Goal: Task Accomplishment & Management: Manage account settings

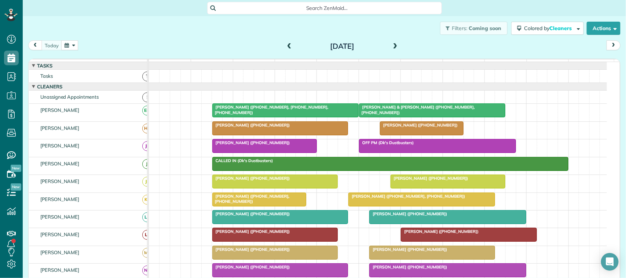
scroll to position [4, 0]
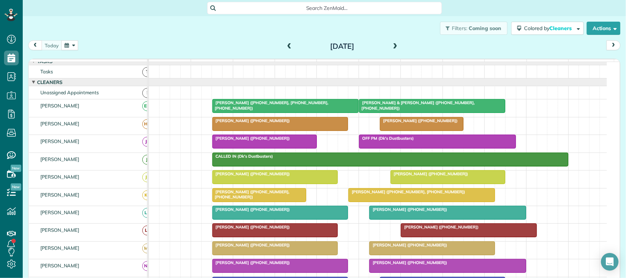
click at [72, 48] on button "button" at bounding box center [69, 45] width 17 height 10
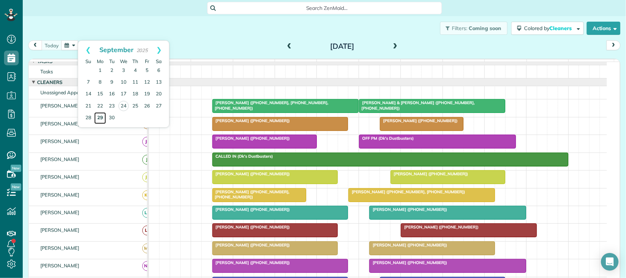
click at [99, 121] on link "29" at bounding box center [100, 118] width 12 height 12
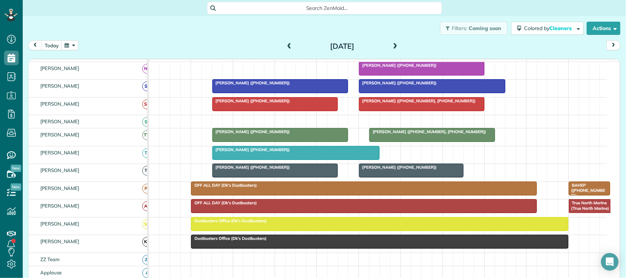
scroll to position [148, 0]
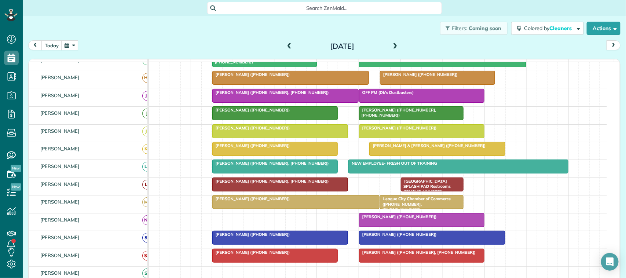
click at [393, 41] on span at bounding box center [396, 46] width 8 height 11
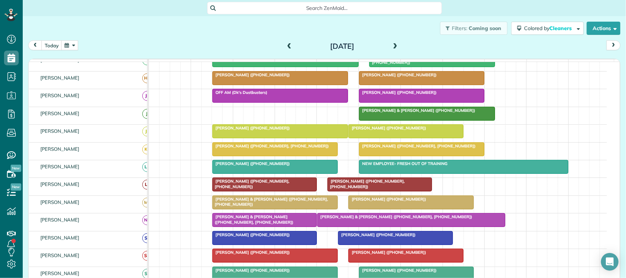
click at [395, 48] on span at bounding box center [396, 46] width 8 height 7
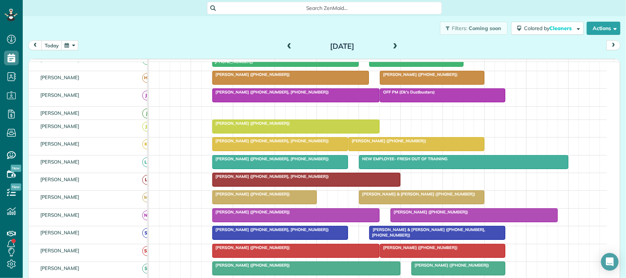
click at [393, 48] on span at bounding box center [396, 46] width 8 height 7
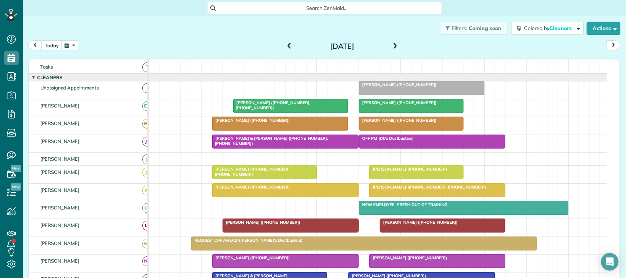
click at [392, 50] on span at bounding box center [396, 46] width 8 height 11
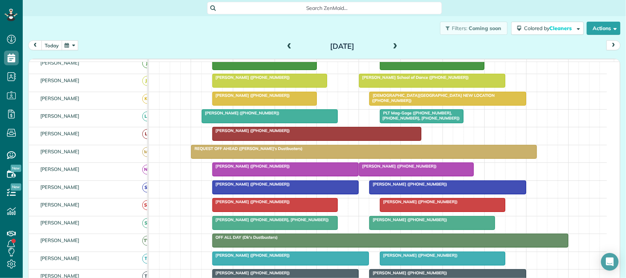
click at [56, 42] on button "today" at bounding box center [51, 45] width 21 height 10
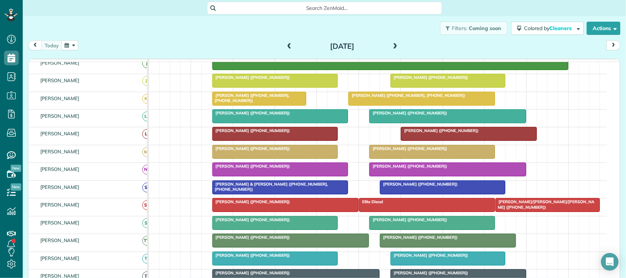
click at [387, 48] on div "Wednesday Sep 24, 2025" at bounding box center [342, 46] width 117 height 12
click at [70, 42] on button "button" at bounding box center [69, 45] width 17 height 10
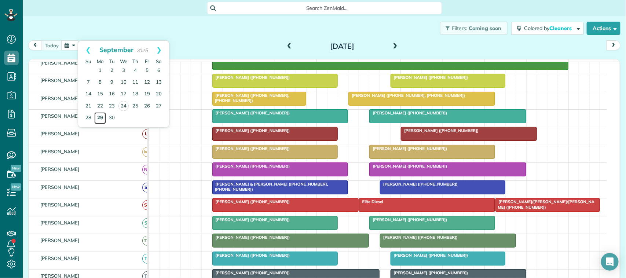
click at [105, 118] on link "29" at bounding box center [100, 118] width 12 height 12
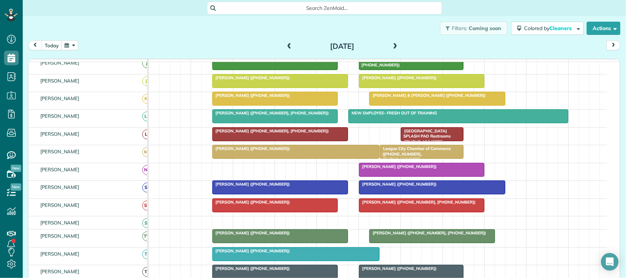
click at [74, 47] on button "button" at bounding box center [69, 45] width 17 height 10
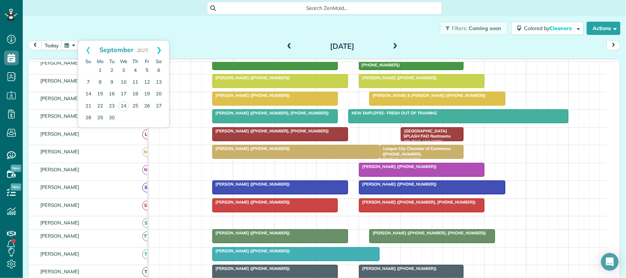
click at [160, 50] on link "Next" at bounding box center [159, 50] width 20 height 18
click at [138, 69] on link "2" at bounding box center [136, 71] width 12 height 12
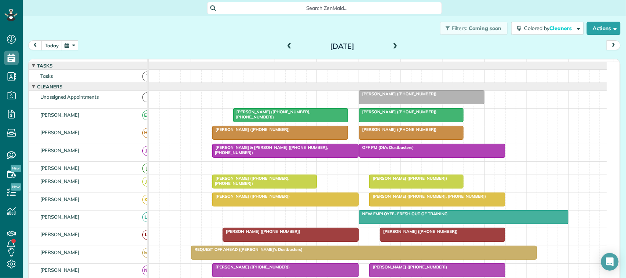
click at [54, 45] on button "today" at bounding box center [51, 45] width 21 height 10
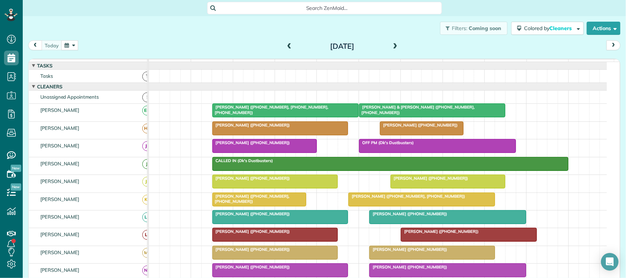
click at [68, 48] on button "button" at bounding box center [69, 45] width 17 height 10
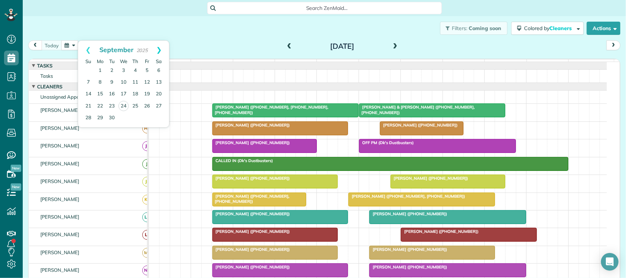
click at [159, 50] on link "Next" at bounding box center [159, 50] width 20 height 18
click at [91, 50] on link "Prev" at bounding box center [88, 50] width 20 height 18
click at [158, 50] on link "Next" at bounding box center [159, 50] width 20 height 18
click at [87, 52] on link "Prev" at bounding box center [88, 50] width 20 height 18
click at [162, 47] on link "Next" at bounding box center [159, 50] width 20 height 18
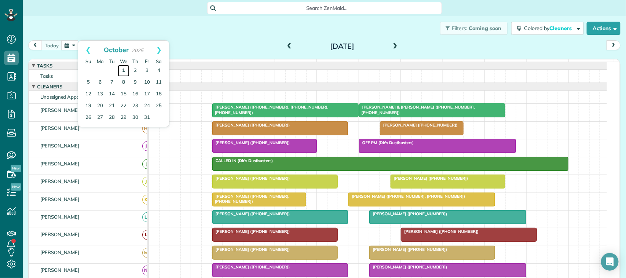
click at [125, 70] on link "1" at bounding box center [124, 71] width 12 height 12
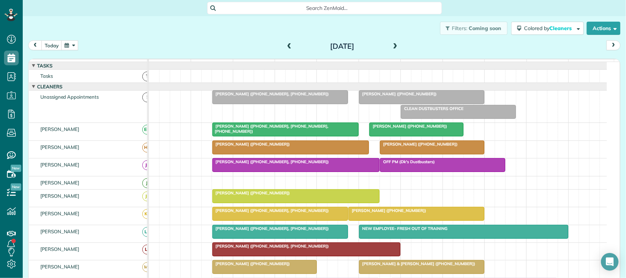
click at [280, 104] on div at bounding box center [280, 97] width 135 height 13
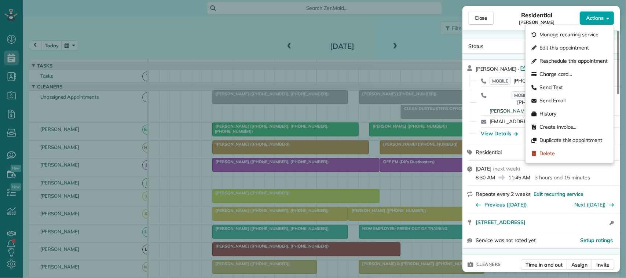
click at [591, 20] on span "Actions" at bounding box center [595, 17] width 18 height 7
click at [590, 47] on span "Edit this appointment" at bounding box center [565, 47] width 50 height 7
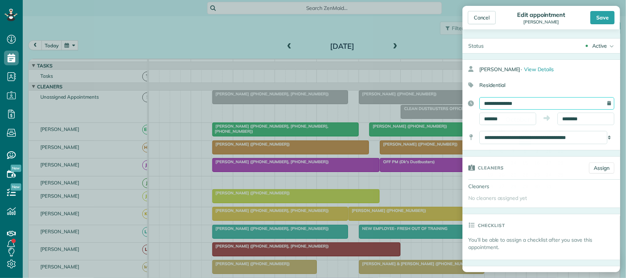
click at [540, 106] on input "**********" at bounding box center [547, 103] width 135 height 12
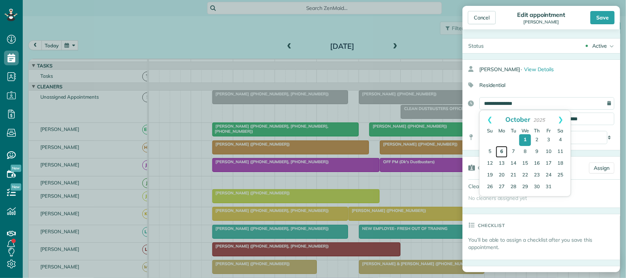
click at [503, 150] on link "6" at bounding box center [502, 152] width 12 height 12
type input "**********"
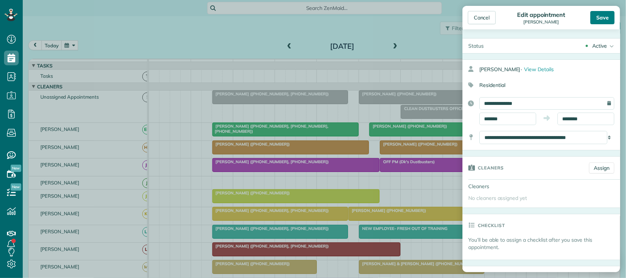
click at [600, 15] on div "Save" at bounding box center [603, 17] width 24 height 13
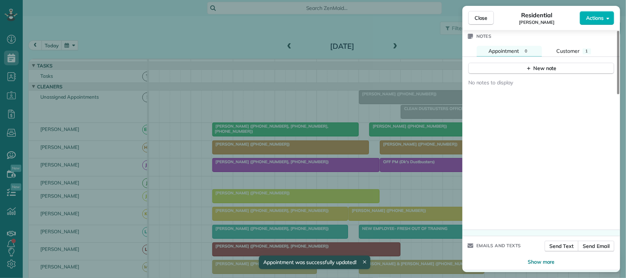
scroll to position [629, 0]
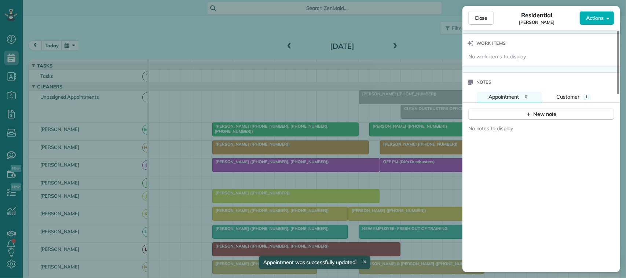
drag, startPoint x: 534, startPoint y: 70, endPoint x: 534, endPoint y: 83, distance: 12.5
click at [534, 73] on div "Notes" at bounding box center [542, 82] width 158 height 19
click at [534, 110] on div "New note" at bounding box center [541, 114] width 31 height 8
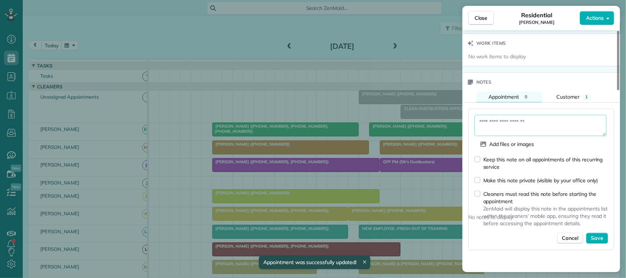
click at [535, 122] on textarea at bounding box center [541, 125] width 132 height 21
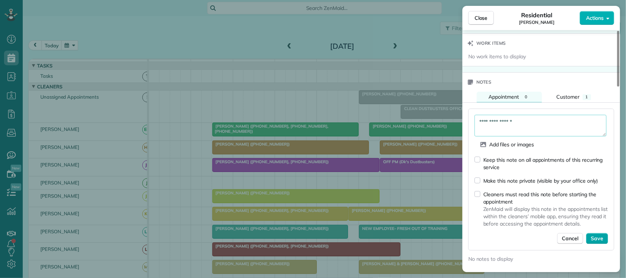
type textarea "**********"
click at [604, 234] on button "Save" at bounding box center [597, 238] width 22 height 11
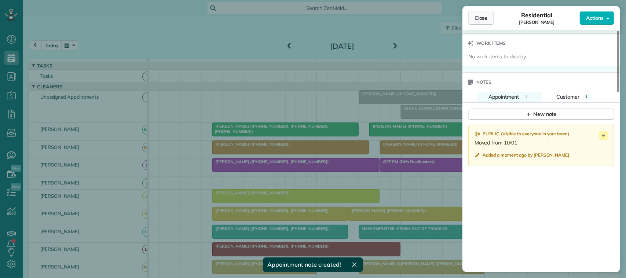
click at [487, 22] on button "Close" at bounding box center [482, 18] width 26 height 14
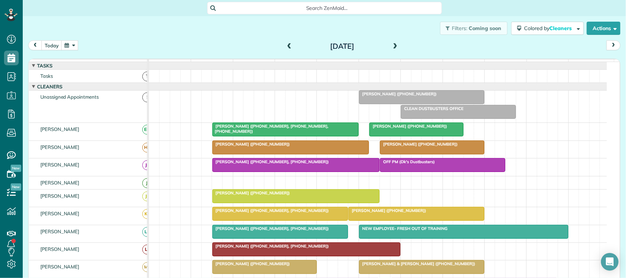
click at [74, 46] on button "button" at bounding box center [69, 45] width 17 height 10
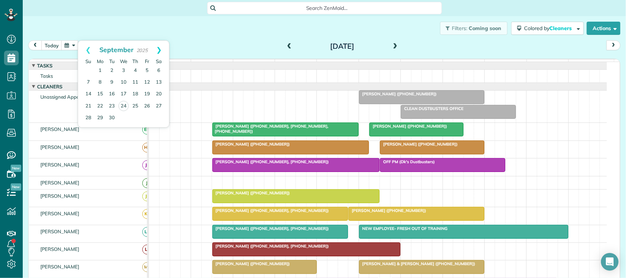
click at [159, 53] on link "Next" at bounding box center [159, 50] width 20 height 18
click at [100, 82] on link "6" at bounding box center [100, 83] width 12 height 12
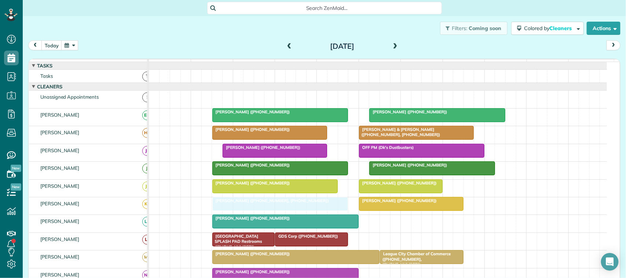
drag, startPoint x: 256, startPoint y: 101, endPoint x: 254, endPoint y: 204, distance: 102.4
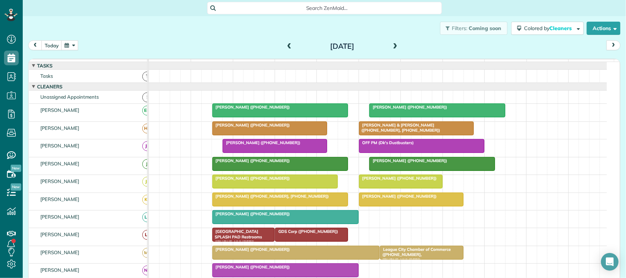
click at [74, 48] on button "button" at bounding box center [69, 45] width 17 height 10
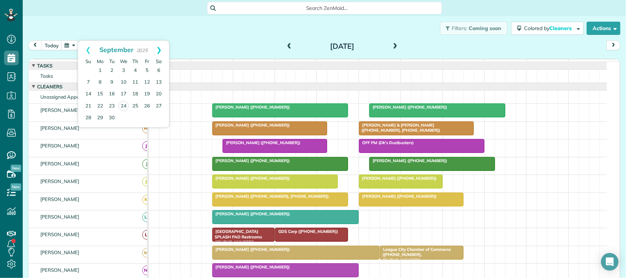
click at [163, 52] on link "Next" at bounding box center [159, 50] width 20 height 18
click at [125, 97] on link "15" at bounding box center [124, 94] width 12 height 12
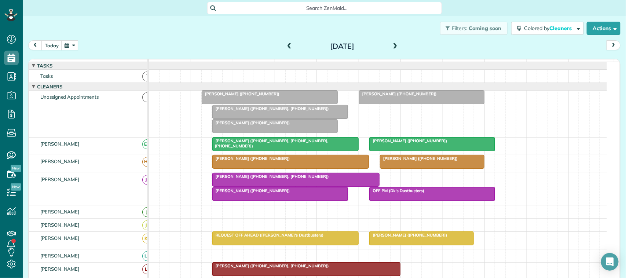
click at [246, 119] on div at bounding box center [280, 111] width 135 height 13
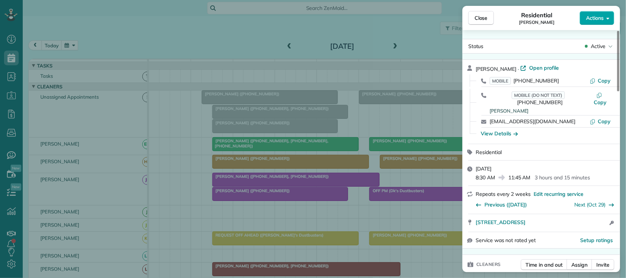
click at [610, 11] on button "Actions" at bounding box center [597, 18] width 34 height 14
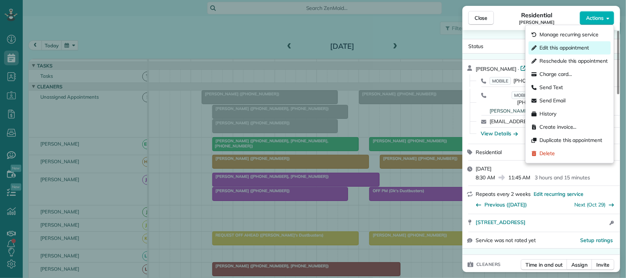
click at [579, 48] on span "Edit this appointment" at bounding box center [565, 47] width 50 height 7
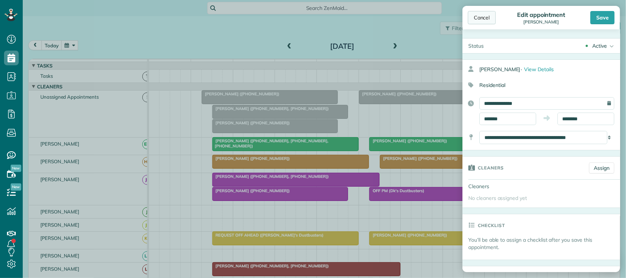
click at [483, 23] on div "Cancel" at bounding box center [482, 17] width 28 height 13
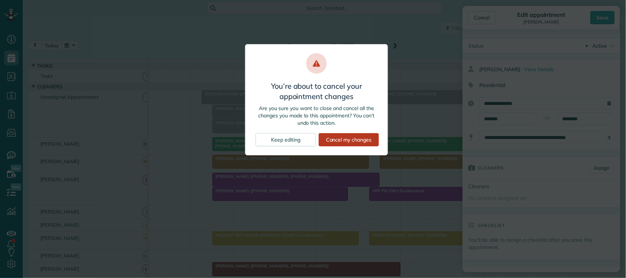
click at [335, 138] on div "Cancel my changes" at bounding box center [349, 139] width 60 height 13
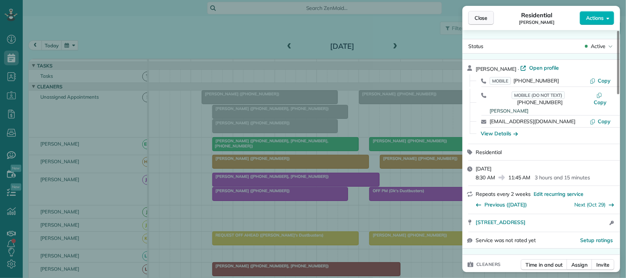
click at [490, 19] on button "Close" at bounding box center [482, 18] width 26 height 14
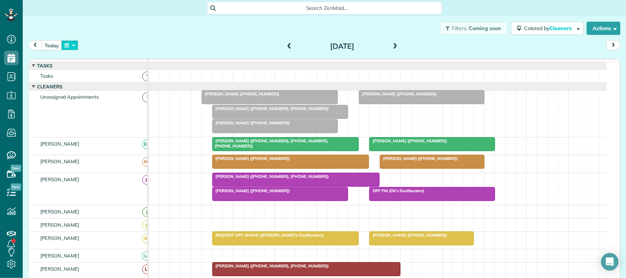
click at [71, 46] on button "button" at bounding box center [69, 45] width 17 height 10
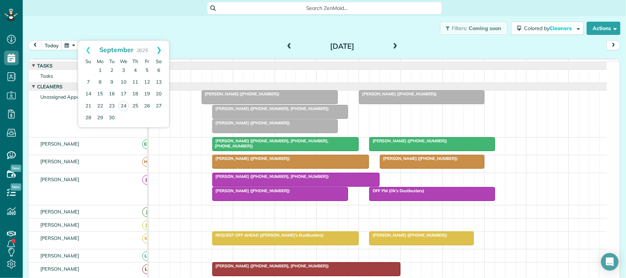
click at [161, 51] on link "Next" at bounding box center [159, 50] width 20 height 18
click at [125, 119] on link "29" at bounding box center [124, 118] width 12 height 12
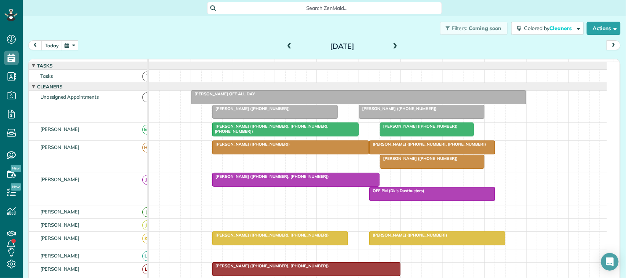
click at [57, 45] on button "today" at bounding box center [51, 45] width 21 height 10
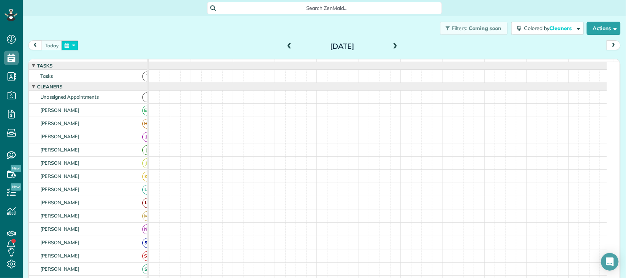
click at [70, 41] on button "button" at bounding box center [69, 45] width 17 height 10
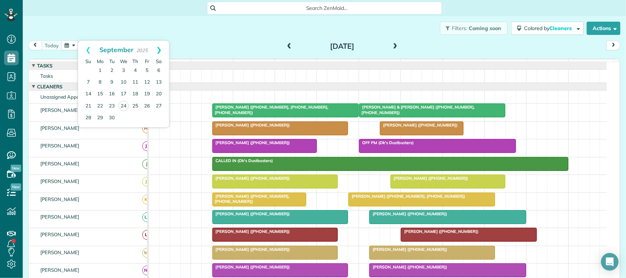
click at [160, 48] on link "Next" at bounding box center [159, 50] width 20 height 18
click at [127, 92] on link "15" at bounding box center [124, 94] width 12 height 12
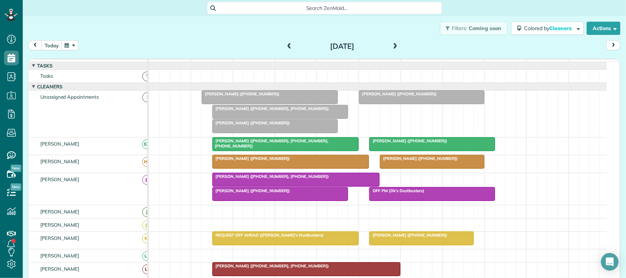
click at [252, 119] on div at bounding box center [280, 111] width 135 height 13
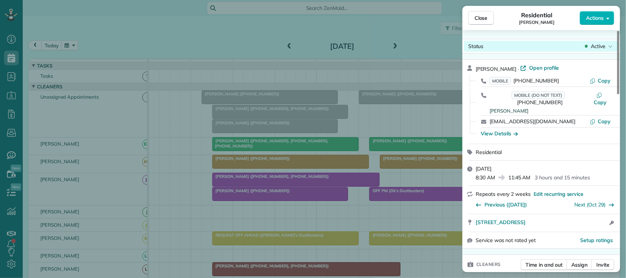
click at [600, 45] on span "Active" at bounding box center [598, 46] width 15 height 7
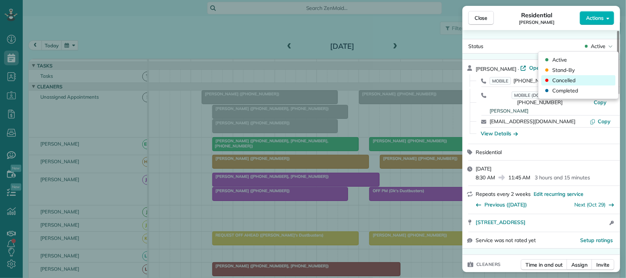
click at [597, 81] on div "Cancelled" at bounding box center [579, 80] width 74 height 10
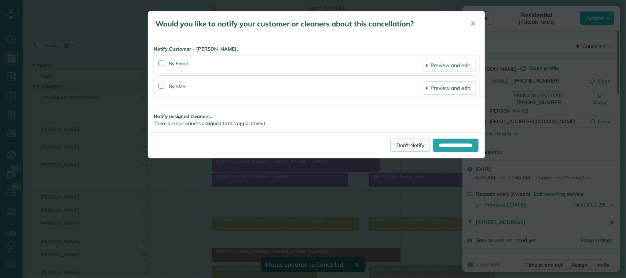
click at [391, 144] on link "Don't Notify" at bounding box center [411, 145] width 40 height 13
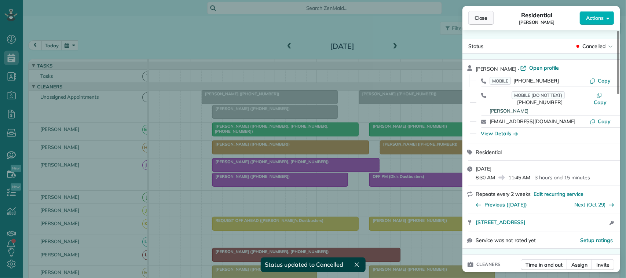
click at [479, 16] on span "Close" at bounding box center [481, 17] width 13 height 7
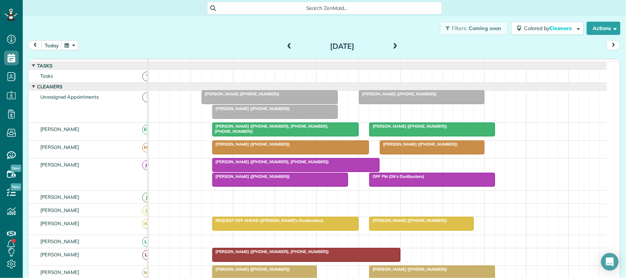
click at [51, 45] on button "today" at bounding box center [51, 45] width 21 height 10
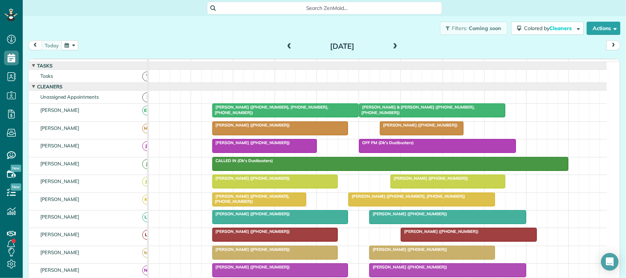
click at [66, 46] on button "button" at bounding box center [69, 45] width 17 height 10
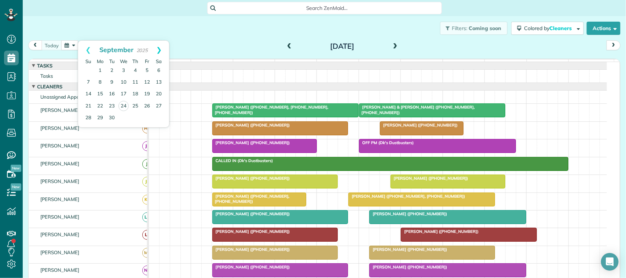
click at [158, 52] on link "Next" at bounding box center [159, 50] width 20 height 18
click at [138, 95] on link "16" at bounding box center [136, 94] width 12 height 12
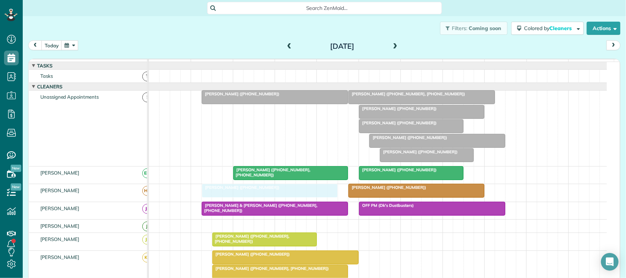
drag, startPoint x: 262, startPoint y: 197, endPoint x: 257, endPoint y: 207, distance: 11.2
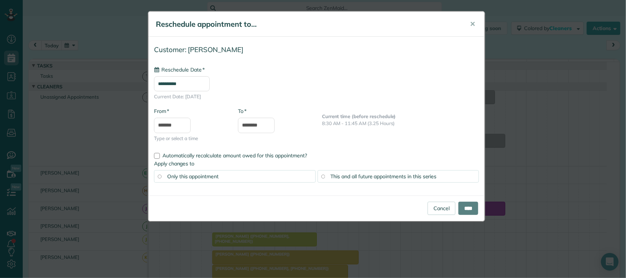
type input "**********"
click at [472, 206] on input "****" at bounding box center [469, 208] width 20 height 13
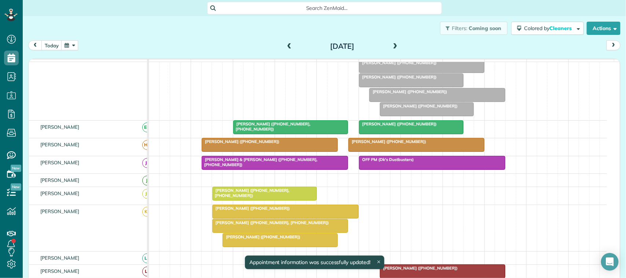
scroll to position [92, 0]
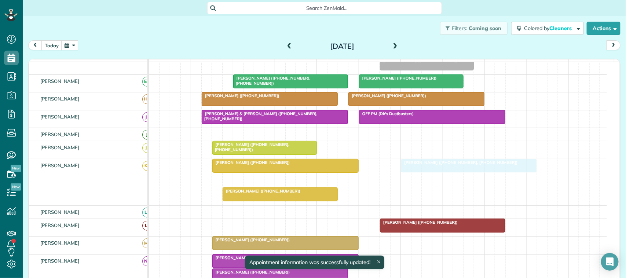
drag, startPoint x: 243, startPoint y: 189, endPoint x: 411, endPoint y: 179, distance: 168.4
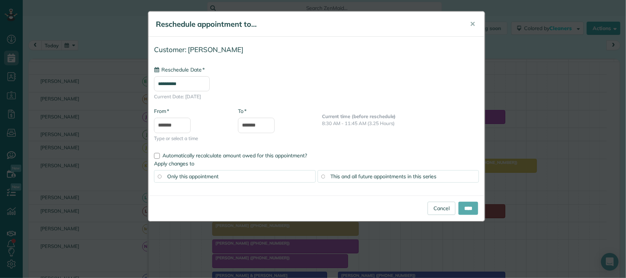
type input "**********"
click at [459, 207] on input "****" at bounding box center [469, 208] width 20 height 13
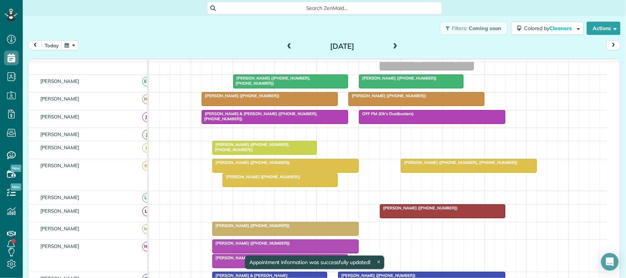
drag, startPoint x: 262, startPoint y: 191, endPoint x: 415, endPoint y: 250, distance: 163.9
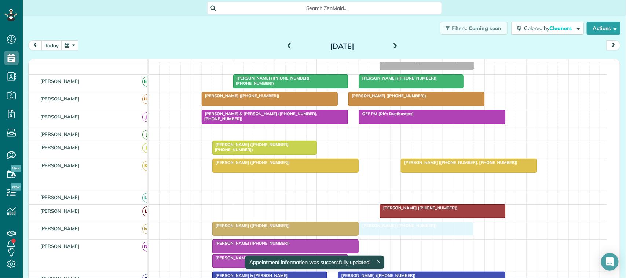
drag, startPoint x: 284, startPoint y: 190, endPoint x: 418, endPoint y: 248, distance: 146.1
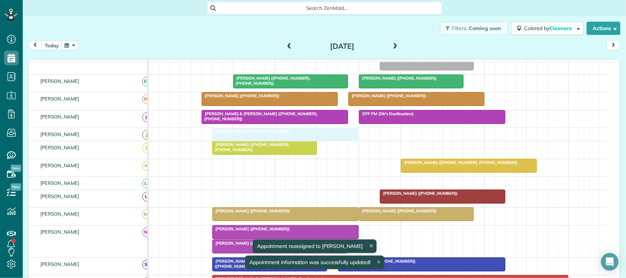
drag, startPoint x: 289, startPoint y: 177, endPoint x: 287, endPoint y: 146, distance: 30.9
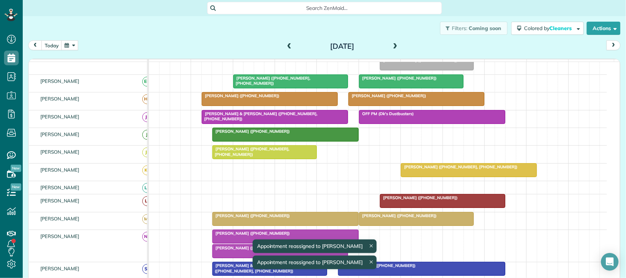
click at [66, 46] on button "button" at bounding box center [69, 45] width 17 height 10
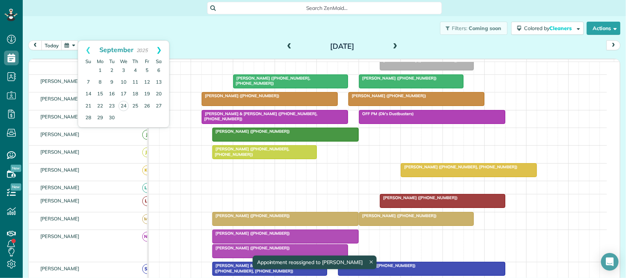
click at [160, 50] on link "Next" at bounding box center [159, 50] width 20 height 18
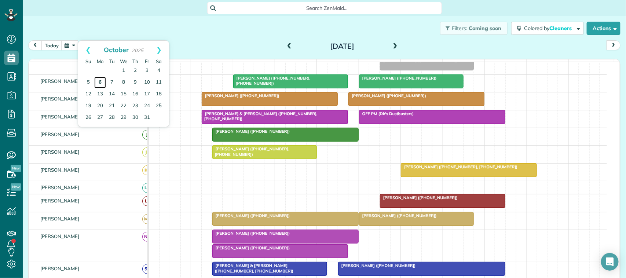
click at [99, 83] on link "6" at bounding box center [100, 83] width 12 height 12
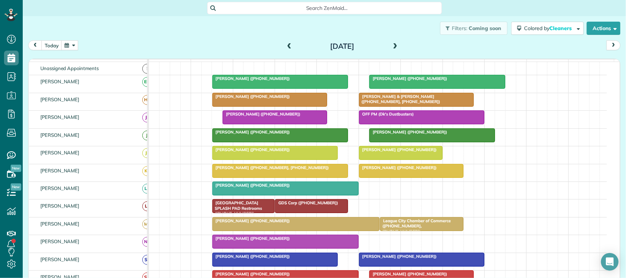
click at [240, 178] on div at bounding box center [280, 170] width 135 height 13
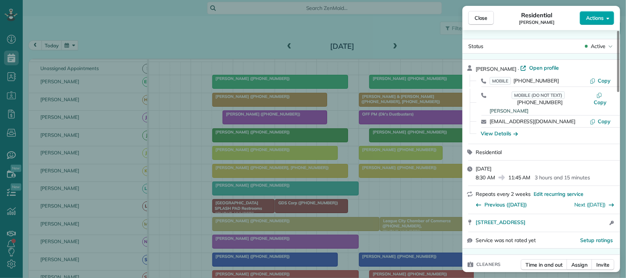
click at [600, 14] on span "Actions" at bounding box center [595, 17] width 18 height 7
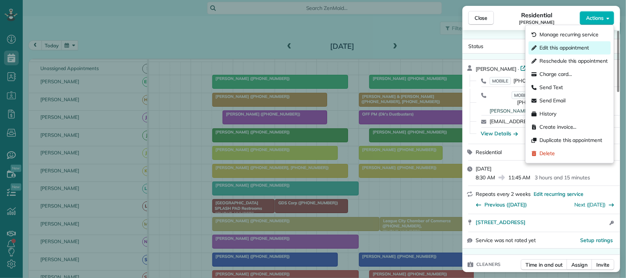
click at [582, 45] on span "Edit this appointment" at bounding box center [565, 47] width 50 height 7
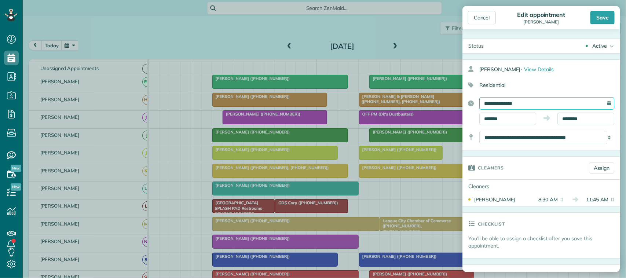
click at [525, 105] on input "**********" at bounding box center [547, 103] width 135 height 12
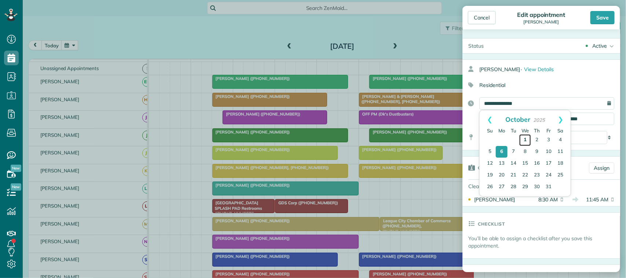
click at [528, 139] on link "1" at bounding box center [526, 140] width 12 height 12
type input "**********"
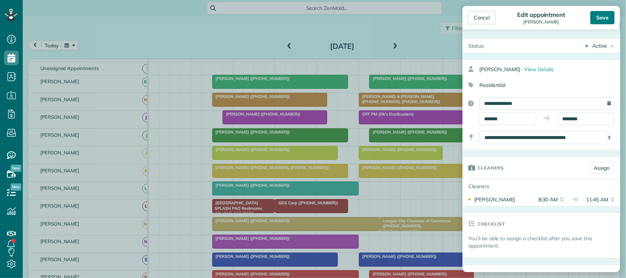
click at [594, 13] on div "Save" at bounding box center [603, 17] width 24 height 13
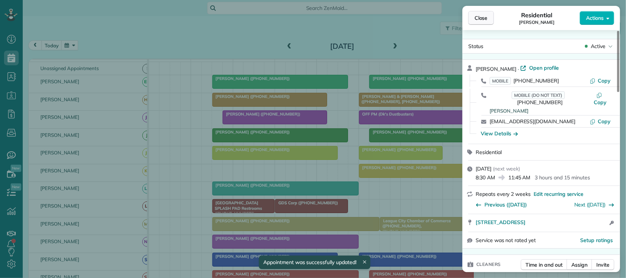
click at [485, 19] on span "Close" at bounding box center [481, 17] width 13 height 7
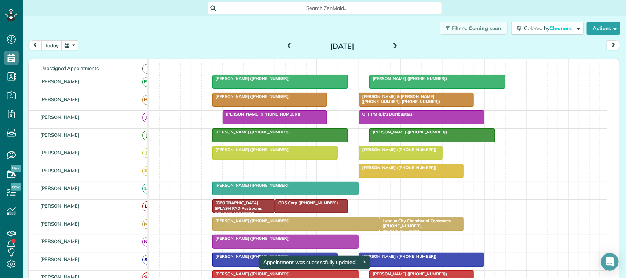
click at [72, 45] on button "button" at bounding box center [69, 45] width 17 height 10
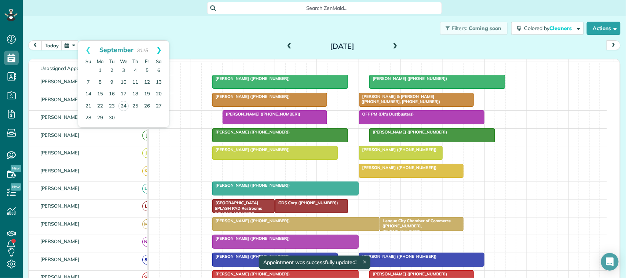
click at [160, 53] on link "Next" at bounding box center [159, 50] width 20 height 18
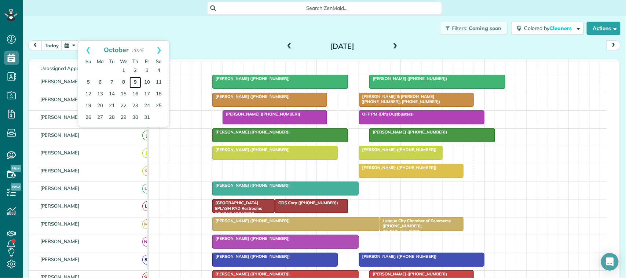
click at [136, 82] on link "9" at bounding box center [136, 83] width 12 height 12
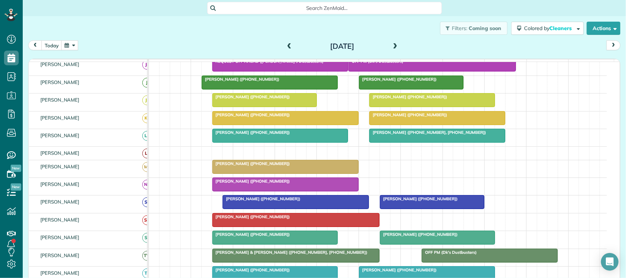
scroll to position [92, 0]
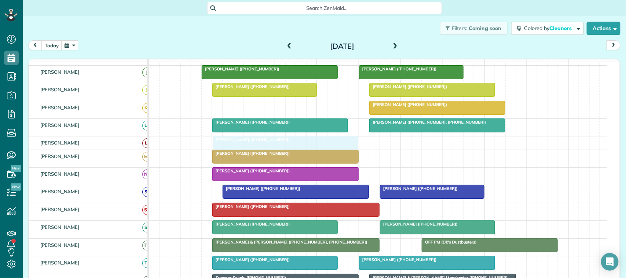
drag, startPoint x: 249, startPoint y: 116, endPoint x: 249, endPoint y: 147, distance: 30.5
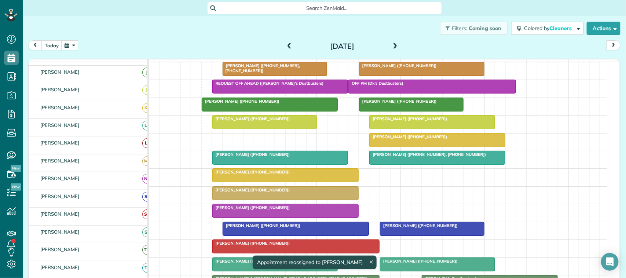
scroll to position [46, 0]
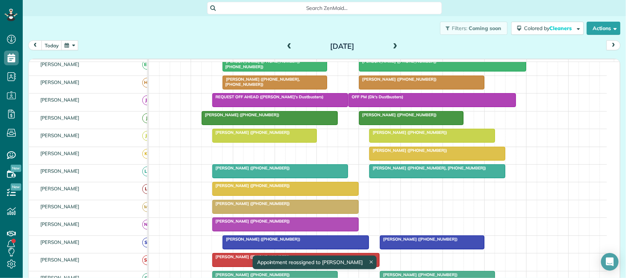
click at [268, 188] on span "[PERSON_NAME] ([PHONE_NUMBER])" at bounding box center [251, 185] width 79 height 5
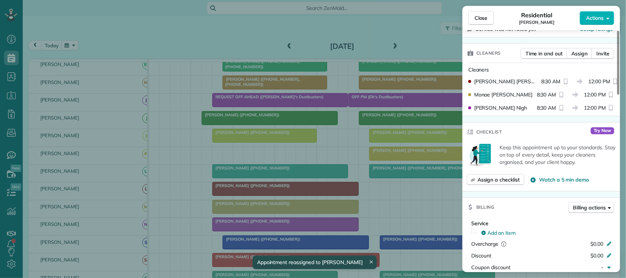
scroll to position [183, 0]
click at [575, 56] on span "Assign" at bounding box center [580, 52] width 16 height 7
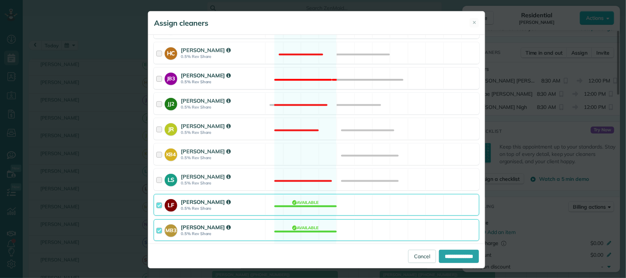
scroll to position [138, 0]
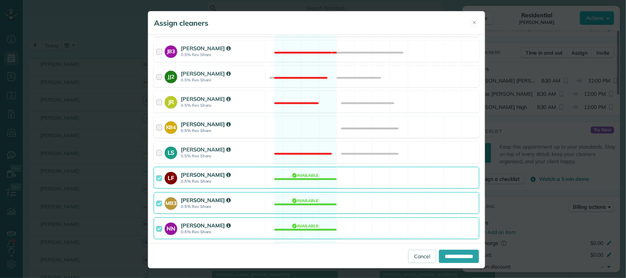
click at [239, 133] on strong "0.5% Rev Share" at bounding box center [222, 130] width 82 height 5
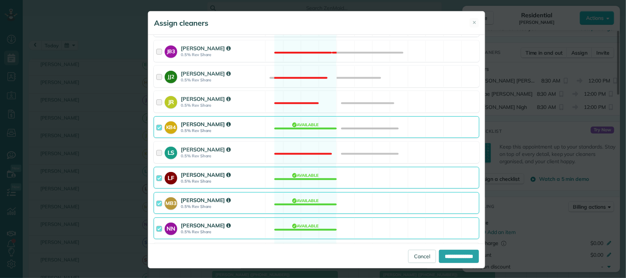
click at [239, 133] on strong "0.5% Rev Share" at bounding box center [222, 130] width 82 height 5
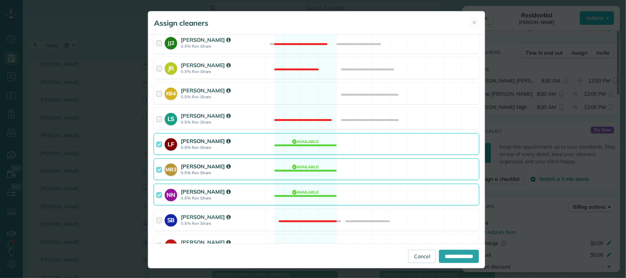
scroll to position [183, 0]
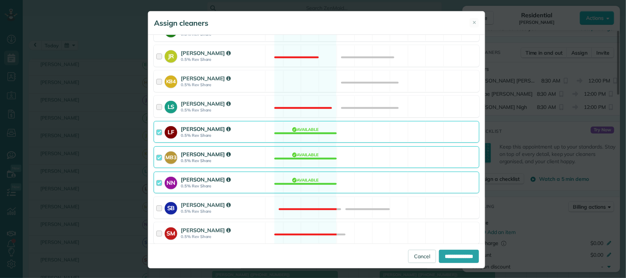
click at [235, 138] on strong "0.5% Rev Share" at bounding box center [222, 135] width 82 height 5
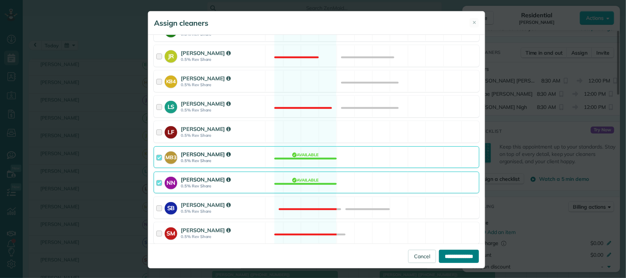
click at [439, 250] on input "**********" at bounding box center [459, 256] width 40 height 13
type input "**********"
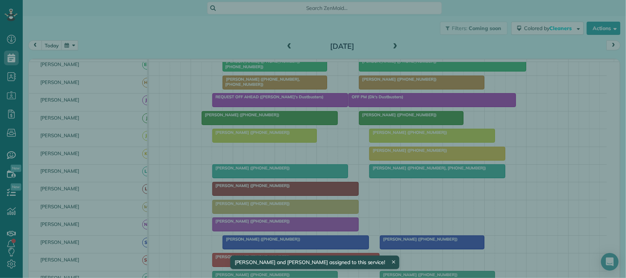
click at [485, 14] on button "Close" at bounding box center [482, 18] width 26 height 14
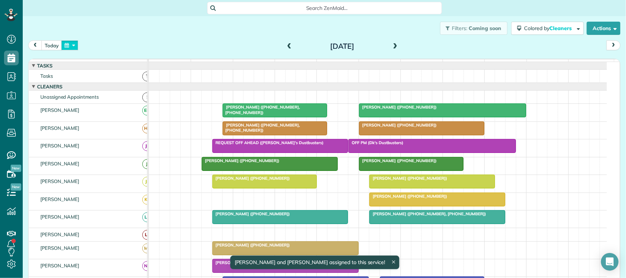
click at [72, 44] on button "button" at bounding box center [69, 45] width 17 height 10
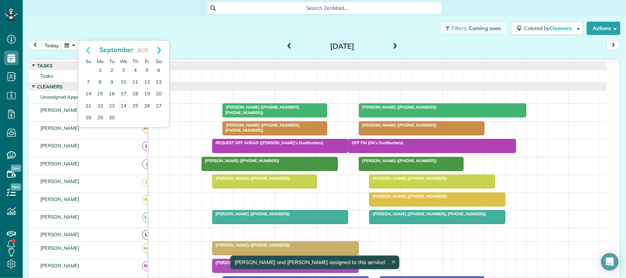
click at [154, 55] on link "Next" at bounding box center [159, 50] width 20 height 18
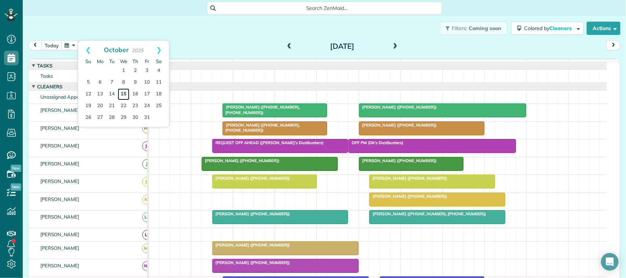
click at [126, 93] on link "15" at bounding box center [124, 94] width 12 height 12
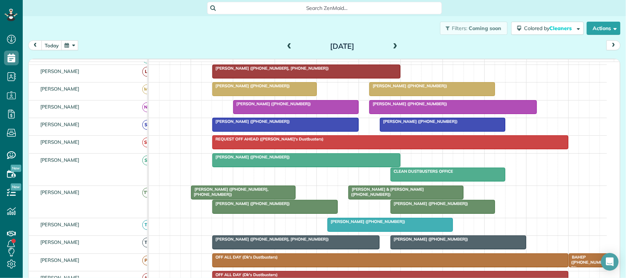
scroll to position [229, 0]
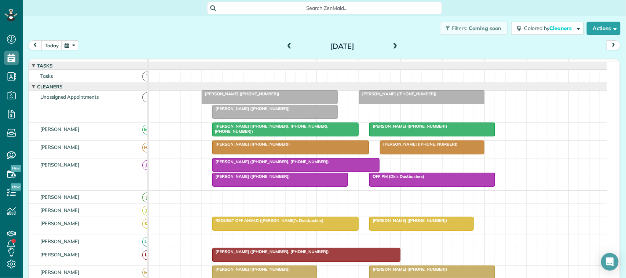
click at [394, 44] on span at bounding box center [396, 46] width 8 height 7
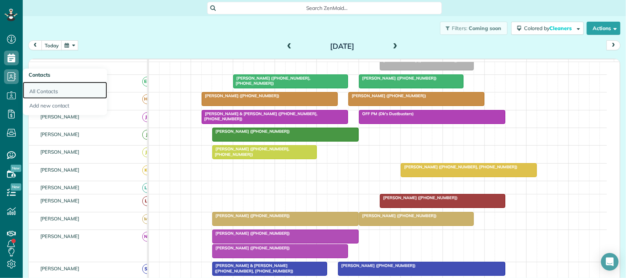
click at [48, 94] on link "All Contacts" at bounding box center [65, 90] width 84 height 17
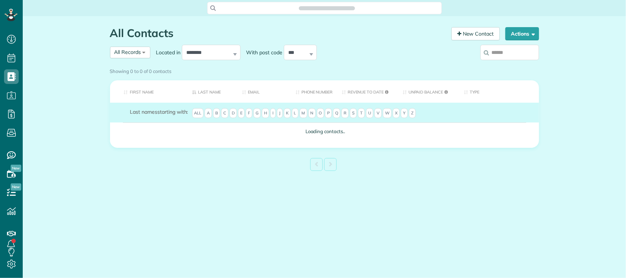
scroll to position [3, 3]
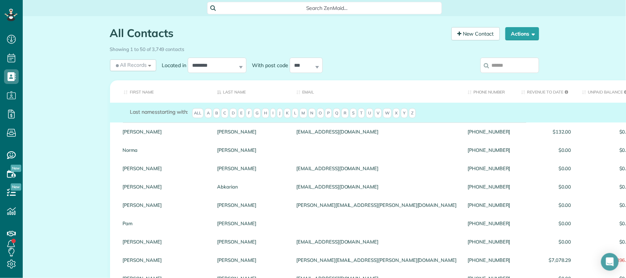
click at [507, 64] on input "search" at bounding box center [510, 65] width 59 height 15
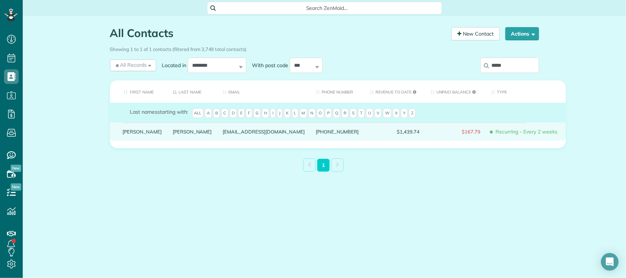
type input "*****"
click at [173, 134] on link "Krapf" at bounding box center [192, 131] width 39 height 5
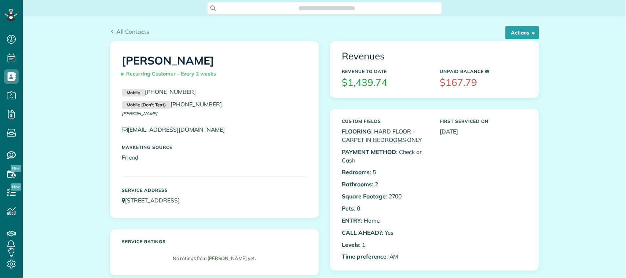
scroll to position [3, 3]
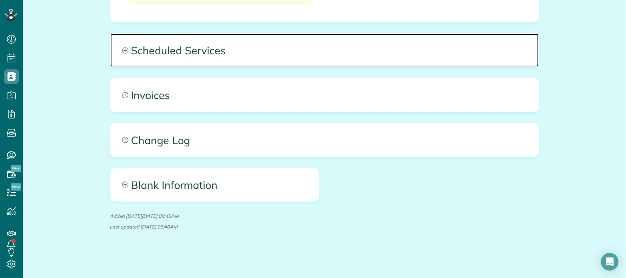
click at [297, 50] on span "Scheduled Services" at bounding box center [324, 50] width 429 height 33
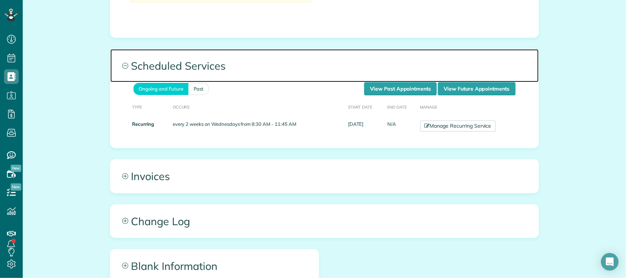
scroll to position [482, 0]
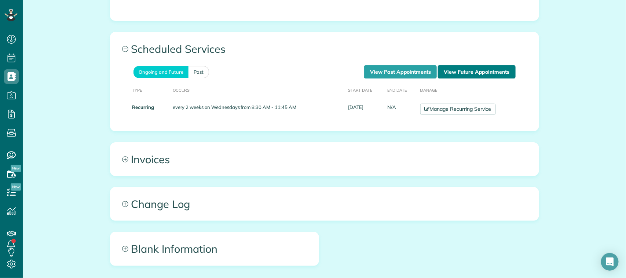
click at [474, 72] on link "View Future Appointments" at bounding box center [476, 71] width 77 height 13
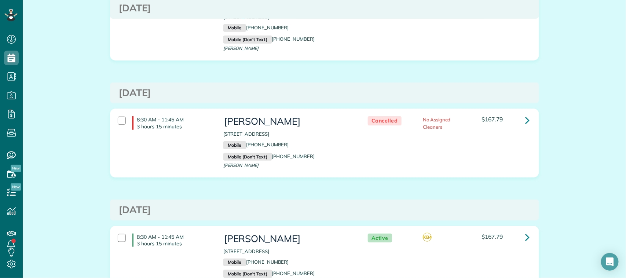
scroll to position [229, 0]
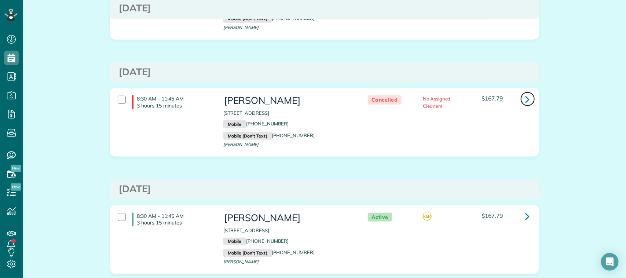
click at [526, 98] on icon at bounding box center [528, 99] width 4 height 13
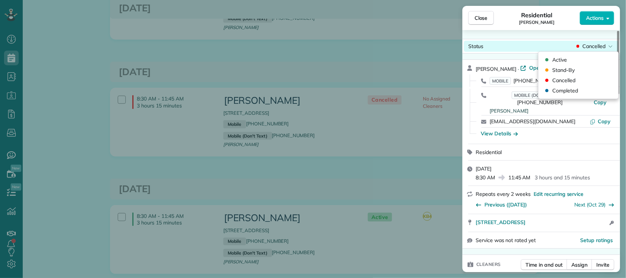
click at [592, 45] on span "Cancelled" at bounding box center [594, 46] width 23 height 7
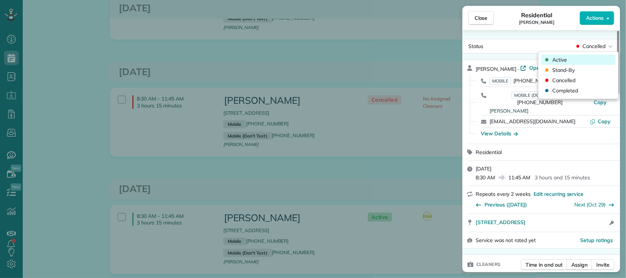
click at [589, 56] on div "Active" at bounding box center [579, 60] width 74 height 10
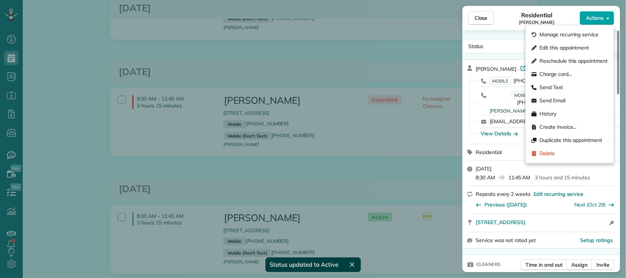
click at [600, 18] on span "Actions" at bounding box center [595, 17] width 18 height 7
click at [587, 49] on span "Edit this appointment" at bounding box center [565, 47] width 50 height 7
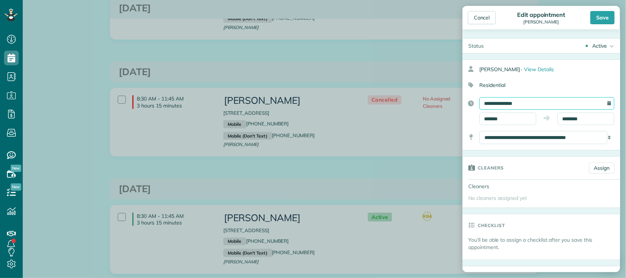
click at [512, 103] on input "**********" at bounding box center [547, 103] width 135 height 12
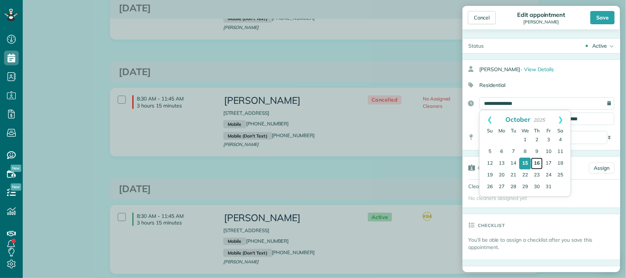
click at [536, 164] on link "16" at bounding box center [537, 164] width 12 height 12
type input "**********"
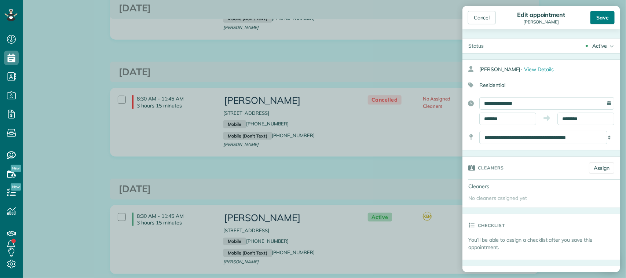
click at [601, 19] on div "Save" at bounding box center [603, 17] width 24 height 13
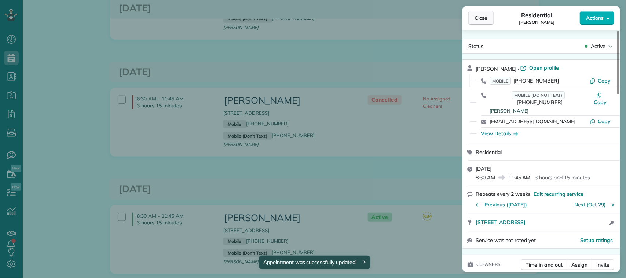
click at [491, 22] on button "Close" at bounding box center [482, 18] width 26 height 14
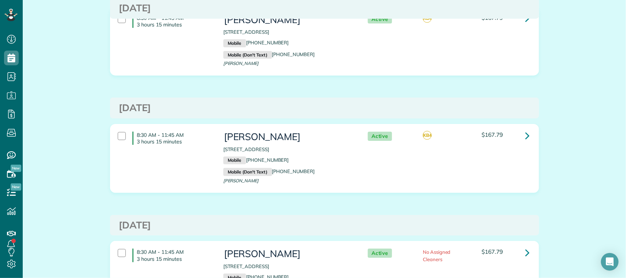
scroll to position [92, 0]
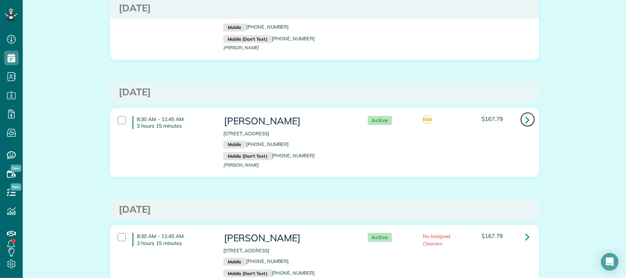
click at [526, 123] on icon at bounding box center [528, 119] width 4 height 13
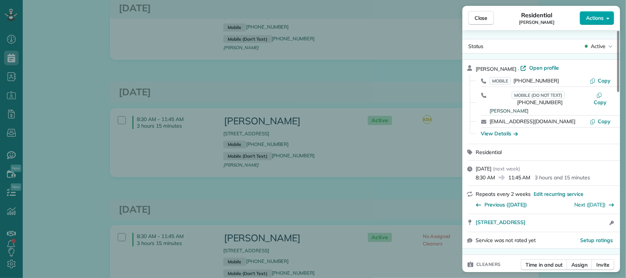
click at [602, 19] on span "Actions" at bounding box center [595, 17] width 18 height 7
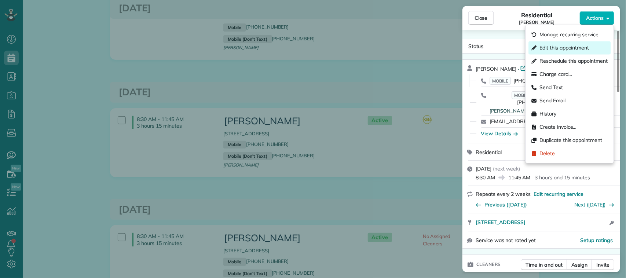
click at [594, 48] on div "Edit this appointment" at bounding box center [570, 47] width 82 height 13
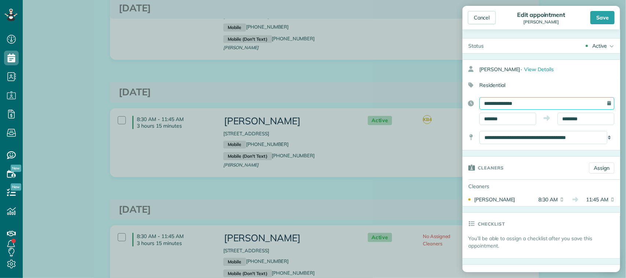
click at [530, 100] on input "**********" at bounding box center [547, 103] width 135 height 12
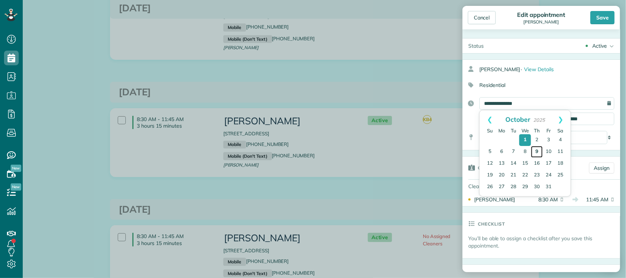
click at [536, 152] on link "9" at bounding box center [537, 152] width 12 height 12
type input "**********"
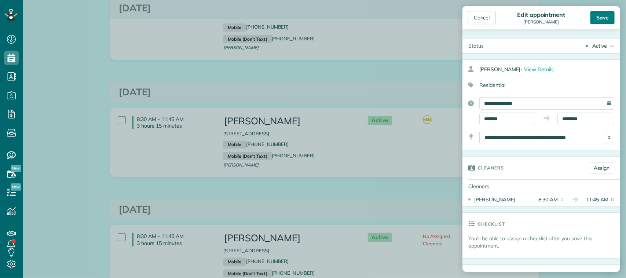
click at [599, 20] on div "Save" at bounding box center [603, 17] width 24 height 13
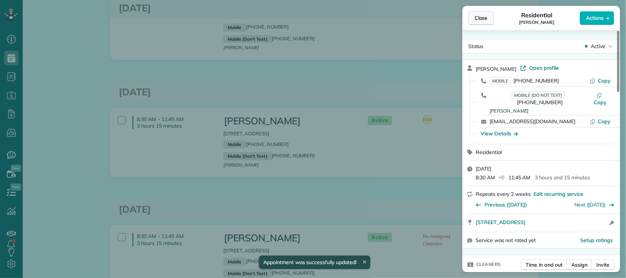
click at [486, 23] on button "Close" at bounding box center [482, 18] width 26 height 14
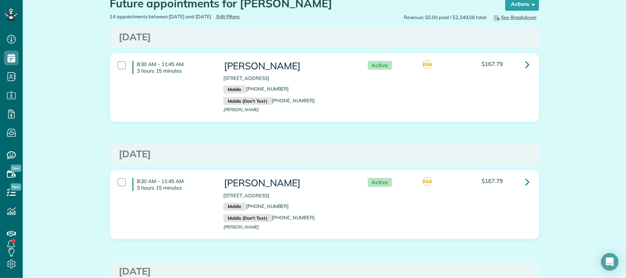
scroll to position [46, 0]
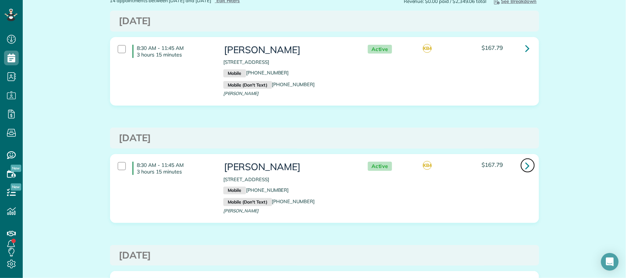
click at [526, 169] on icon at bounding box center [528, 165] width 4 height 13
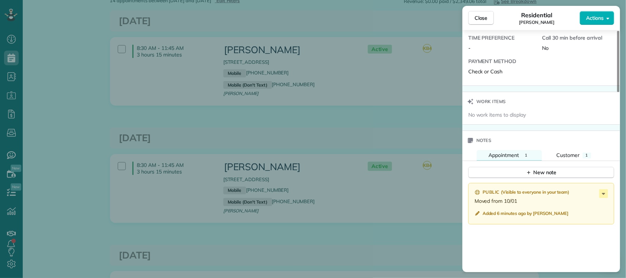
scroll to position [597, 0]
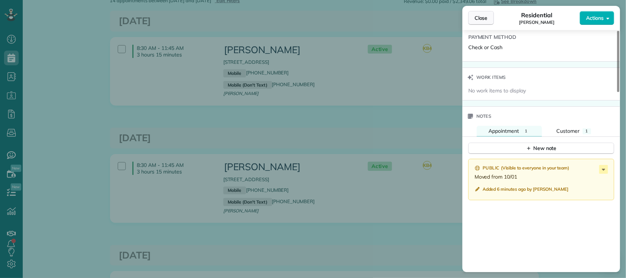
click at [480, 17] on span "Close" at bounding box center [481, 17] width 13 height 7
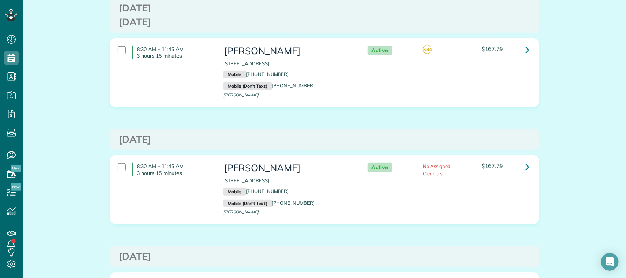
scroll to position [183, 0]
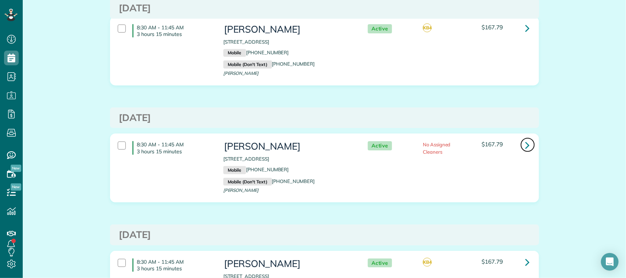
click at [526, 146] on icon at bounding box center [528, 145] width 4 height 13
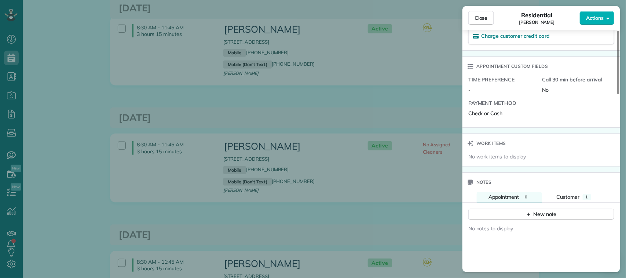
scroll to position [552, 0]
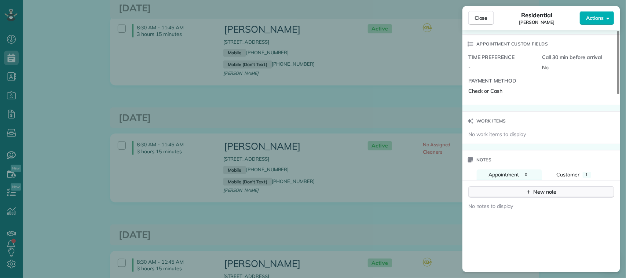
click at [548, 188] on div "New note" at bounding box center [541, 192] width 31 height 8
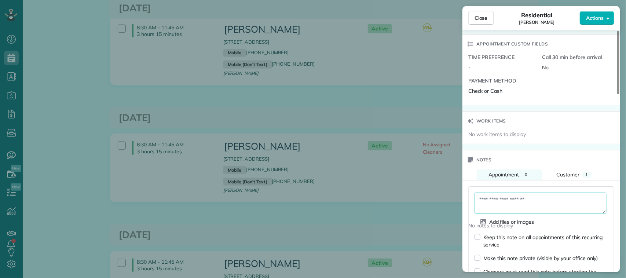
click at [538, 194] on textarea at bounding box center [541, 203] width 132 height 21
type textarea "*"
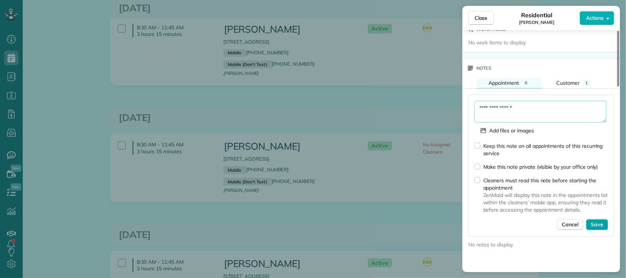
type textarea "**********"
click at [595, 221] on span "Save" at bounding box center [597, 224] width 12 height 7
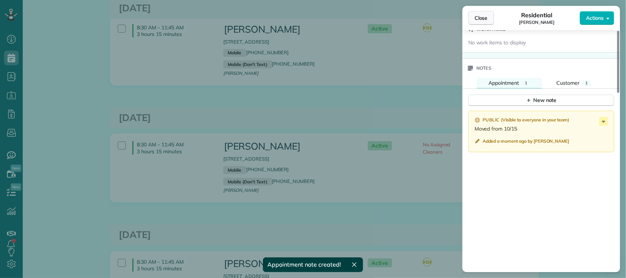
click at [490, 17] on button "Close" at bounding box center [482, 18] width 26 height 14
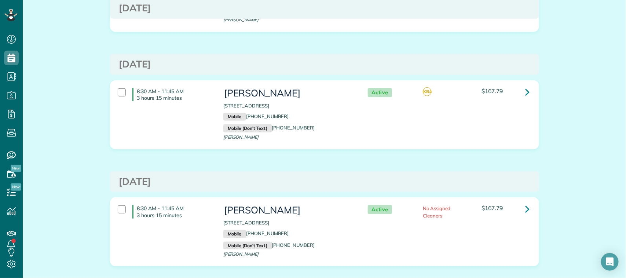
scroll to position [92, 0]
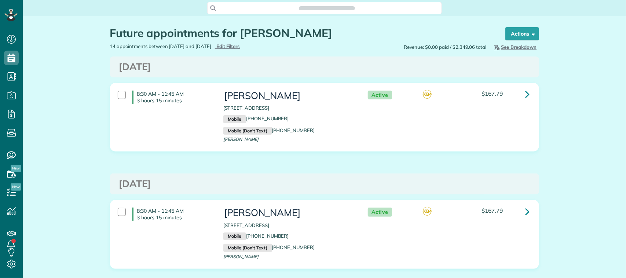
scroll to position [3, 3]
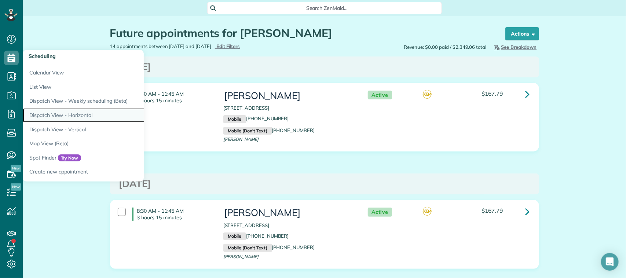
click at [73, 112] on link "Dispatch View - Horizontal" at bounding box center [114, 115] width 183 height 14
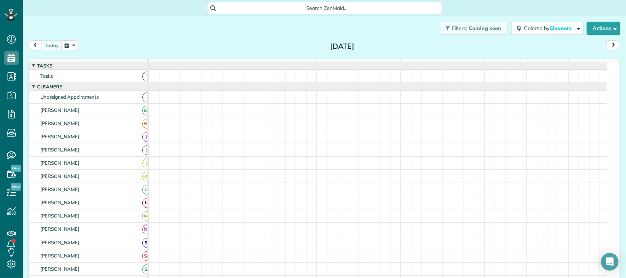
scroll to position [3, 3]
click at [72, 43] on button "button" at bounding box center [69, 45] width 17 height 10
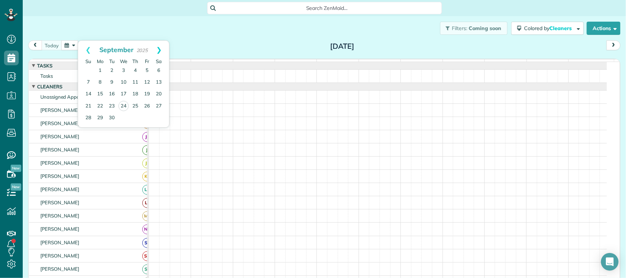
click at [160, 52] on link "Next" at bounding box center [159, 50] width 20 height 18
click at [134, 81] on link "9" at bounding box center [136, 83] width 12 height 12
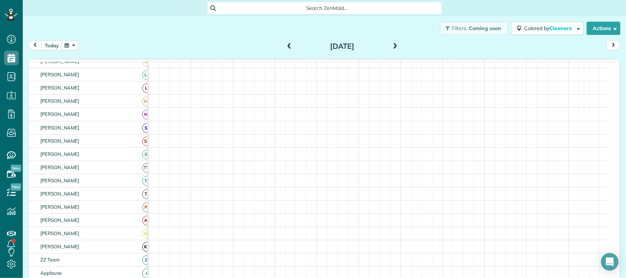
scroll to position [0, 0]
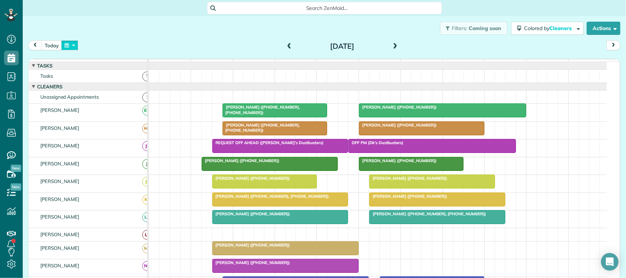
click at [67, 47] on button "button" at bounding box center [69, 45] width 17 height 10
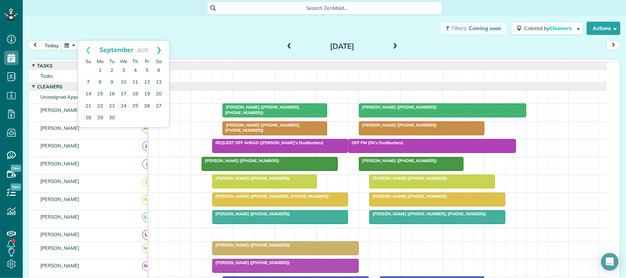
click at [162, 50] on link "Next" at bounding box center [159, 50] width 20 height 18
click at [137, 95] on link "16" at bounding box center [136, 94] width 12 height 12
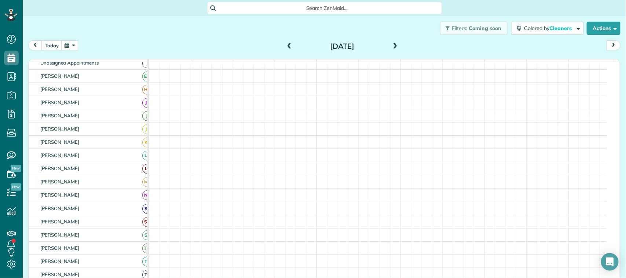
scroll to position [86, 0]
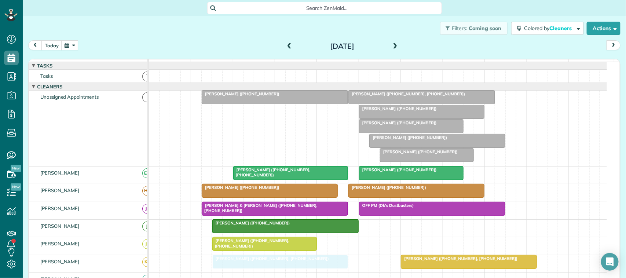
drag, startPoint x: 248, startPoint y: 121, endPoint x: 252, endPoint y: 265, distance: 144.3
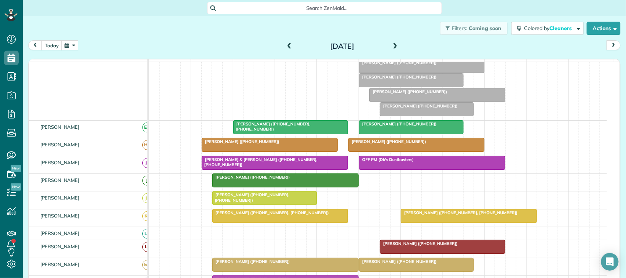
click at [66, 44] on button "button" at bounding box center [69, 45] width 17 height 10
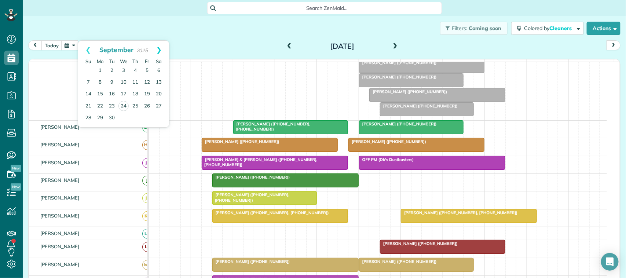
click at [159, 45] on link "Next" at bounding box center [159, 50] width 20 height 18
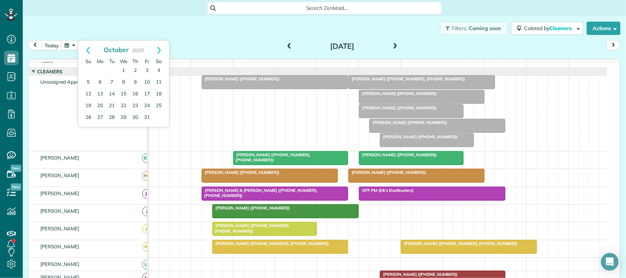
scroll to position [0, 0]
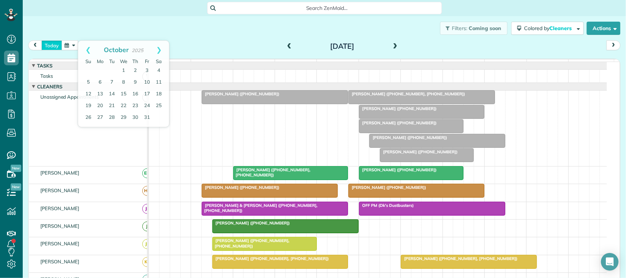
click at [58, 45] on button "today" at bounding box center [51, 45] width 21 height 10
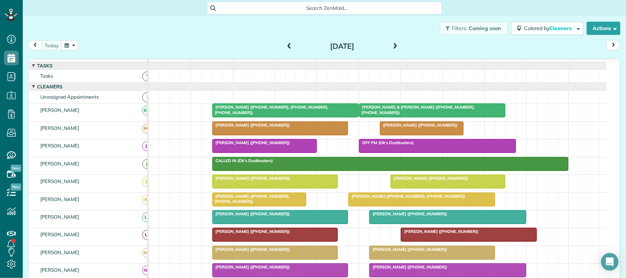
click at [75, 39] on div "Filters: Coming soon Colored by Cleaners Color by Cleaner Color by Team Color b…" at bounding box center [325, 28] width 604 height 24
click at [74, 43] on button "button" at bounding box center [69, 45] width 17 height 10
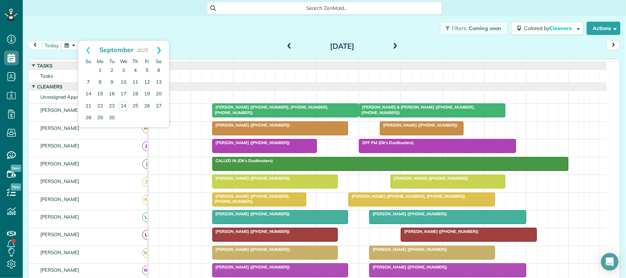
click at [156, 54] on link "Next" at bounding box center [159, 50] width 20 height 18
click at [161, 52] on link "Next" at bounding box center [159, 50] width 20 height 18
click at [92, 50] on link "Prev" at bounding box center [88, 50] width 20 height 18
click at [139, 116] on link "30" at bounding box center [136, 118] width 12 height 12
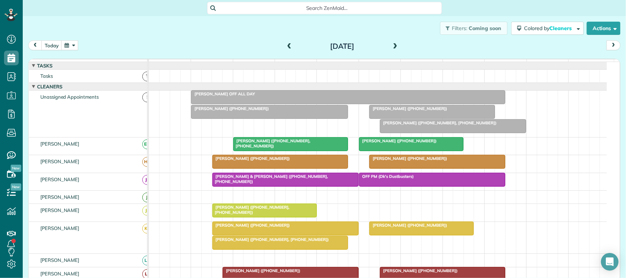
scroll to position [46, 0]
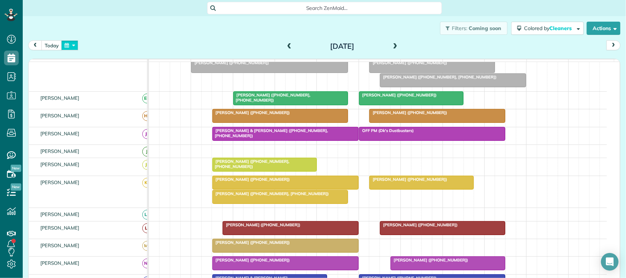
click at [76, 48] on button "button" at bounding box center [69, 45] width 17 height 10
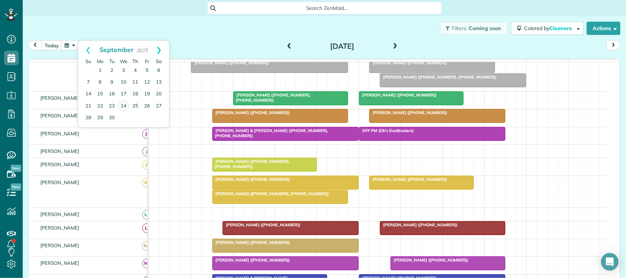
click at [157, 50] on link "Next" at bounding box center [159, 50] width 20 height 18
click at [138, 106] on link "23" at bounding box center [136, 106] width 12 height 12
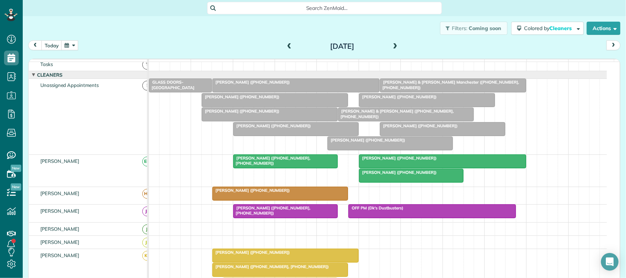
click at [74, 50] on button "button" at bounding box center [69, 45] width 17 height 10
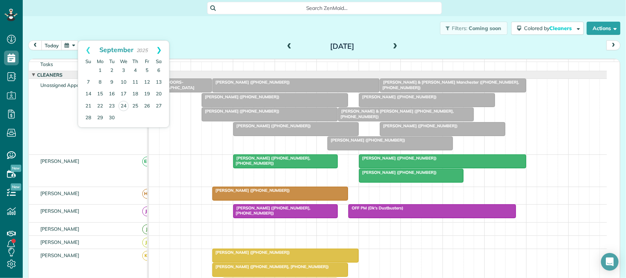
click at [157, 52] on link "Next" at bounding box center [159, 50] width 20 height 18
click at [137, 83] on link "9" at bounding box center [136, 83] width 12 height 12
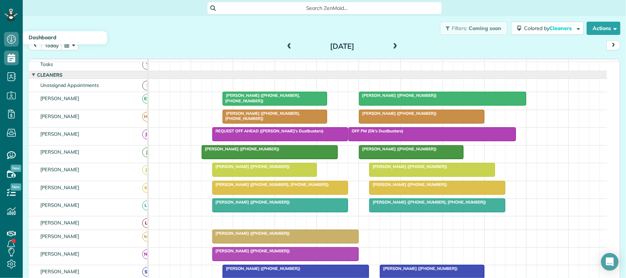
click at [72, 47] on button "button" at bounding box center [69, 45] width 17 height 10
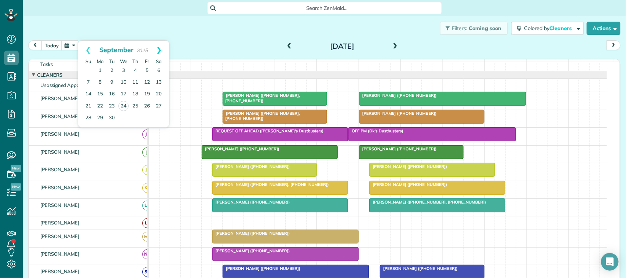
click at [158, 50] on link "Next" at bounding box center [159, 50] width 20 height 18
click at [161, 46] on link "Next" at bounding box center [159, 50] width 20 height 18
click at [137, 83] on link "6" at bounding box center [136, 83] width 12 height 12
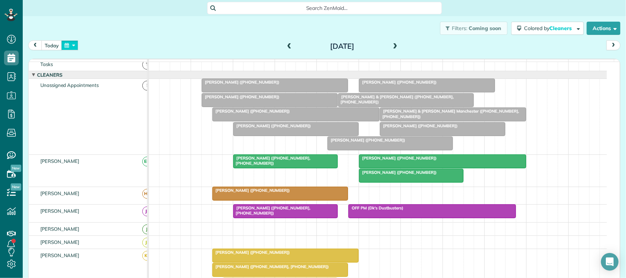
click at [70, 45] on button "button" at bounding box center [69, 45] width 17 height 10
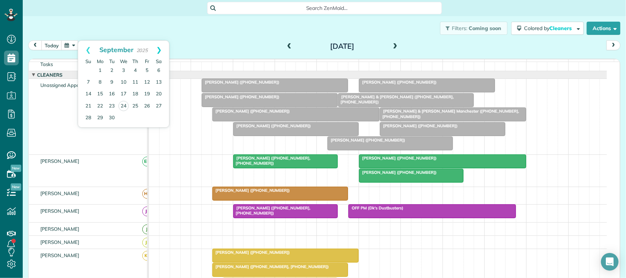
click at [163, 50] on link "Next" at bounding box center [159, 50] width 20 height 18
click at [163, 49] on link "Next" at bounding box center [159, 50] width 20 height 18
click at [89, 50] on link "Prev" at bounding box center [88, 50] width 20 height 18
click at [137, 83] on link "9" at bounding box center [136, 83] width 12 height 12
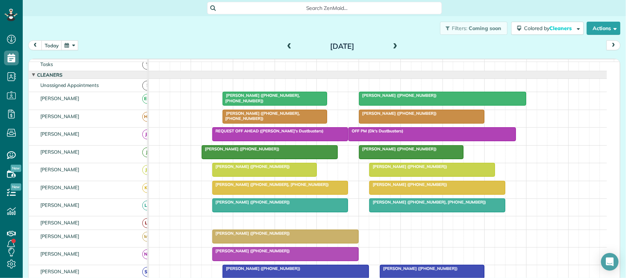
click at [76, 47] on button "button" at bounding box center [69, 45] width 17 height 10
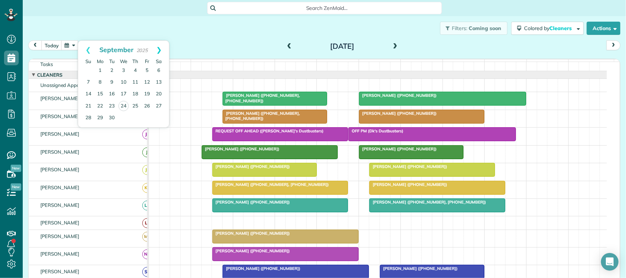
click at [159, 54] on link "Next" at bounding box center [159, 50] width 20 height 18
click at [88, 52] on link "Prev" at bounding box center [88, 50] width 20 height 18
click at [161, 54] on link "Next" at bounding box center [159, 50] width 20 height 18
click at [86, 50] on link "Prev" at bounding box center [88, 50] width 20 height 18
click at [159, 53] on link "Next" at bounding box center [159, 50] width 20 height 18
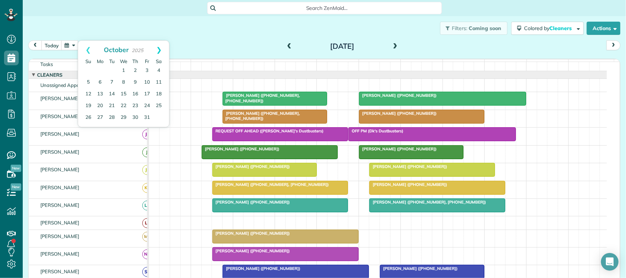
click at [156, 53] on link "Next" at bounding box center [159, 50] width 20 height 18
click at [136, 83] on link "6" at bounding box center [136, 83] width 12 height 12
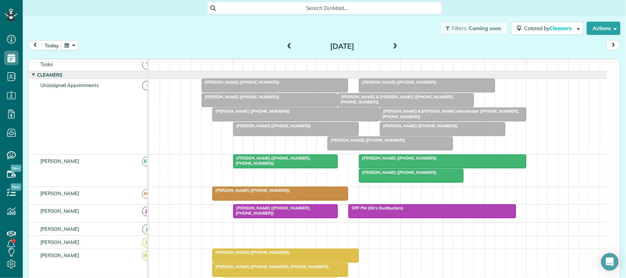
click at [74, 41] on button "button" at bounding box center [69, 45] width 17 height 10
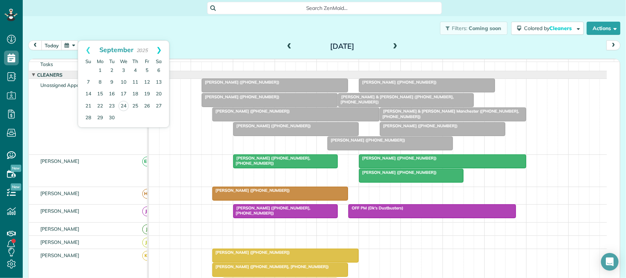
click at [156, 52] on link "Next" at bounding box center [159, 50] width 20 height 18
click at [162, 48] on link "Next" at bounding box center [159, 50] width 20 height 18
click at [138, 103] on link "20" at bounding box center [136, 106] width 12 height 12
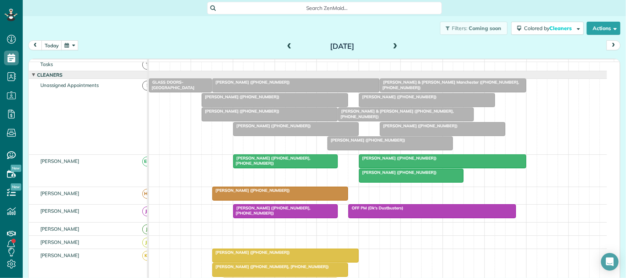
click at [72, 46] on button "button" at bounding box center [69, 45] width 17 height 10
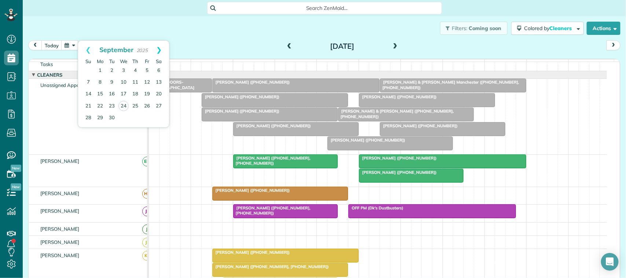
click at [158, 50] on link "Next" at bounding box center [159, 50] width 20 height 18
click at [164, 48] on link "Next" at bounding box center [159, 50] width 20 height 18
click at [44, 43] on button "today" at bounding box center [51, 45] width 21 height 10
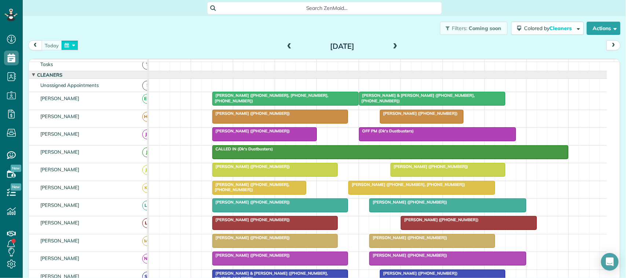
click at [69, 46] on button "button" at bounding box center [69, 45] width 17 height 10
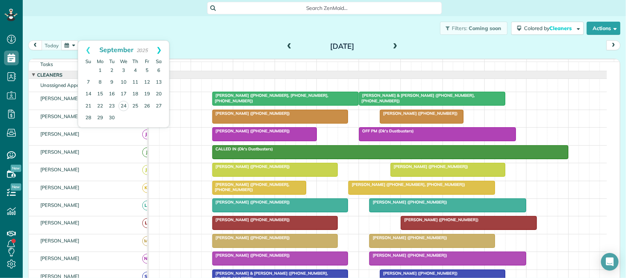
click at [160, 52] on link "Next" at bounding box center [159, 50] width 20 height 18
click at [137, 106] on link "23" at bounding box center [136, 106] width 12 height 12
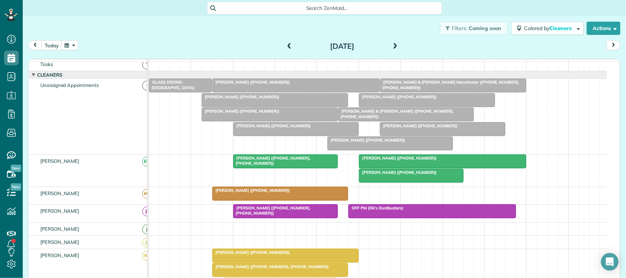
click at [273, 166] on div "[PERSON_NAME] ([PHONE_NUMBER], [PHONE_NUMBER])" at bounding box center [286, 161] width 100 height 11
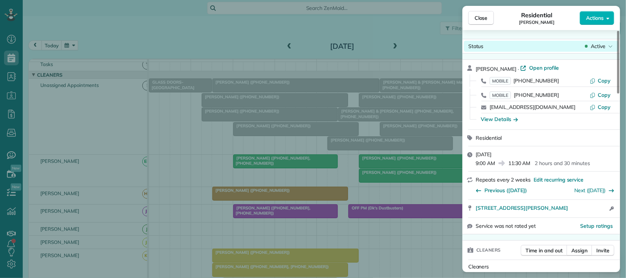
click at [598, 46] on span "Active" at bounding box center [598, 46] width 15 height 7
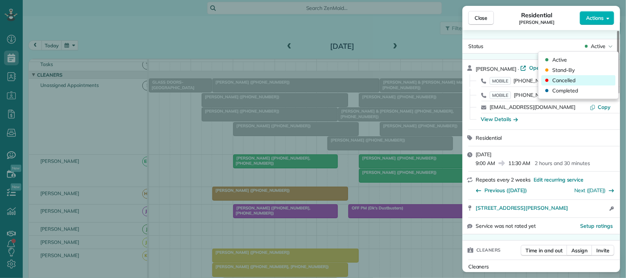
click at [592, 80] on div "Cancelled" at bounding box center [579, 80] width 74 height 10
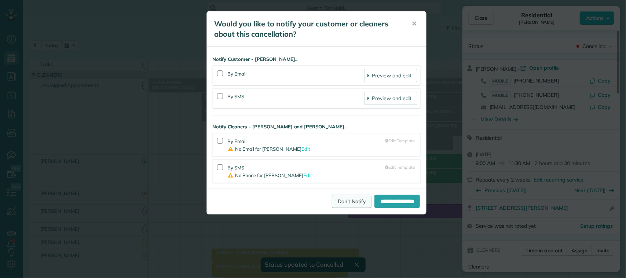
click at [347, 198] on link "Don't Notify" at bounding box center [352, 201] width 40 height 13
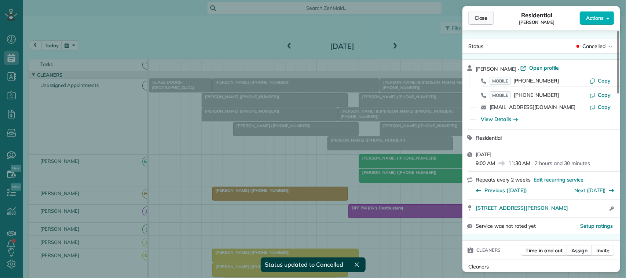
click at [472, 18] on button "Close" at bounding box center [482, 18] width 26 height 14
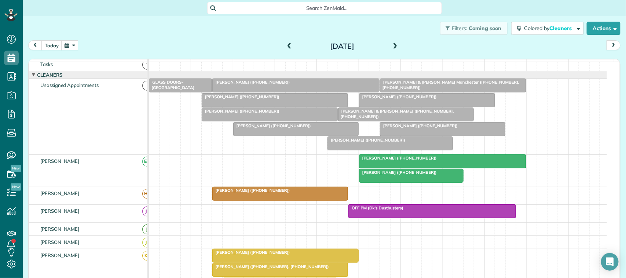
click at [70, 41] on button "button" at bounding box center [69, 45] width 17 height 10
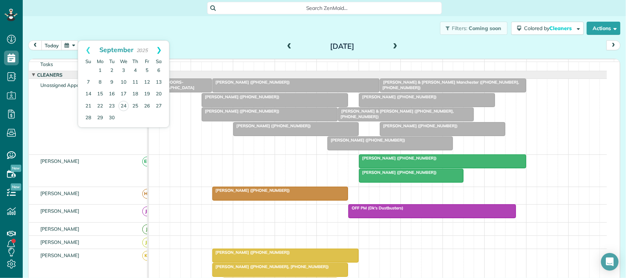
click at [165, 51] on link "Next" at bounding box center [159, 50] width 20 height 18
click at [138, 81] on link "6" at bounding box center [136, 83] width 12 height 12
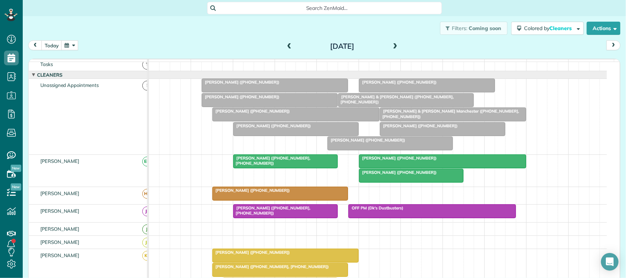
click at [251, 168] on div at bounding box center [286, 161] width 104 height 13
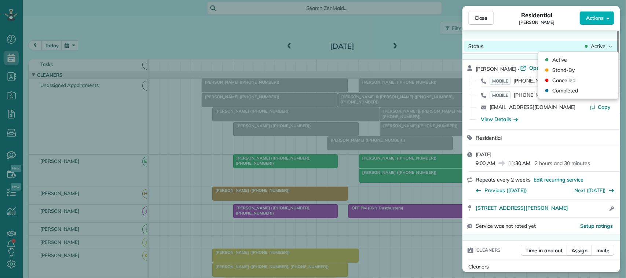
click at [599, 45] on span "Active" at bounding box center [598, 46] width 15 height 7
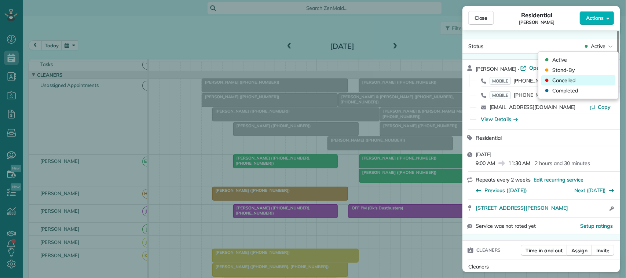
click at [592, 77] on div "Cancelled" at bounding box center [579, 80] width 74 height 10
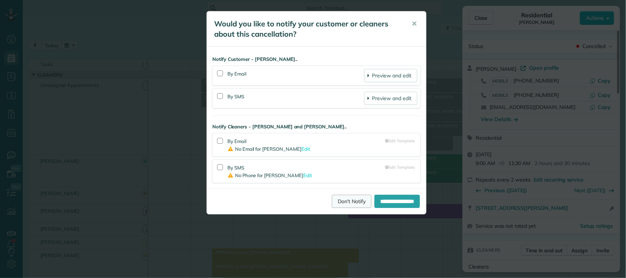
click at [345, 203] on link "Don't Notify" at bounding box center [352, 201] width 40 height 13
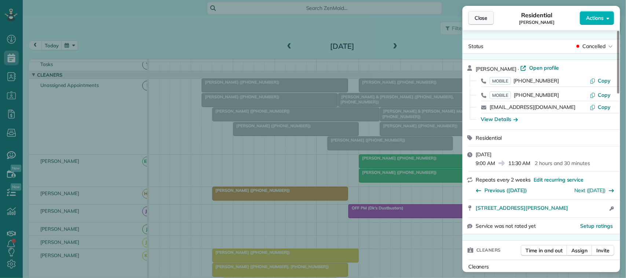
click at [489, 19] on button "Close" at bounding box center [482, 18] width 26 height 14
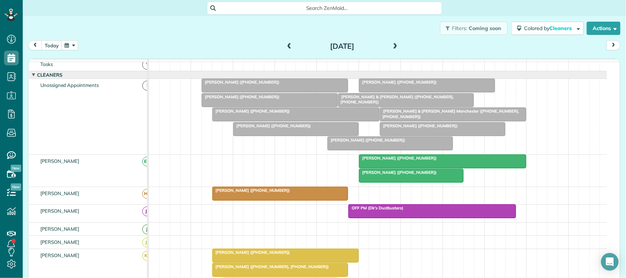
click at [81, 45] on div "[DATE] [DATE]" at bounding box center [324, 47] width 593 height 14
click at [73, 46] on button "button" at bounding box center [69, 45] width 17 height 10
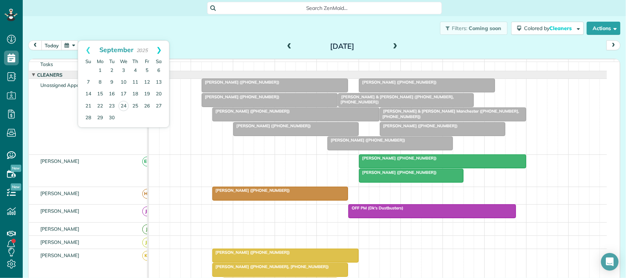
click at [161, 50] on link "Next" at bounding box center [159, 50] width 20 height 18
click at [88, 47] on link "Prev" at bounding box center [88, 50] width 20 height 18
click at [84, 52] on link "Prev" at bounding box center [88, 50] width 20 height 18
click at [134, 109] on link "25" at bounding box center [136, 107] width 12 height 12
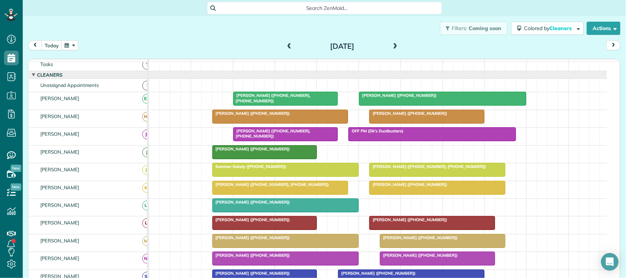
click at [257, 138] on span "[PERSON_NAME] ([PHONE_NUMBER], [PHONE_NUMBER])" at bounding box center [272, 133] width 78 height 10
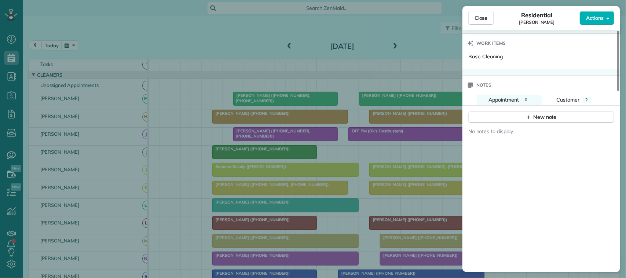
scroll to position [642, 0]
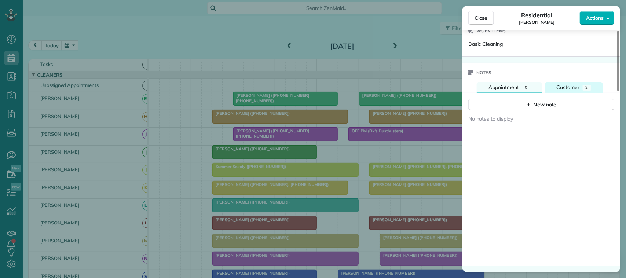
click at [572, 90] on span "Customer" at bounding box center [568, 87] width 23 height 7
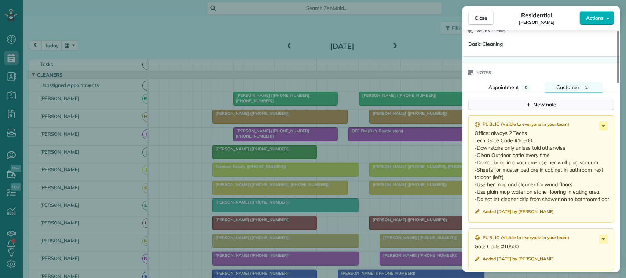
click at [556, 109] on div "New note" at bounding box center [541, 105] width 31 height 8
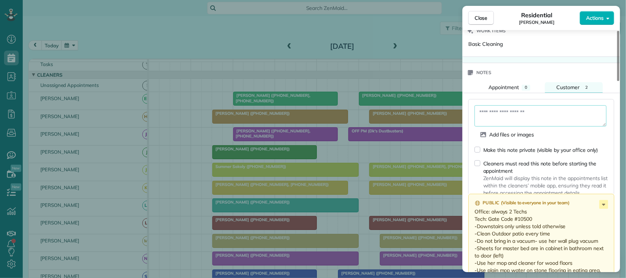
click at [546, 114] on textarea at bounding box center [541, 115] width 132 height 21
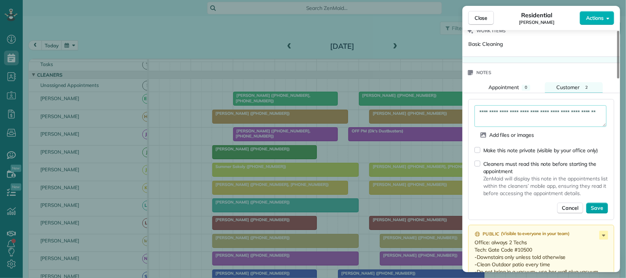
type textarea "**********"
click at [596, 212] on span "Save" at bounding box center [597, 208] width 12 height 7
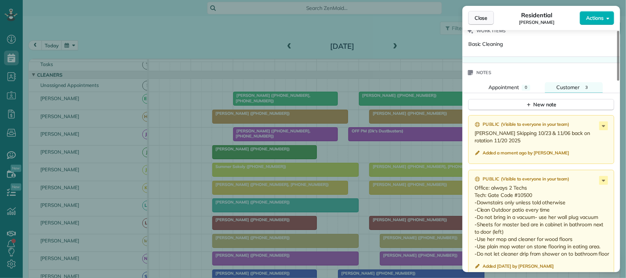
click at [484, 14] on span "Close" at bounding box center [481, 17] width 13 height 7
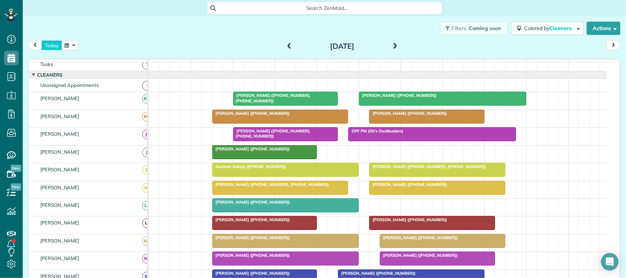
click at [54, 44] on button "today" at bounding box center [51, 45] width 21 height 10
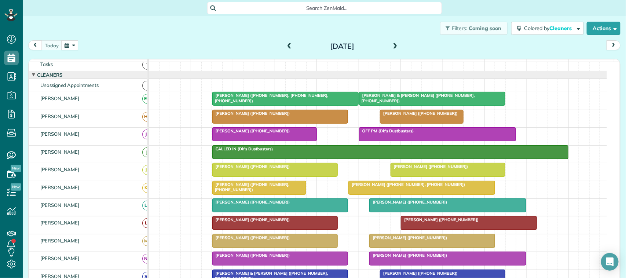
click at [97, 48] on div "[DATE] [DATE]" at bounding box center [324, 47] width 593 height 14
click at [73, 50] on button "button" at bounding box center [69, 45] width 17 height 10
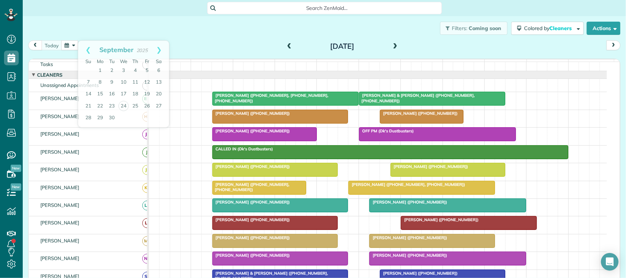
click at [108, 30] on div "Filters: Coming soon Colored by Cleaners Color by Cleaner Color by Team Color b…" at bounding box center [325, 28] width 604 height 24
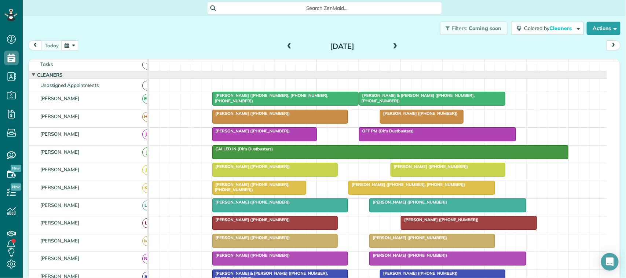
click at [69, 48] on button "button" at bounding box center [69, 45] width 17 height 10
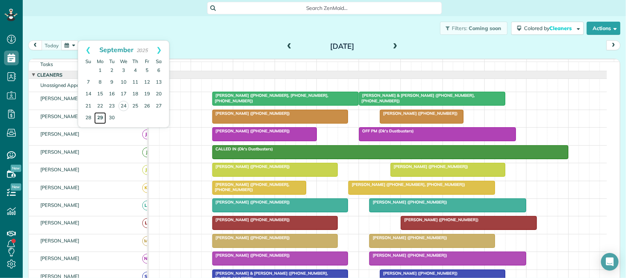
click at [100, 120] on link "29" at bounding box center [100, 118] width 12 height 12
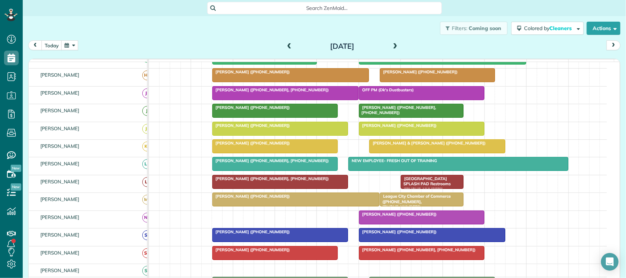
scroll to position [12, 0]
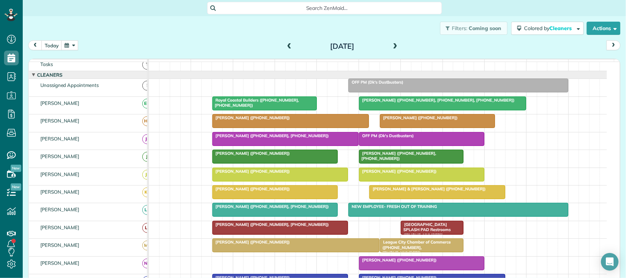
click at [378, 85] on div "OFF PM (Dk's Dustbusters)" at bounding box center [458, 82] width 215 height 5
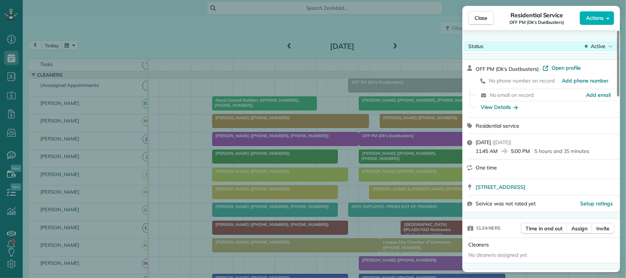
click at [599, 47] on span "Active" at bounding box center [598, 46] width 15 height 7
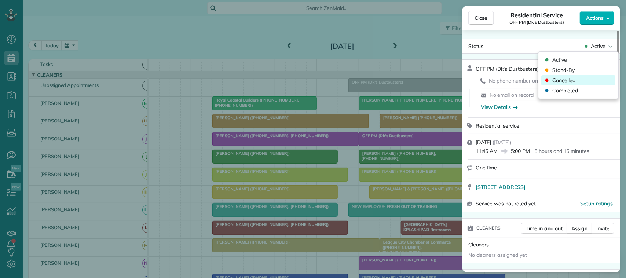
click at [593, 80] on div "Cancelled" at bounding box center [579, 80] width 74 height 10
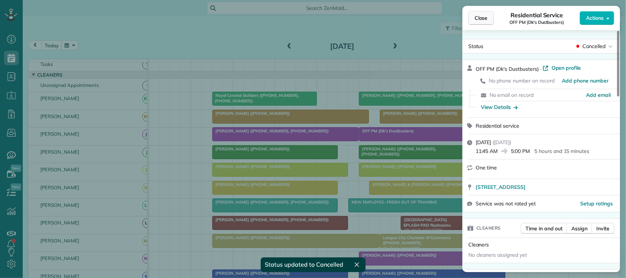
click at [476, 18] on span "Close" at bounding box center [481, 17] width 13 height 7
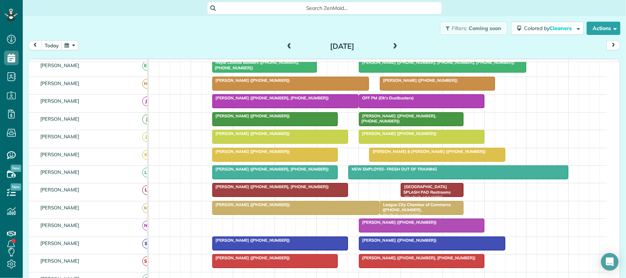
scroll to position [58, 0]
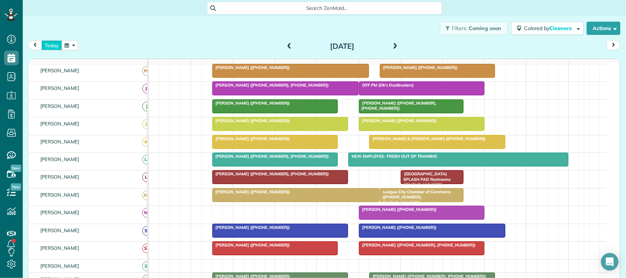
click at [61, 47] on button "today" at bounding box center [51, 45] width 21 height 10
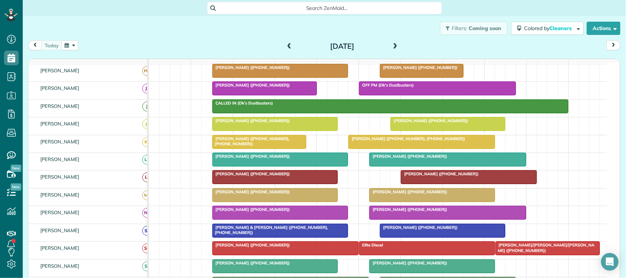
click at [174, 52] on div "[DATE] [DATE]" at bounding box center [324, 47] width 593 height 14
click at [177, 31] on div "Filters: Coming soon Colored by Cleaners Color by Cleaner Color by Team Color b…" at bounding box center [325, 28] width 604 height 24
click at [72, 46] on button "button" at bounding box center [69, 45] width 17 height 10
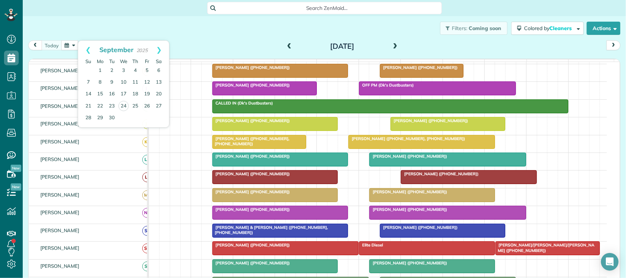
drag, startPoint x: 182, startPoint y: 50, endPoint x: 158, endPoint y: 59, distance: 26.2
click at [182, 50] on div "[DATE] [DATE]" at bounding box center [324, 47] width 593 height 14
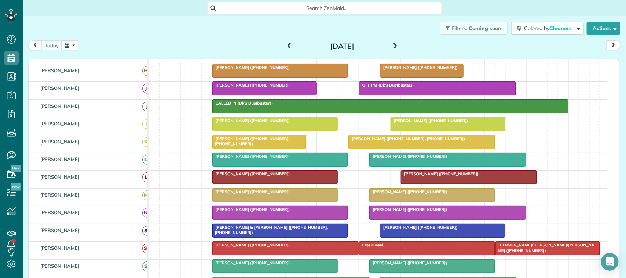
click at [70, 49] on button "button" at bounding box center [69, 45] width 17 height 10
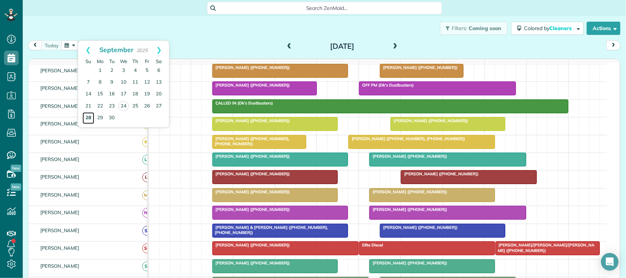
click at [91, 116] on link "28" at bounding box center [89, 118] width 12 height 12
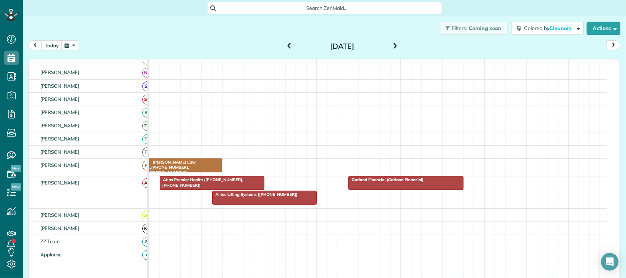
scroll to position [191, 0]
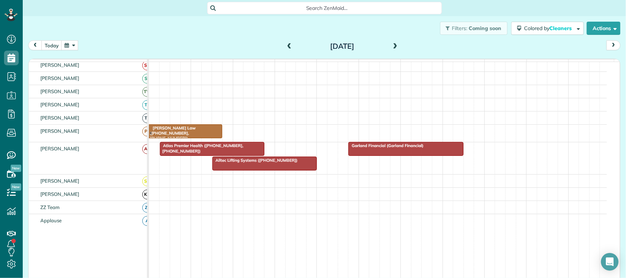
click at [226, 154] on div "Atlas Premier Health ([PHONE_NUMBER], [PHONE_NUMBER])" at bounding box center [212, 148] width 100 height 11
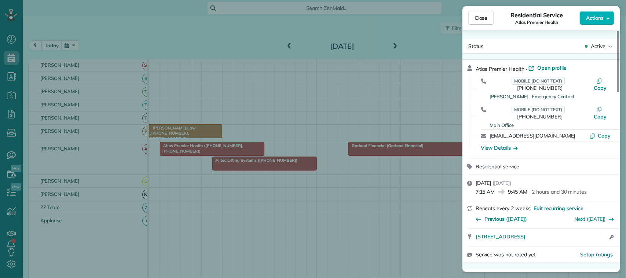
click at [482, 26] on div "Close Residential Service Atlas Premier Health Actions" at bounding box center [542, 18] width 158 height 24
click at [483, 21] on span "Close" at bounding box center [481, 17] width 13 height 7
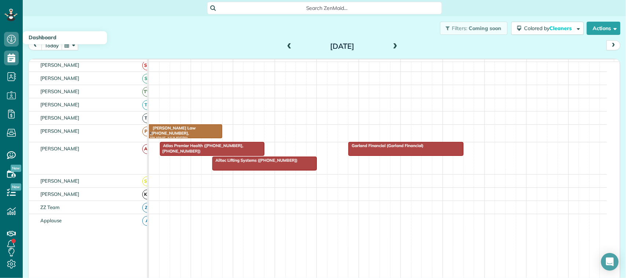
click at [51, 47] on button "today" at bounding box center [51, 45] width 21 height 10
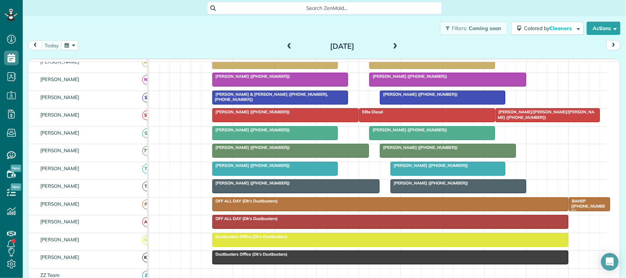
scroll to position [246, 0]
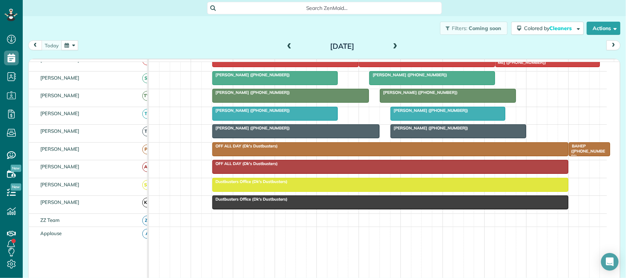
click at [107, 45] on div "[DATE] [DATE]" at bounding box center [324, 47] width 593 height 14
click at [392, 48] on span at bounding box center [396, 46] width 8 height 7
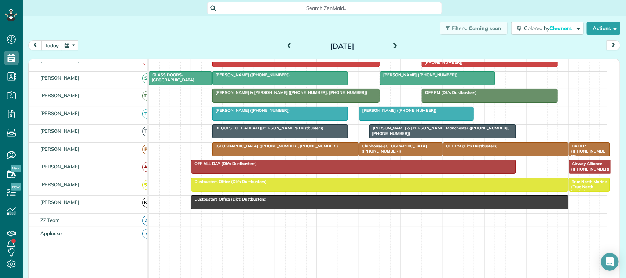
click at [48, 42] on button "today" at bounding box center [51, 45] width 21 height 10
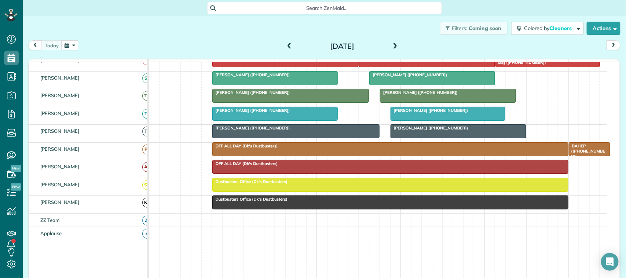
click at [196, 48] on div "[DATE] [DATE]" at bounding box center [324, 47] width 593 height 14
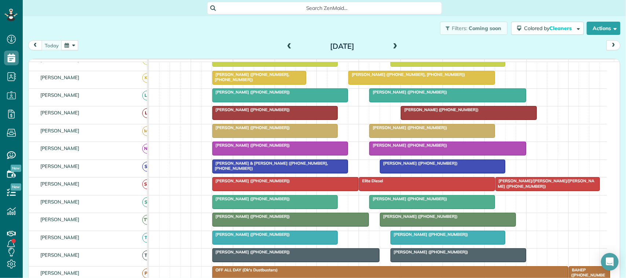
scroll to position [0, 0]
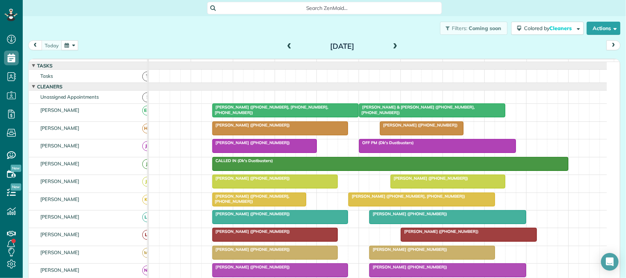
click at [72, 42] on button "button" at bounding box center [69, 45] width 17 height 10
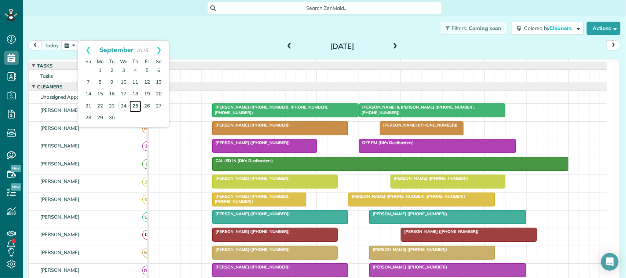
click at [137, 105] on link "25" at bounding box center [136, 107] width 12 height 12
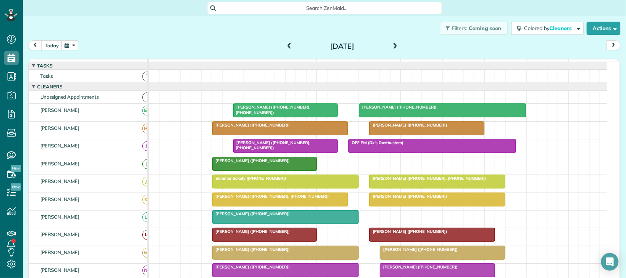
click at [288, 135] on div at bounding box center [280, 128] width 135 height 13
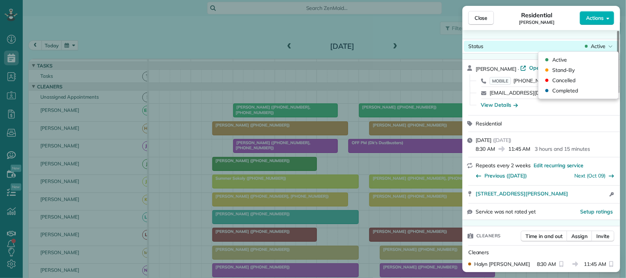
click at [600, 45] on span "Active" at bounding box center [598, 46] width 15 height 7
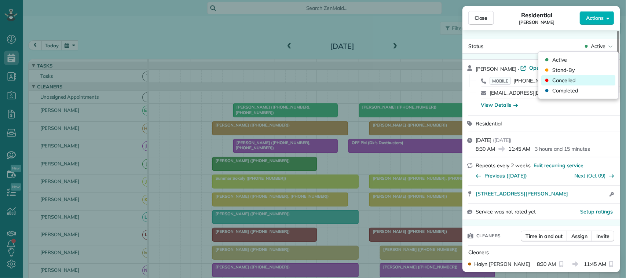
click at [594, 78] on div "Cancelled" at bounding box center [579, 80] width 74 height 10
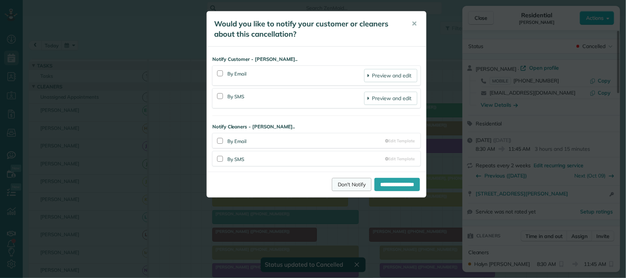
click at [332, 191] on link "Don't Notify" at bounding box center [352, 184] width 40 height 13
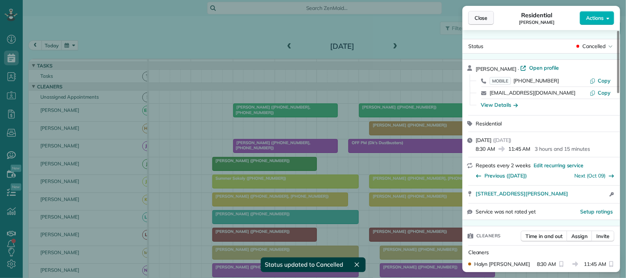
click at [472, 13] on button "Close" at bounding box center [482, 18] width 26 height 14
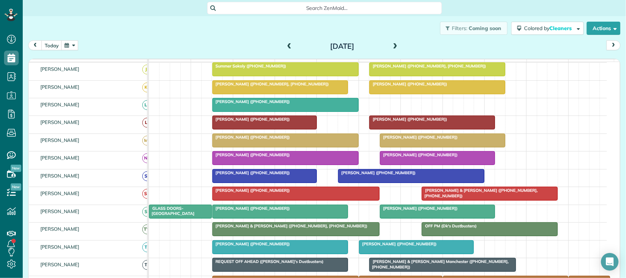
scroll to position [92, 0]
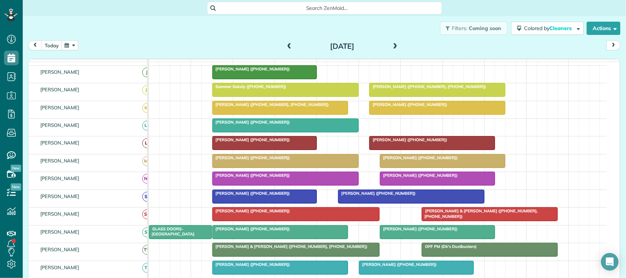
click at [48, 41] on button "today" at bounding box center [51, 45] width 21 height 10
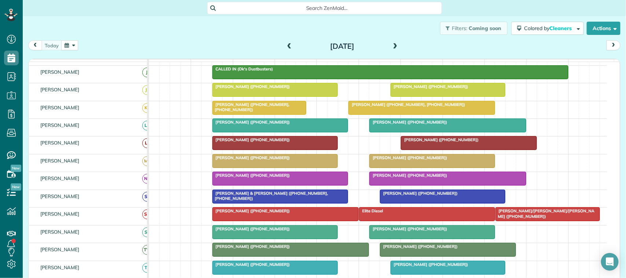
click at [226, 160] on div "[PERSON_NAME] ([PHONE_NUMBER])" at bounding box center [275, 157] width 121 height 5
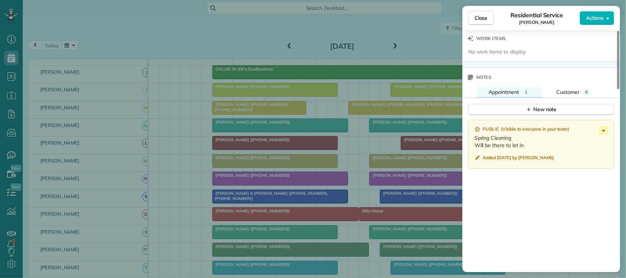
scroll to position [644, 0]
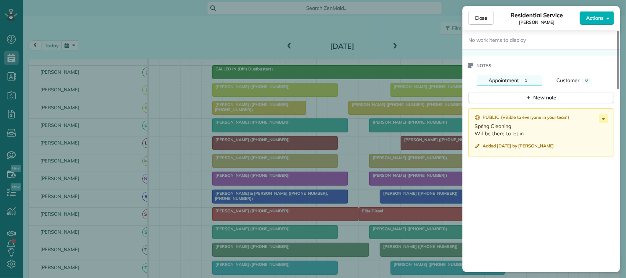
click at [533, 104] on div "Public ( Visible to everyone in your team ) Spring Cleaning Will be there to le…" at bounding box center [542, 201] width 158 height 195
click at [532, 96] on div "New note" at bounding box center [541, 98] width 31 height 8
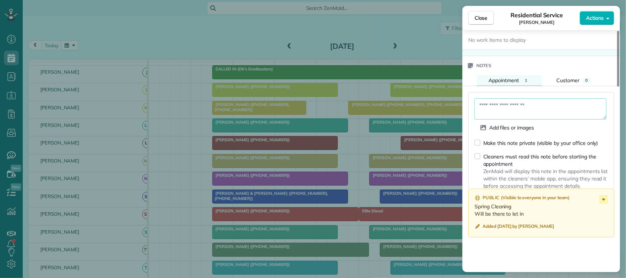
click at [530, 105] on textarea at bounding box center [541, 108] width 132 height 21
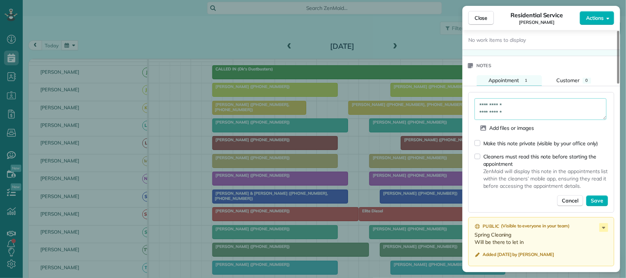
scroll to position [4, 0]
type textarea "**********"
click at [599, 196] on button "Save" at bounding box center [597, 201] width 22 height 11
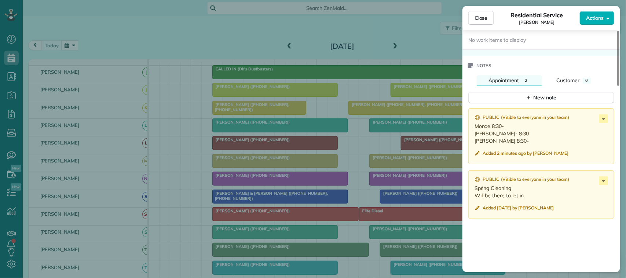
click at [489, 9] on div "Close Residential Service [PERSON_NAME] Actions" at bounding box center [542, 18] width 158 height 24
click at [487, 17] on span "Close" at bounding box center [481, 17] width 13 height 7
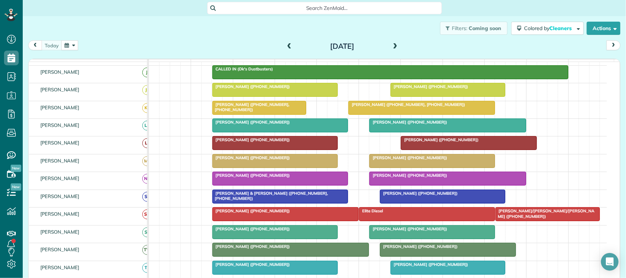
click at [392, 46] on span at bounding box center [396, 46] width 8 height 7
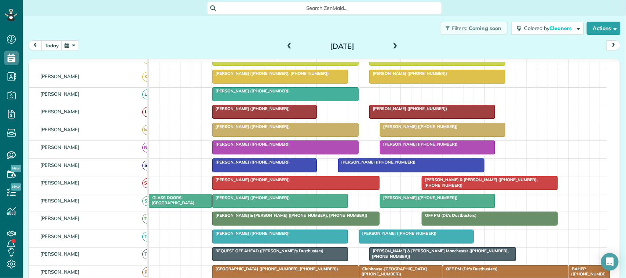
scroll to position [138, 0]
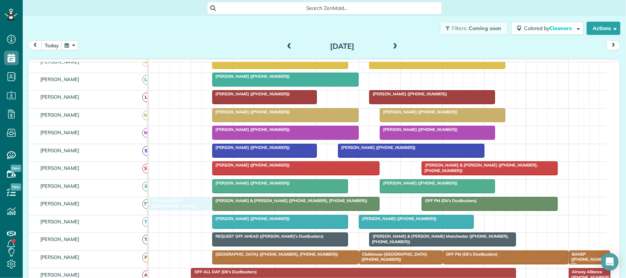
drag, startPoint x: 186, startPoint y: 193, endPoint x: 184, endPoint y: 210, distance: 17.0
click at [179, 208] on span "GLASS DOORS- [GEOGRAPHIC_DATA]" at bounding box center [172, 203] width 46 height 10
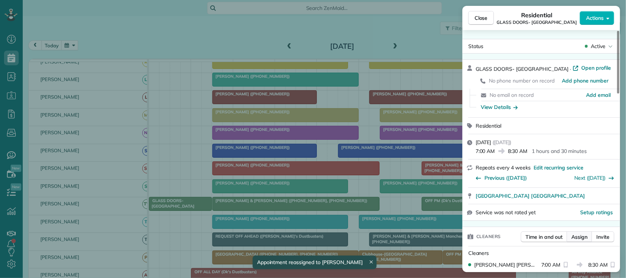
click at [576, 241] on button "Assign" at bounding box center [580, 237] width 26 height 11
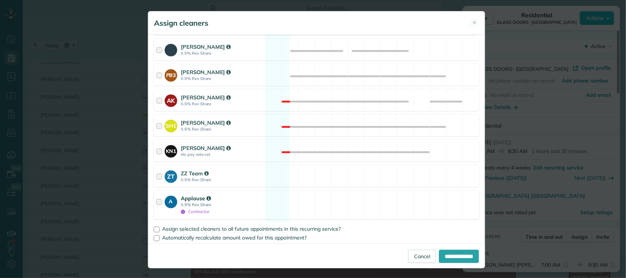
scroll to position [474, 0]
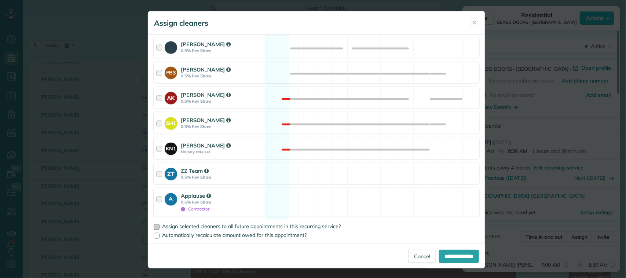
click at [245, 226] on span "Assign selected cleaners to all future appointments in this recurring service?" at bounding box center [251, 226] width 179 height 7
click at [439, 252] on input "**********" at bounding box center [459, 256] width 40 height 13
type input "**********"
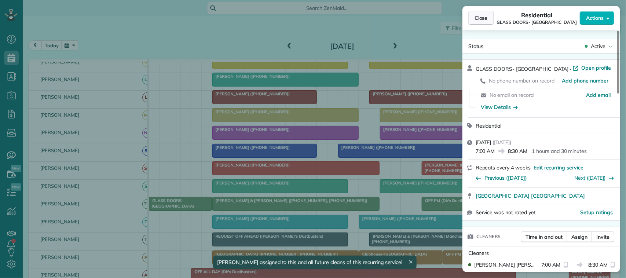
click at [490, 19] on button "Close" at bounding box center [482, 18] width 26 height 14
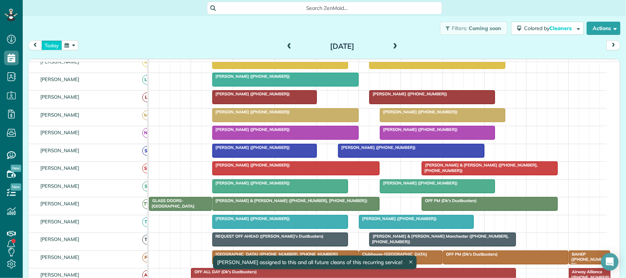
click at [57, 50] on button "today" at bounding box center [51, 45] width 21 height 10
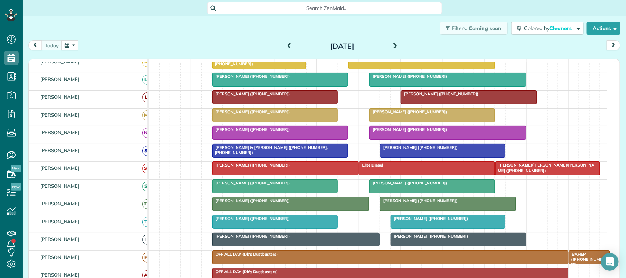
scroll to position [92, 0]
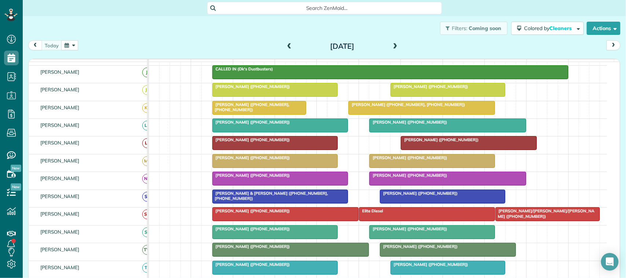
click at [98, 44] on div "[DATE] [DATE]" at bounding box center [324, 47] width 593 height 14
click at [87, 48] on div "[DATE] [DATE]" at bounding box center [324, 47] width 593 height 14
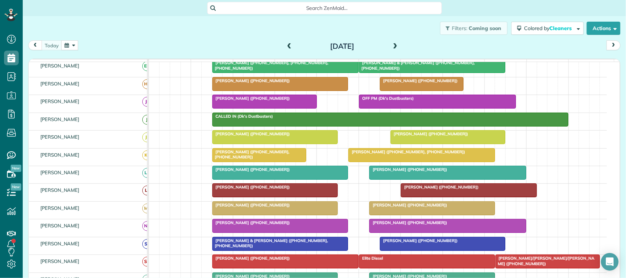
scroll to position [0, 0]
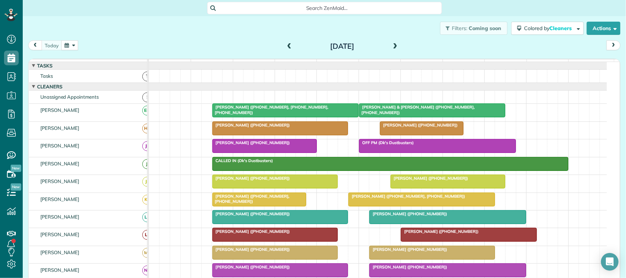
click at [63, 47] on button "button" at bounding box center [69, 45] width 17 height 10
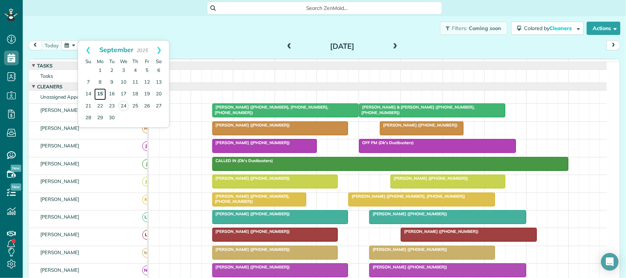
click at [100, 96] on link "15" at bounding box center [100, 94] width 12 height 12
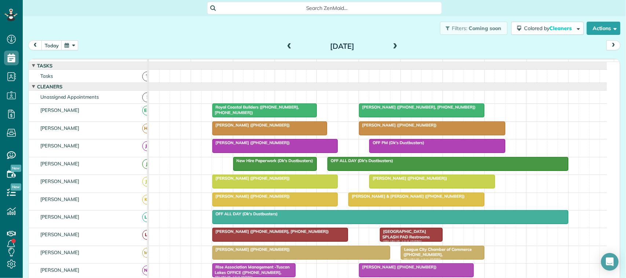
click at [392, 45] on span at bounding box center [396, 46] width 8 height 7
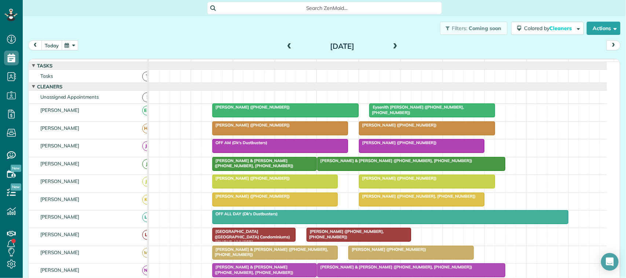
click at [46, 44] on button "today" at bounding box center [51, 45] width 21 height 10
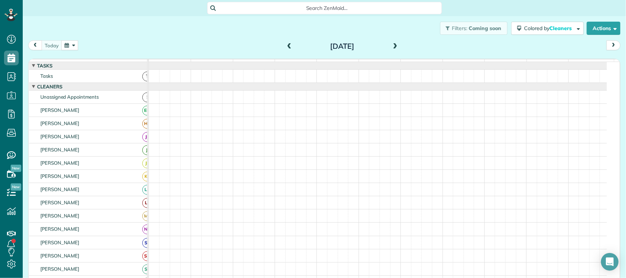
click at [112, 47] on div "[DATE] [DATE]" at bounding box center [324, 47] width 593 height 14
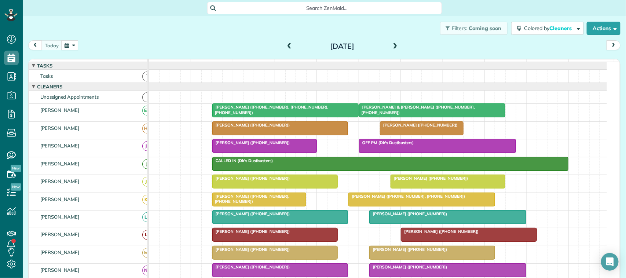
click at [393, 48] on span at bounding box center [396, 46] width 8 height 7
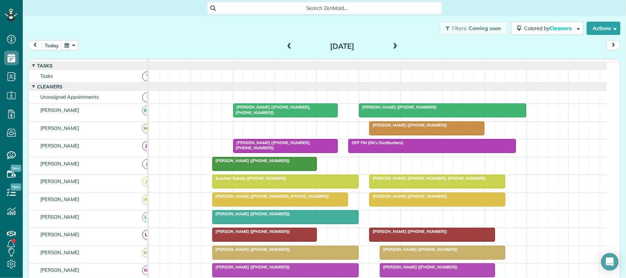
click at [139, 46] on div "[DATE] [DATE]" at bounding box center [324, 47] width 593 height 14
click at [46, 48] on button "today" at bounding box center [51, 45] width 21 height 10
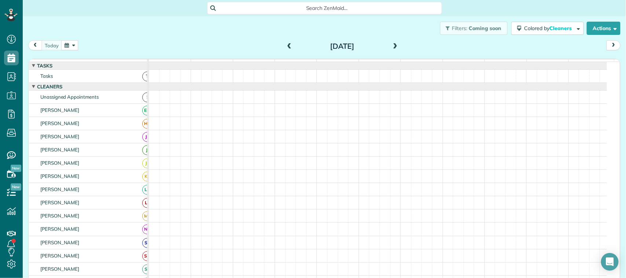
click at [106, 39] on div "Filters: Coming soon Colored by Cleaners Color by Cleaner Color by Team Color b…" at bounding box center [325, 28] width 604 height 24
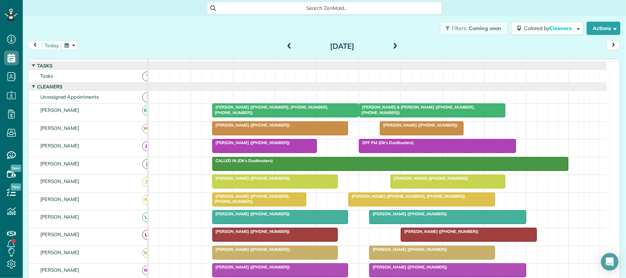
click at [72, 42] on button "button" at bounding box center [69, 45] width 17 height 10
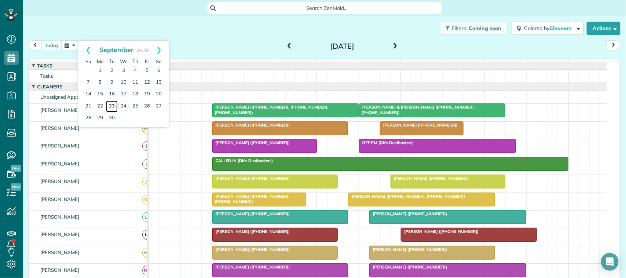
click at [112, 105] on link "23" at bounding box center [112, 107] width 12 height 12
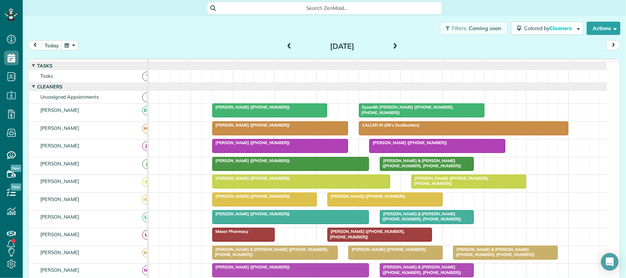
click at [371, 241] on div at bounding box center [380, 234] width 104 height 13
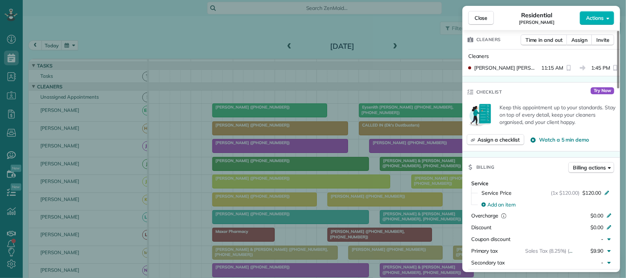
scroll to position [275, 0]
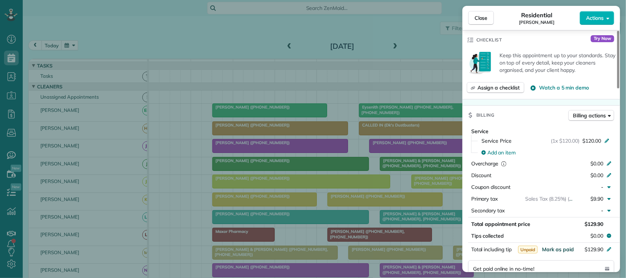
click at [563, 253] on span "Mark as paid" at bounding box center [558, 249] width 32 height 7
click at [560, 251] on span "Mark as paid" at bounding box center [558, 249] width 32 height 7
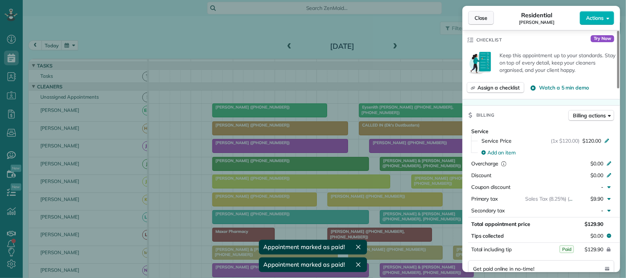
click at [474, 21] on button "Close" at bounding box center [482, 18] width 26 height 14
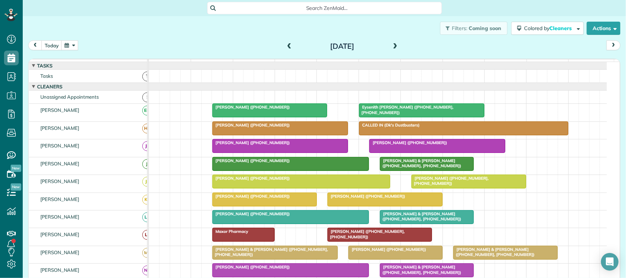
click at [285, 43] on span at bounding box center [289, 46] width 8 height 7
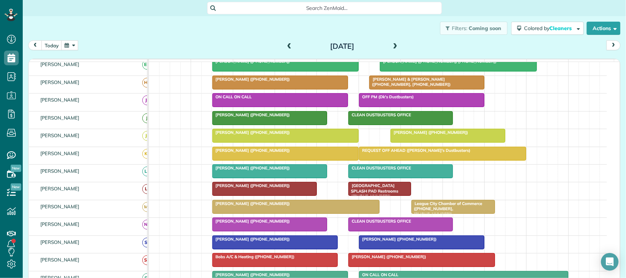
click at [297, 196] on div at bounding box center [265, 188] width 104 height 13
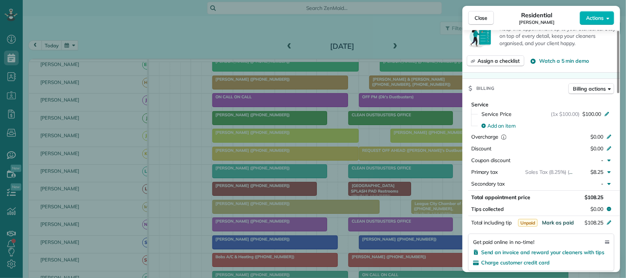
click at [563, 225] on span "Mark as paid" at bounding box center [558, 222] width 32 height 7
click at [556, 226] on span "Mark as paid" at bounding box center [558, 222] width 32 height 7
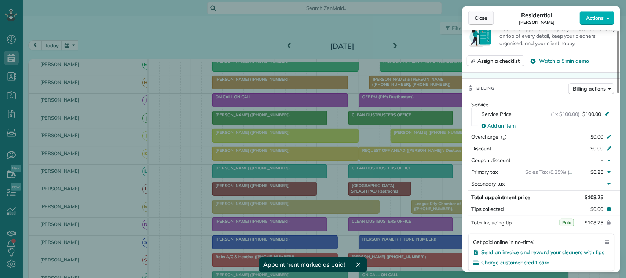
click at [484, 15] on span "Close" at bounding box center [481, 17] width 13 height 7
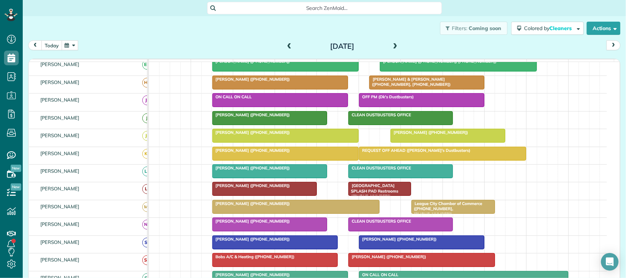
click at [57, 43] on button "today" at bounding box center [51, 45] width 21 height 10
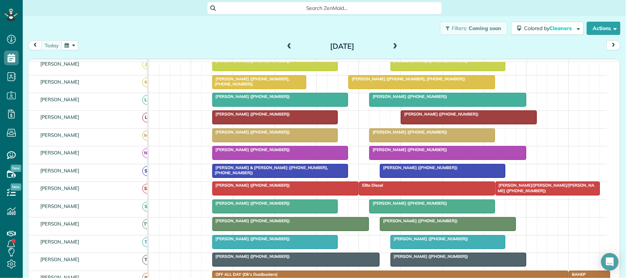
scroll to position [133, 0]
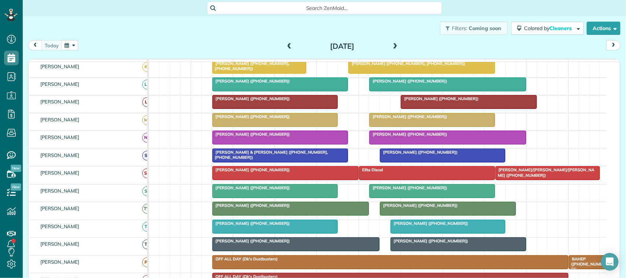
click at [287, 45] on span at bounding box center [289, 46] width 8 height 7
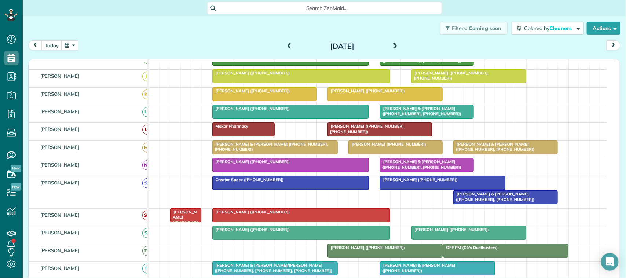
scroll to position [128, 0]
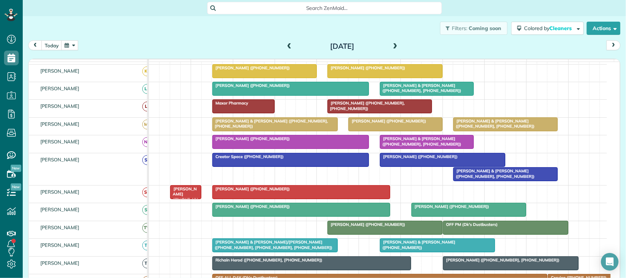
click at [524, 179] on div "[PERSON_NAME] & [PERSON_NAME] ([PHONE_NUMBER], [PHONE_NUMBER])" at bounding box center [506, 173] width 100 height 11
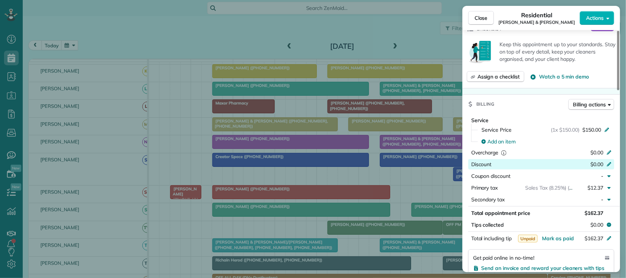
scroll to position [324, 0]
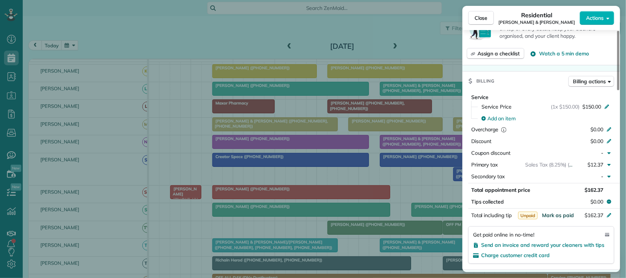
click at [564, 218] on span "Mark as paid" at bounding box center [558, 215] width 32 height 7
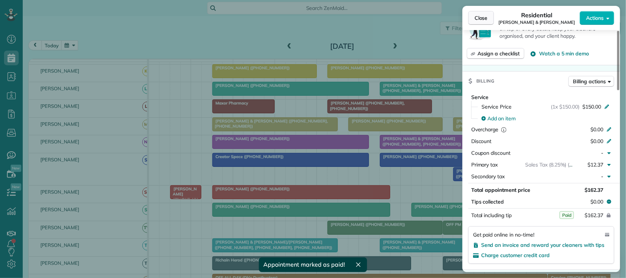
click at [487, 15] on span "Close" at bounding box center [481, 17] width 13 height 7
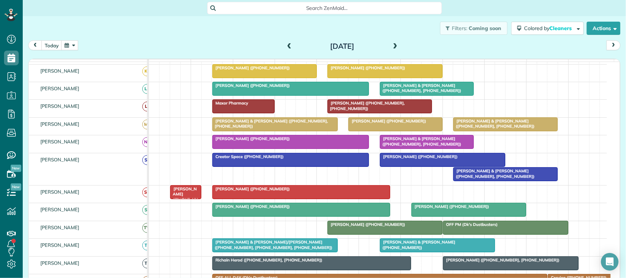
click at [445, 216] on div at bounding box center [469, 209] width 114 height 13
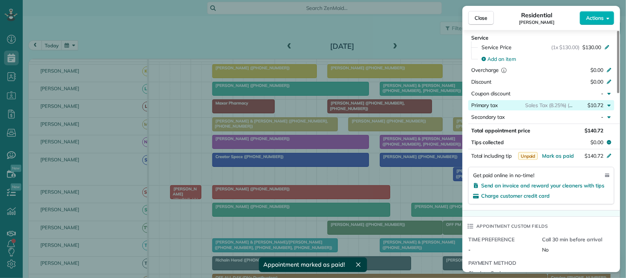
scroll to position [367, 0]
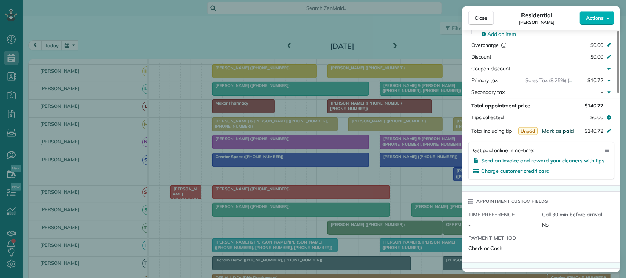
click at [558, 132] on span "Mark as paid" at bounding box center [558, 131] width 32 height 7
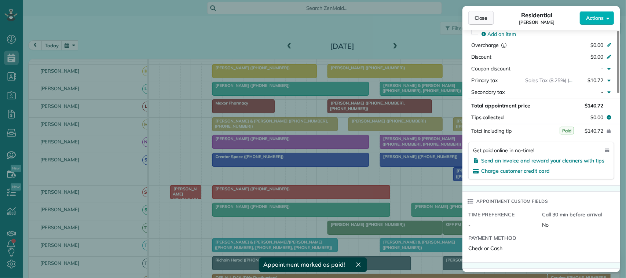
click at [486, 14] on button "Close" at bounding box center [482, 18] width 26 height 14
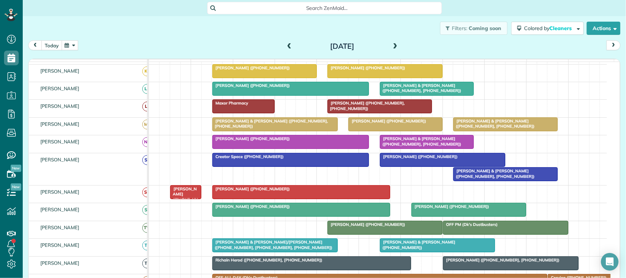
click at [57, 48] on button "today" at bounding box center [51, 45] width 21 height 10
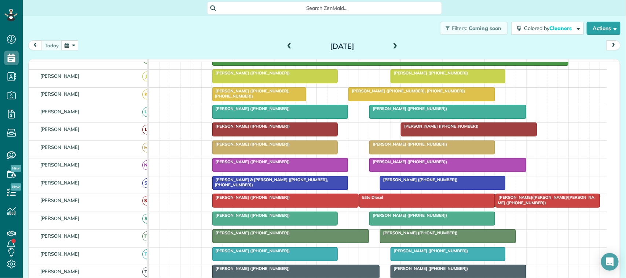
scroll to position [128, 0]
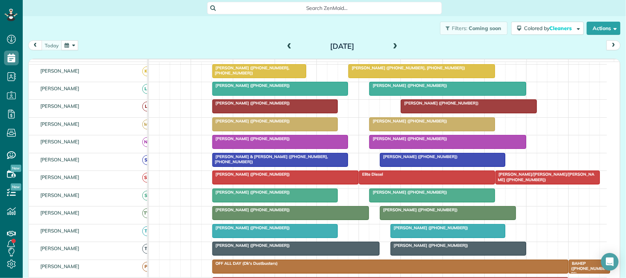
click at [97, 47] on div "[DATE] [DATE]" at bounding box center [324, 47] width 593 height 14
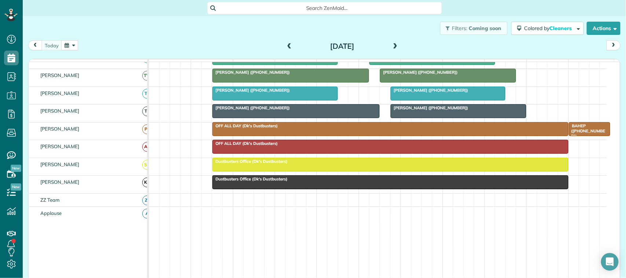
scroll to position [312, 0]
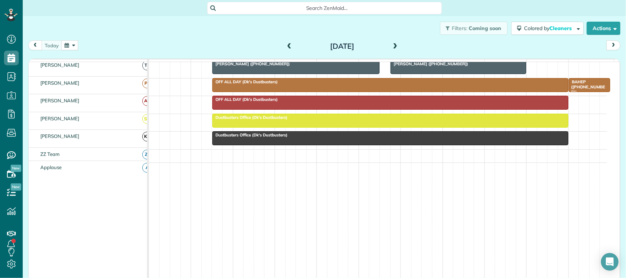
click at [80, 46] on div "[DATE] [DATE]" at bounding box center [324, 47] width 593 height 14
click at [68, 49] on button "button" at bounding box center [69, 45] width 17 height 10
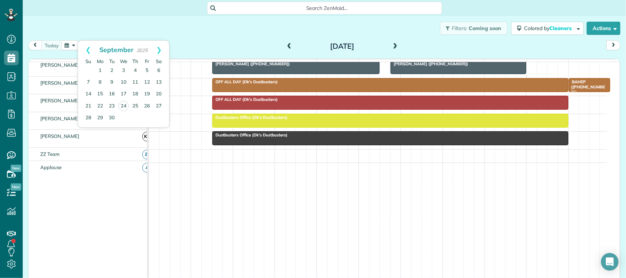
click at [96, 32] on div "Filters: Coming soon Colored by Cleaners Color by Cleaner Color by Team Color b…" at bounding box center [325, 28] width 604 height 24
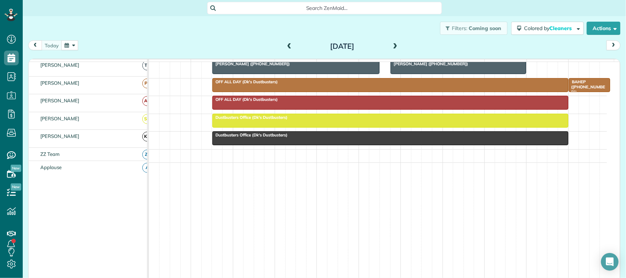
click at [64, 49] on button "button" at bounding box center [69, 45] width 17 height 10
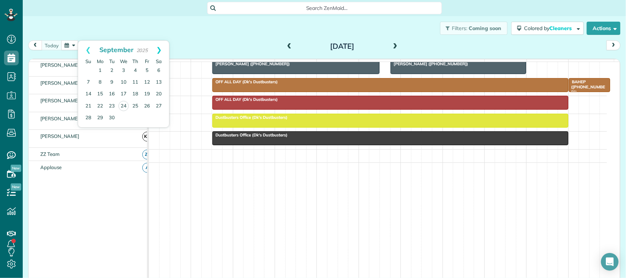
click at [160, 51] on link "Next" at bounding box center [159, 50] width 20 height 18
click at [100, 85] on link "6" at bounding box center [100, 83] width 12 height 12
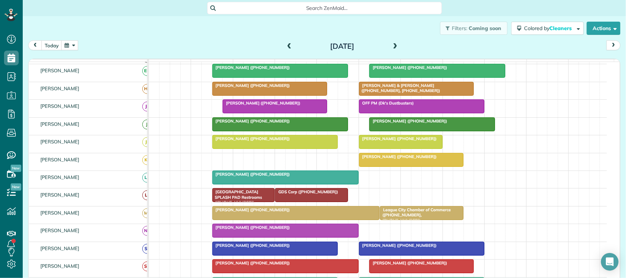
scroll to position [92, 0]
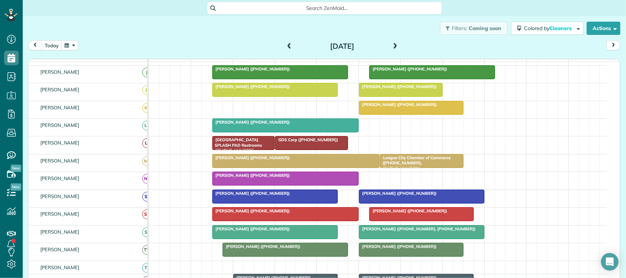
click at [77, 44] on button "button" at bounding box center [69, 45] width 17 height 10
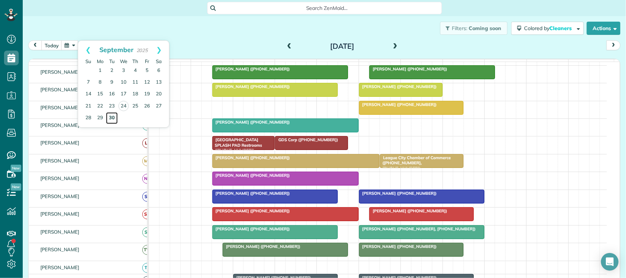
click at [111, 116] on link "30" at bounding box center [112, 118] width 12 height 12
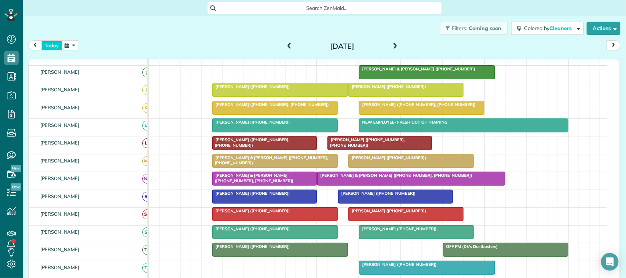
click at [56, 43] on button "today" at bounding box center [51, 45] width 21 height 10
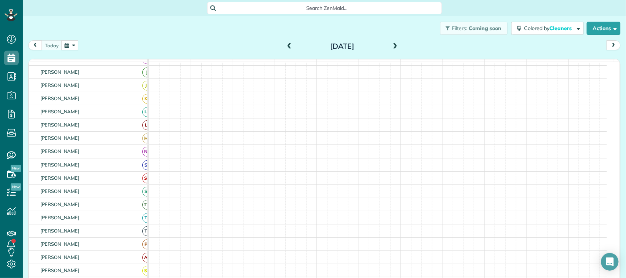
click at [76, 46] on button "button" at bounding box center [69, 45] width 17 height 10
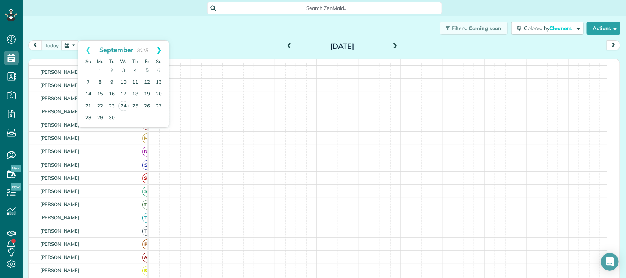
click at [163, 54] on link "Next" at bounding box center [159, 50] width 20 height 18
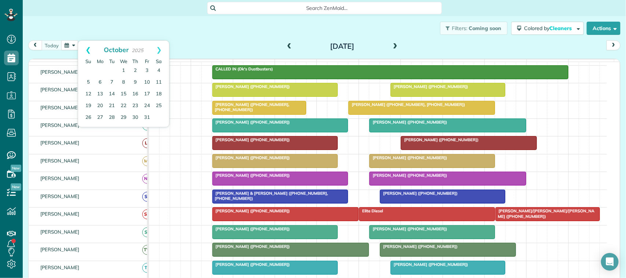
click at [87, 48] on link "Prev" at bounding box center [88, 50] width 20 height 18
click at [159, 50] on link "Next" at bounding box center [159, 50] width 20 height 18
click at [146, 70] on link "3" at bounding box center [147, 71] width 12 height 12
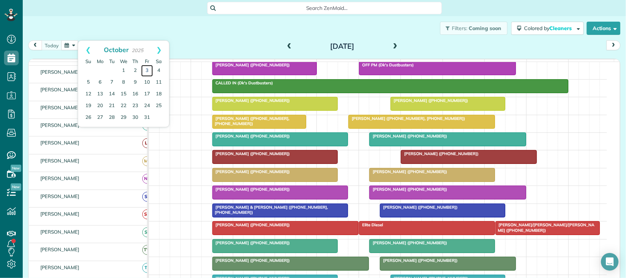
scroll to position [78, 0]
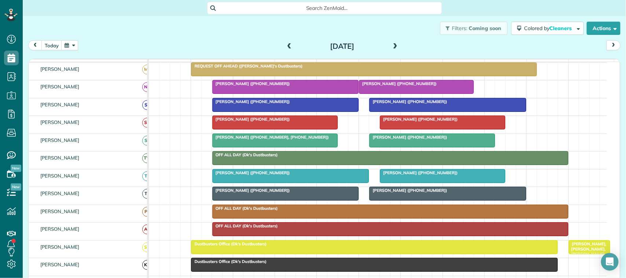
click at [67, 47] on button "button" at bounding box center [69, 45] width 17 height 10
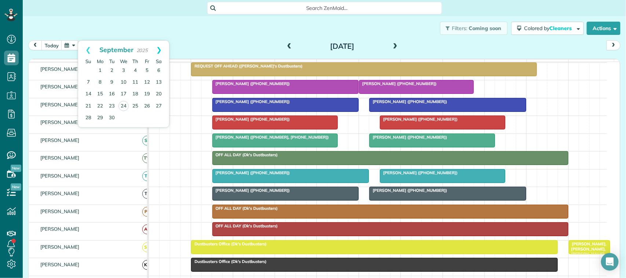
click at [164, 52] on link "Next" at bounding box center [159, 50] width 20 height 18
click at [88, 50] on link "Prev" at bounding box center [88, 50] width 20 height 18
click at [161, 50] on link "Next" at bounding box center [159, 50] width 20 height 18
click at [148, 92] on link "17" at bounding box center [147, 94] width 12 height 12
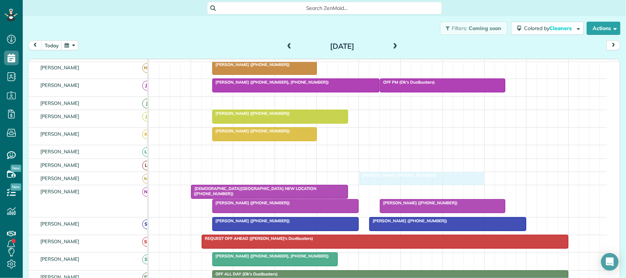
drag, startPoint x: 399, startPoint y: 198, endPoint x: 401, endPoint y: 186, distance: 12.2
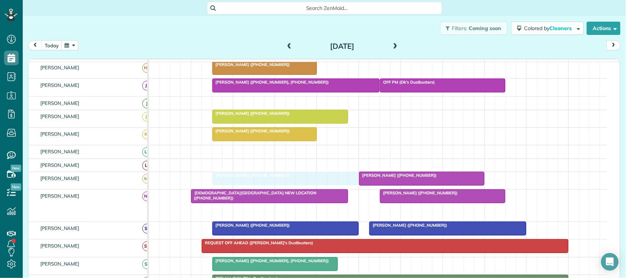
drag, startPoint x: 272, startPoint y: 219, endPoint x: 276, endPoint y: 194, distance: 25.2
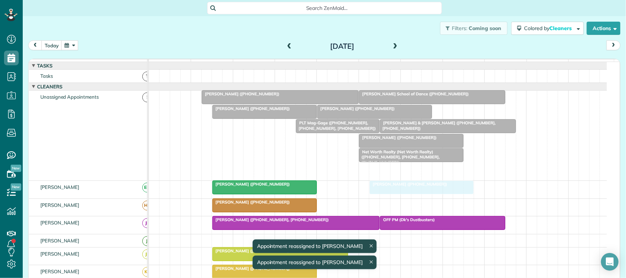
drag, startPoint x: 388, startPoint y: 175, endPoint x: 388, endPoint y: 186, distance: 11.0
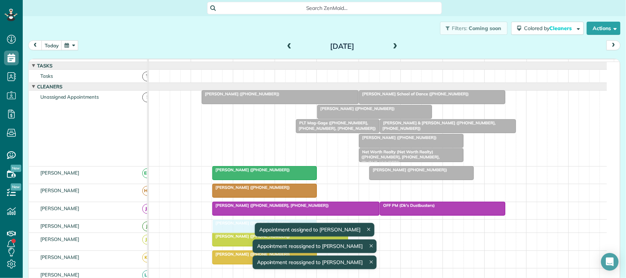
drag, startPoint x: 255, startPoint y: 123, endPoint x: 252, endPoint y: 231, distance: 108.3
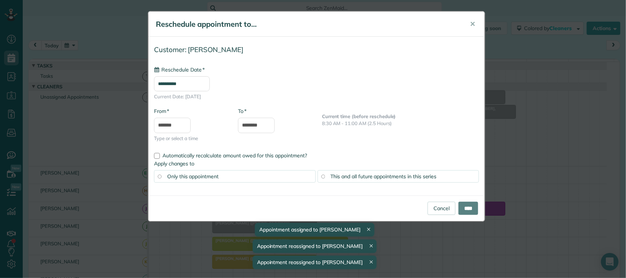
type input "**********"
click at [475, 26] on span "✕" at bounding box center [473, 24] width 6 height 8
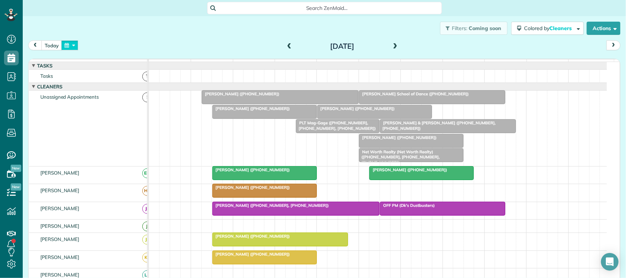
click at [73, 50] on button "button" at bounding box center [69, 45] width 17 height 10
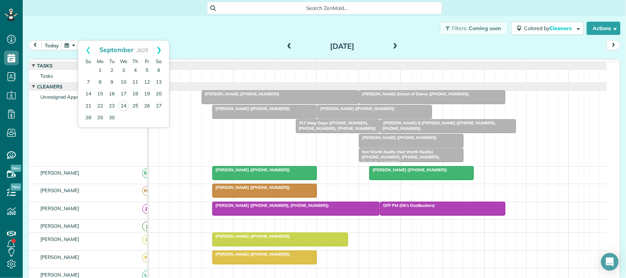
click at [164, 52] on link "Next" at bounding box center [159, 50] width 20 height 18
click at [148, 96] on link "17" at bounding box center [147, 94] width 12 height 12
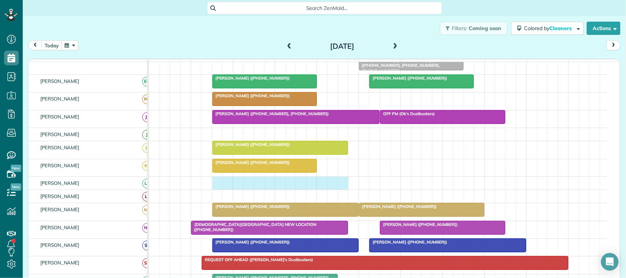
drag, startPoint x: 218, startPoint y: 193, endPoint x: 340, endPoint y: 188, distance: 121.6
click at [341, 188] on div at bounding box center [378, 183] width 458 height 13
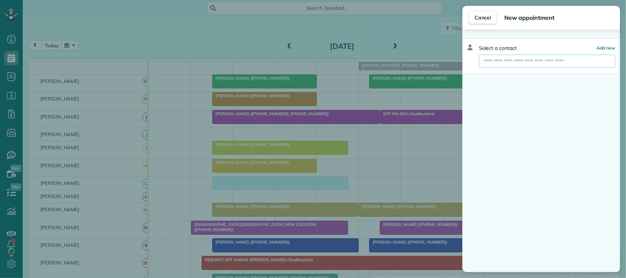
click at [509, 61] on input "text" at bounding box center [547, 61] width 137 height 13
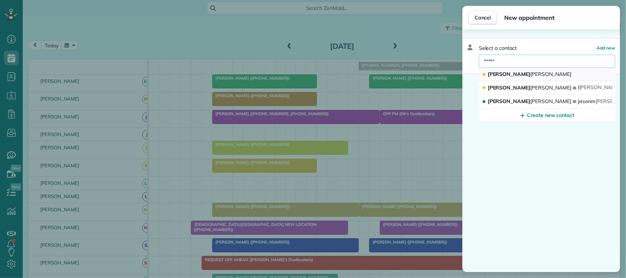
type input "*****"
click at [518, 70] on button "[PERSON_NAME]" at bounding box center [547, 74] width 137 height 13
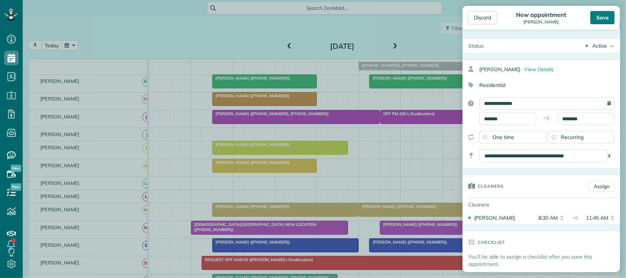
click at [601, 15] on div "Save" at bounding box center [603, 17] width 24 height 13
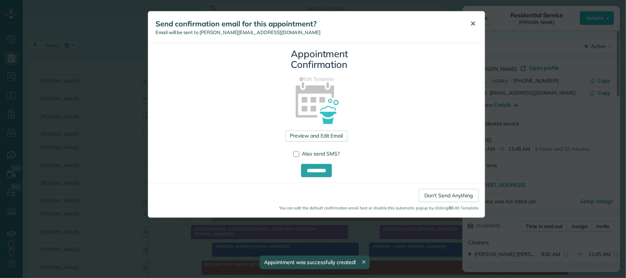
click at [475, 21] on span "✕" at bounding box center [473, 23] width 6 height 8
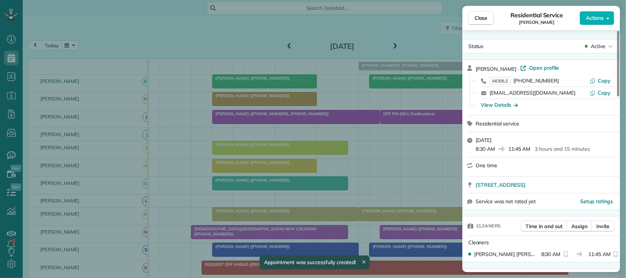
click at [482, 22] on button "Close" at bounding box center [482, 18] width 26 height 14
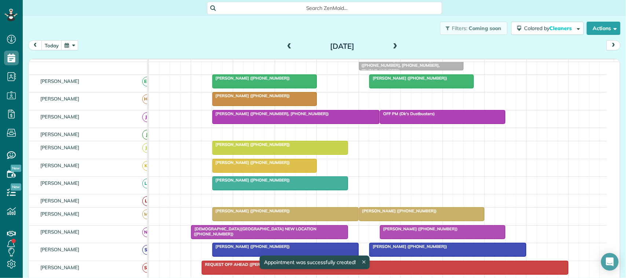
click at [74, 45] on button "button" at bounding box center [69, 45] width 17 height 10
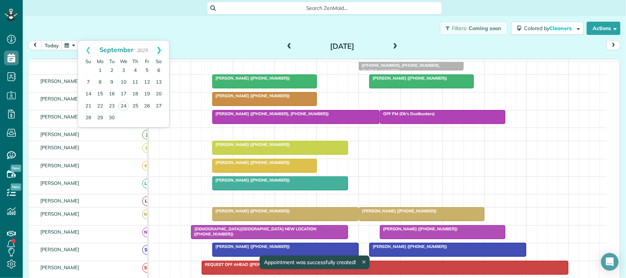
click at [161, 48] on link "Next" at bounding box center [159, 50] width 20 height 18
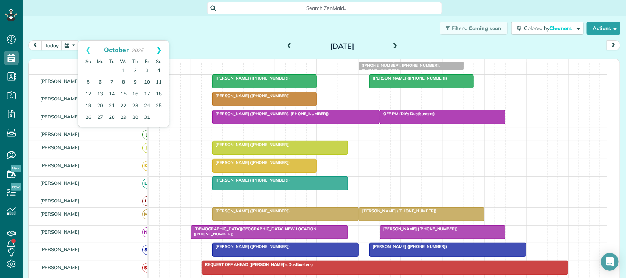
click at [162, 52] on link "Next" at bounding box center [159, 50] width 20 height 18
click at [84, 53] on link "Prev" at bounding box center [88, 50] width 20 height 18
click at [164, 46] on link "Next" at bounding box center [159, 50] width 20 height 18
click at [85, 51] on link "Prev" at bounding box center [88, 50] width 20 height 18
click at [162, 50] on link "Next" at bounding box center [159, 50] width 20 height 18
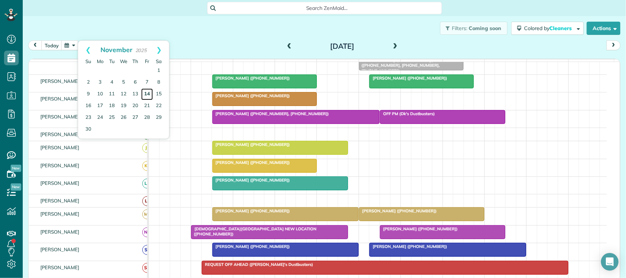
click at [149, 92] on link "14" at bounding box center [147, 94] width 12 height 12
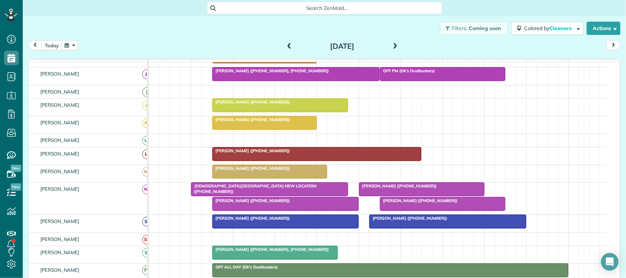
scroll to position [183, 0]
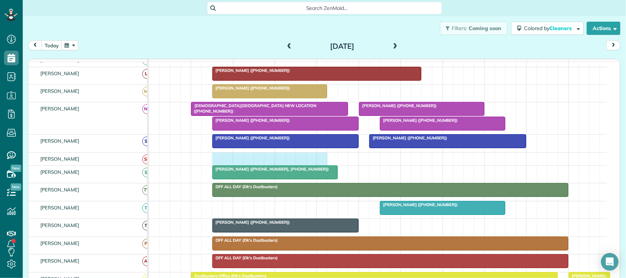
drag, startPoint x: 219, startPoint y: 164, endPoint x: 325, endPoint y: 171, distance: 105.9
click at [325, 165] on div at bounding box center [378, 159] width 458 height 13
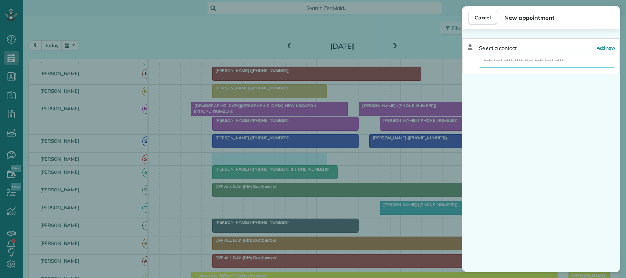
click at [550, 63] on input "text" at bounding box center [547, 61] width 137 height 13
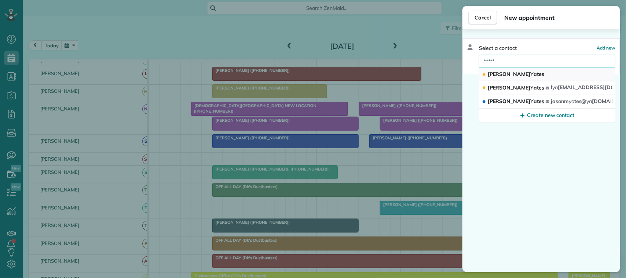
type input "*****"
click at [512, 70] on button "[PERSON_NAME]" at bounding box center [547, 74] width 137 height 13
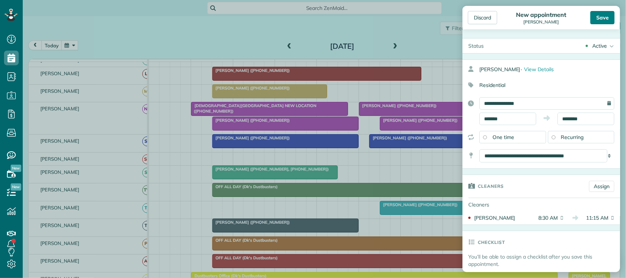
click at [596, 21] on div "Save" at bounding box center [603, 17] width 24 height 13
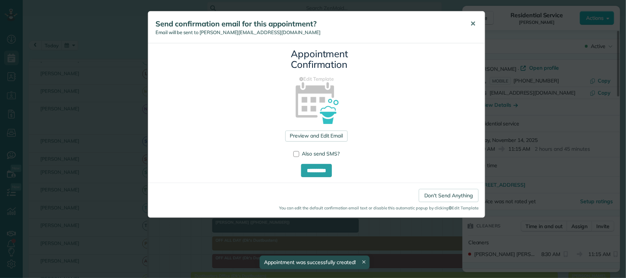
click at [471, 23] on span "✕" at bounding box center [473, 23] width 6 height 8
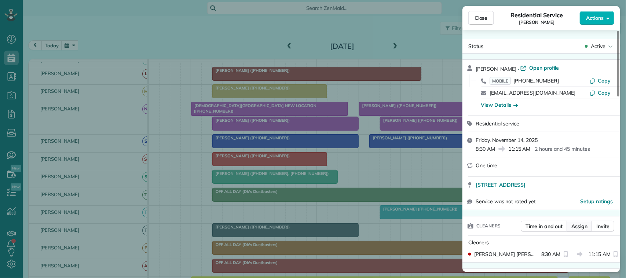
click at [576, 229] on span "Assign" at bounding box center [580, 226] width 16 height 7
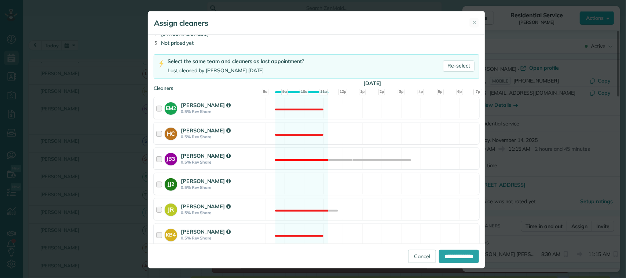
scroll to position [46, 0]
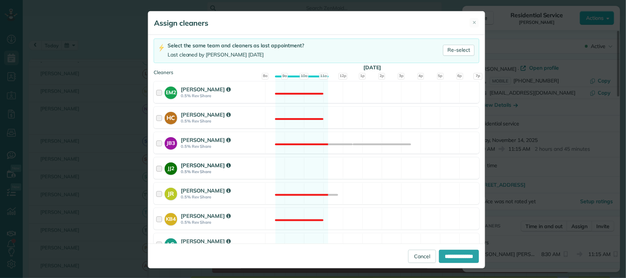
click at [268, 176] on div "JJ2 [PERSON_NAME] 0.5% Rev Share Available" at bounding box center [317, 168] width 326 height 22
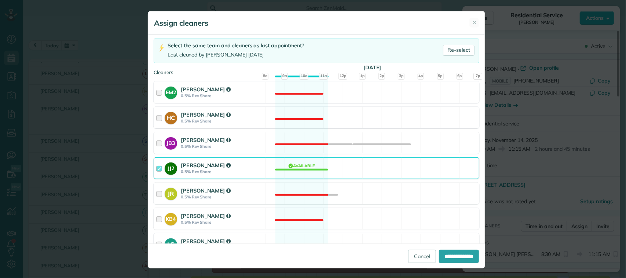
click at [268, 170] on div "JJ2 [PERSON_NAME] 0.5% Rev Share Available" at bounding box center [317, 168] width 326 height 22
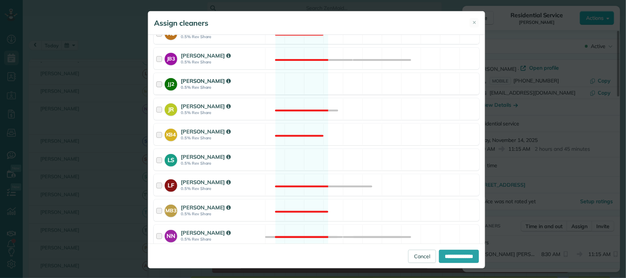
scroll to position [138, 0]
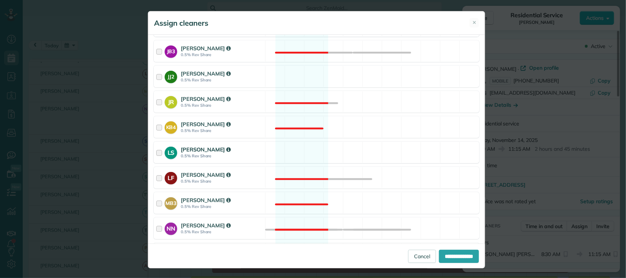
click at [269, 156] on div "LS [PERSON_NAME] 0.5% Rev Share Available" at bounding box center [317, 153] width 326 height 22
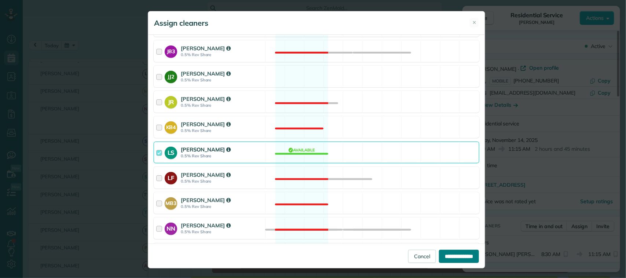
click at [461, 252] on input "**********" at bounding box center [459, 256] width 40 height 13
type input "**********"
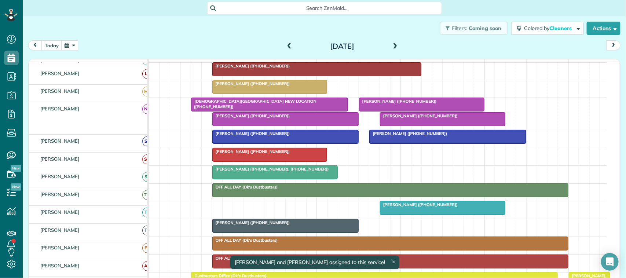
scroll to position [234, 0]
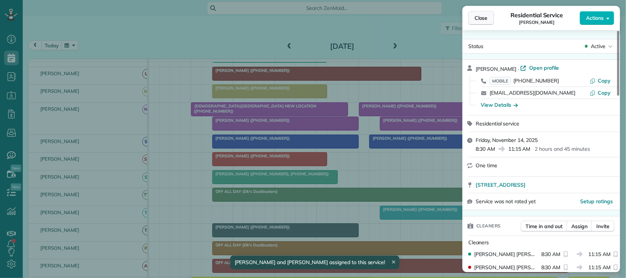
click at [487, 15] on span "Close" at bounding box center [481, 17] width 13 height 7
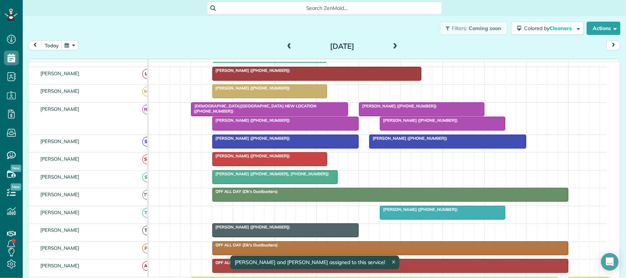
click at [79, 41] on div "[DATE] [DATE]" at bounding box center [324, 47] width 593 height 14
click at [74, 41] on button "button" at bounding box center [69, 45] width 17 height 10
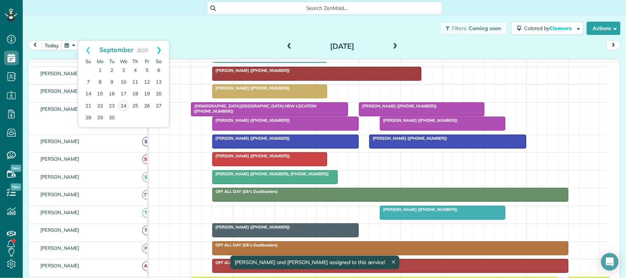
click at [163, 53] on link "Next" at bounding box center [159, 50] width 20 height 18
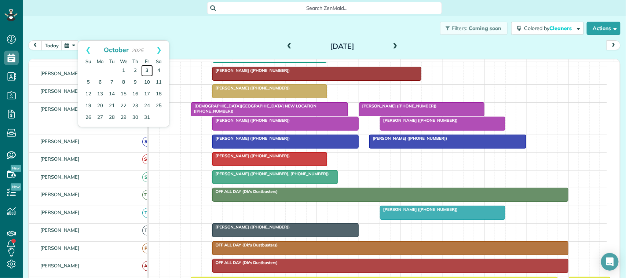
click at [147, 71] on link "3" at bounding box center [147, 71] width 12 height 12
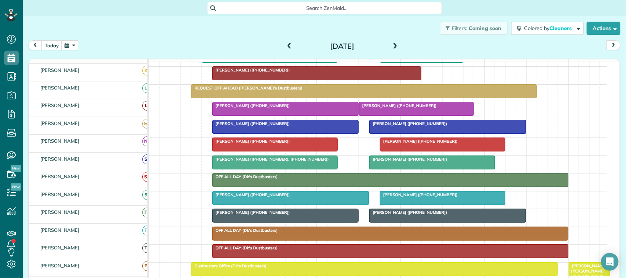
scroll to position [161, 0]
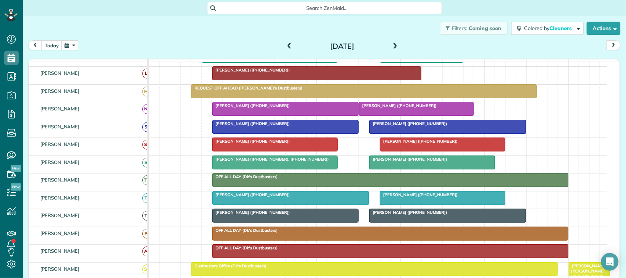
click at [68, 47] on button "button" at bounding box center [69, 45] width 17 height 10
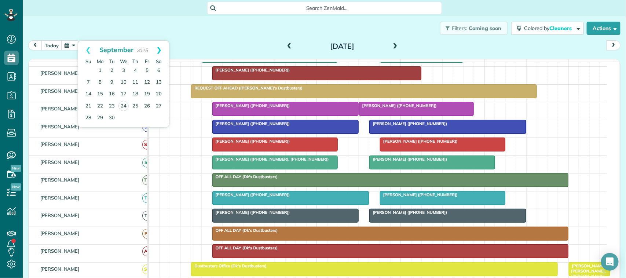
click at [158, 52] on link "Next" at bounding box center [159, 50] width 20 height 18
click at [146, 95] on link "17" at bounding box center [147, 94] width 12 height 12
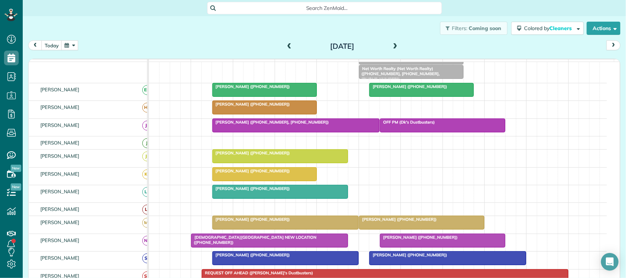
scroll to position [81, 0]
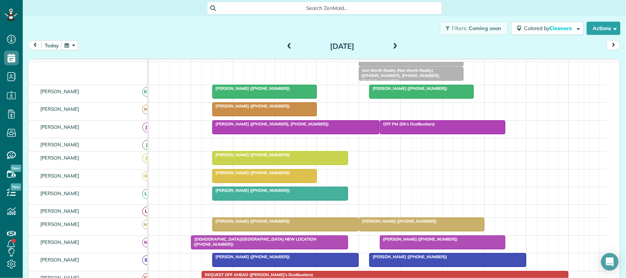
click at [228, 200] on div at bounding box center [280, 193] width 135 height 13
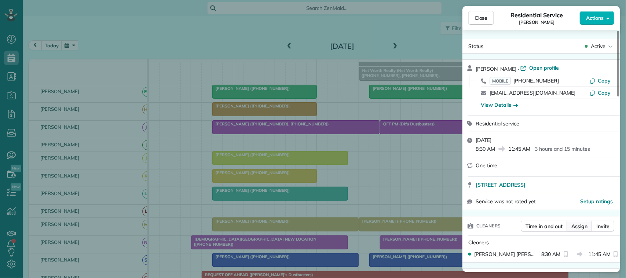
click at [575, 227] on span "Assign" at bounding box center [580, 226] width 16 height 7
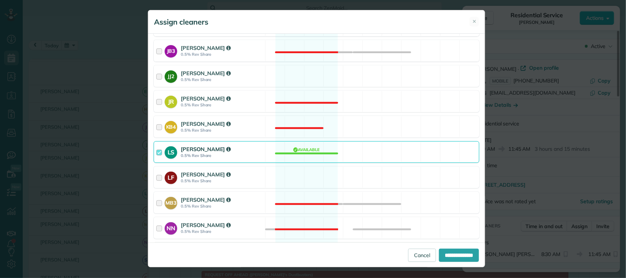
scroll to position [138, 0]
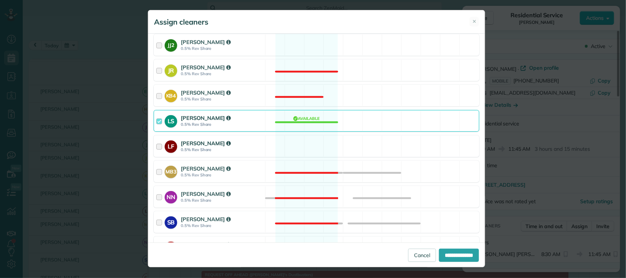
click at [261, 154] on div "LF [PERSON_NAME] 0.5% Rev Share Available" at bounding box center [317, 146] width 326 height 22
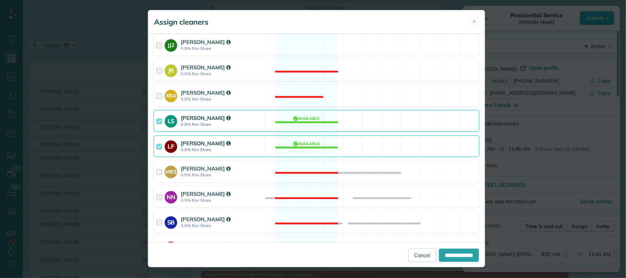
click at [261, 154] on div "LF [PERSON_NAME] 0.5% Rev Share Available" at bounding box center [317, 146] width 326 height 22
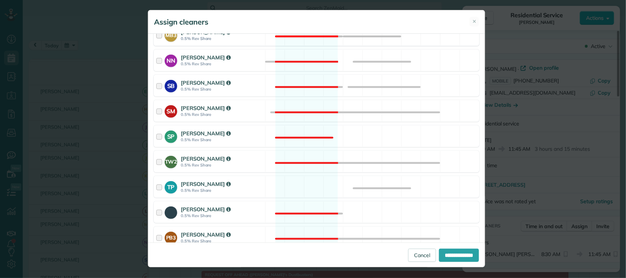
scroll to position [275, 0]
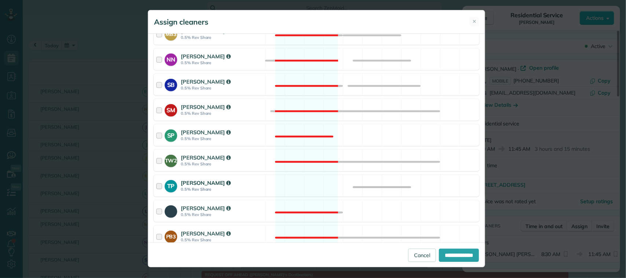
click at [265, 189] on div "TP [PERSON_NAME] 0.5% Rev Share Available" at bounding box center [317, 186] width 326 height 22
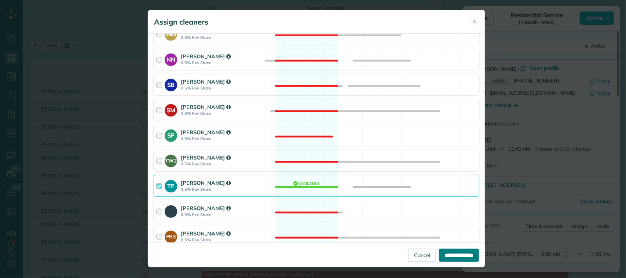
click at [460, 250] on input "**********" at bounding box center [459, 255] width 40 height 13
type input "**********"
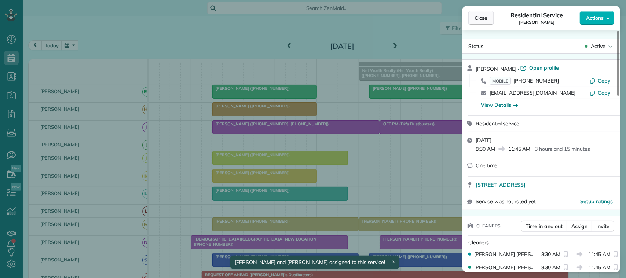
click at [491, 21] on button "Close" at bounding box center [482, 18] width 26 height 14
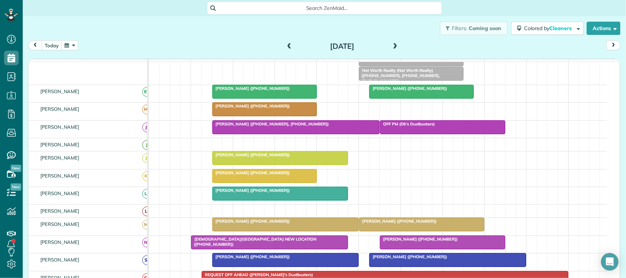
click at [265, 200] on div at bounding box center [280, 193] width 135 height 13
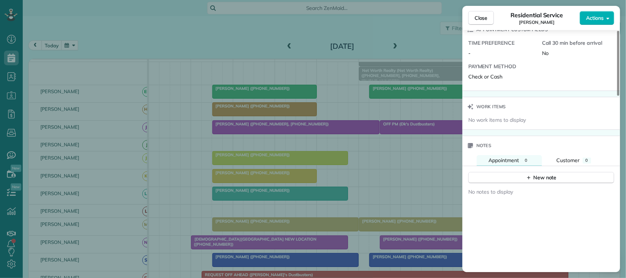
scroll to position [550, 0]
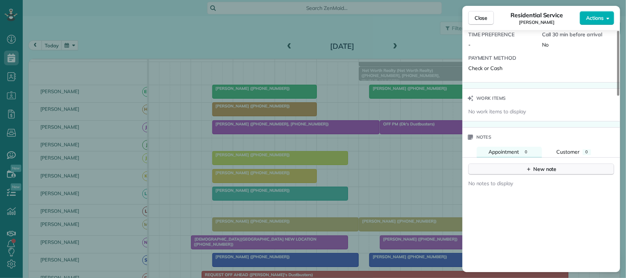
click at [536, 173] on div "New note" at bounding box center [541, 169] width 31 height 8
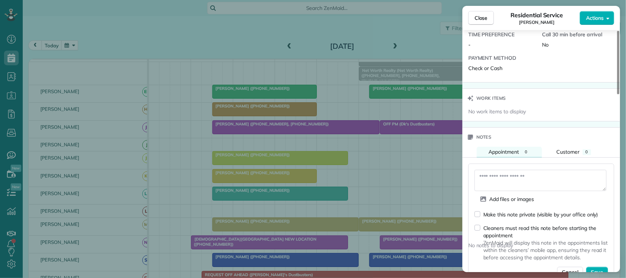
click at [536, 175] on textarea at bounding box center [541, 180] width 132 height 21
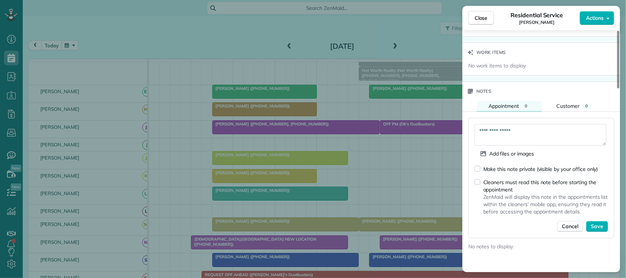
type textarea "**********"
click at [597, 224] on div "Make this note private (visible by your office only) Cleaners must read this no…" at bounding box center [542, 199] width 134 height 68
click at [598, 230] on span "Save" at bounding box center [597, 226] width 12 height 7
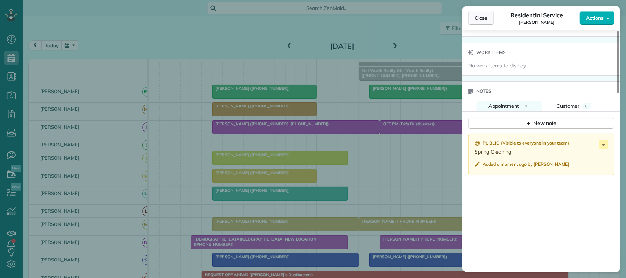
click at [483, 17] on span "Close" at bounding box center [481, 17] width 13 height 7
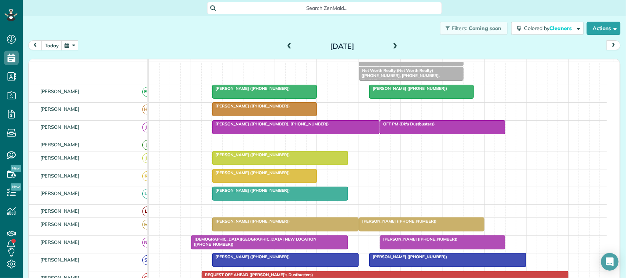
click at [75, 48] on button "button" at bounding box center [69, 45] width 17 height 10
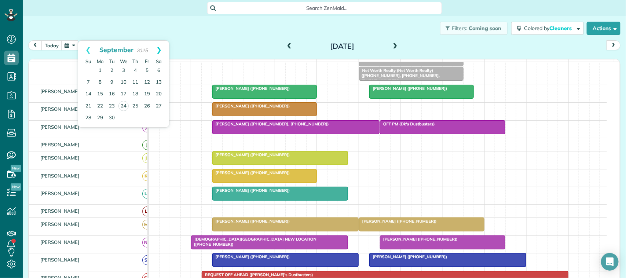
click at [157, 50] on link "Next" at bounding box center [159, 50] width 20 height 18
click at [160, 50] on link "Next" at bounding box center [159, 50] width 20 height 18
click at [150, 92] on link "14" at bounding box center [147, 94] width 12 height 12
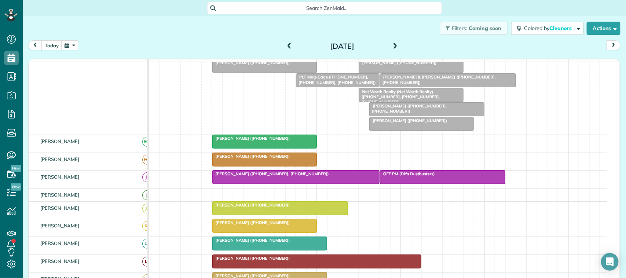
click at [250, 243] on div "[PERSON_NAME] ([PHONE_NUMBER])" at bounding box center [270, 240] width 111 height 5
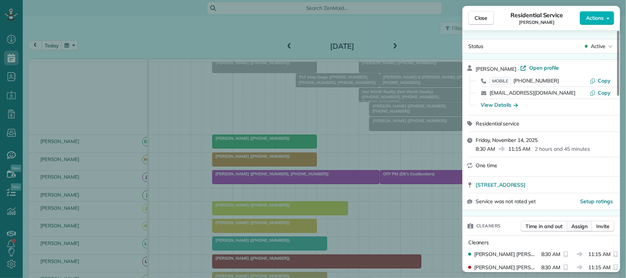
click at [572, 229] on span "Assign" at bounding box center [580, 226] width 16 height 7
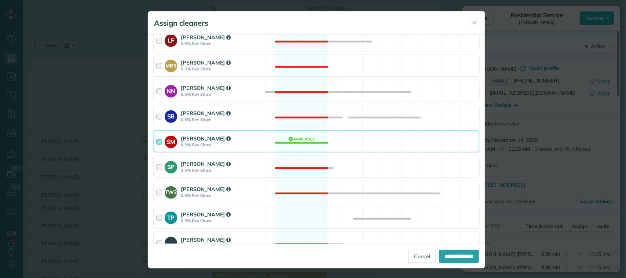
click at [267, 218] on div "TP [PERSON_NAME] 0.5% Rev Share Available" at bounding box center [317, 218] width 326 height 22
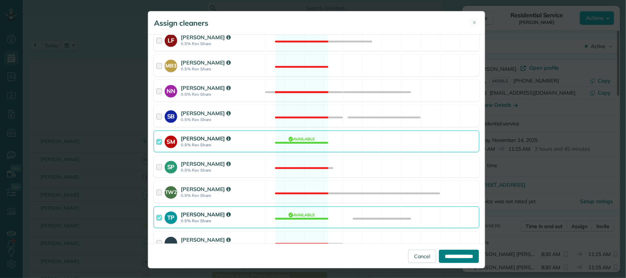
click at [439, 256] on input "**********" at bounding box center [459, 256] width 40 height 13
type input "**********"
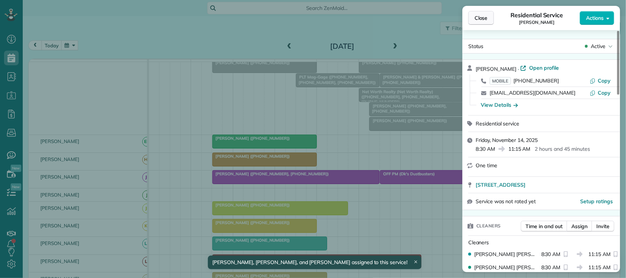
click at [482, 24] on button "Close" at bounding box center [482, 18] width 26 height 14
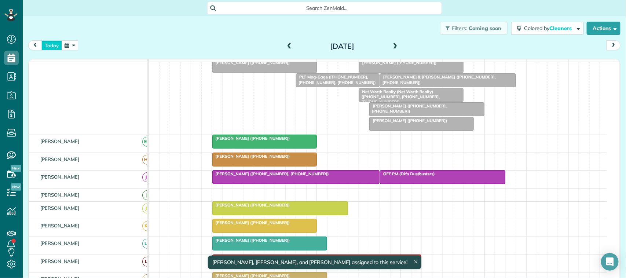
click at [57, 43] on button "today" at bounding box center [51, 45] width 21 height 10
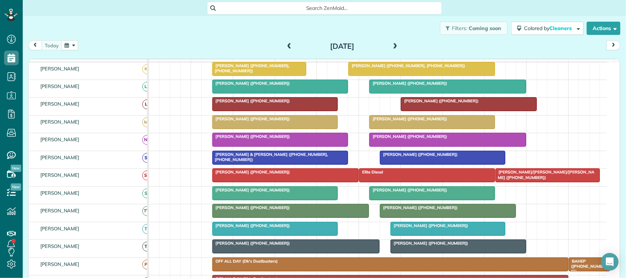
scroll to position [138, 0]
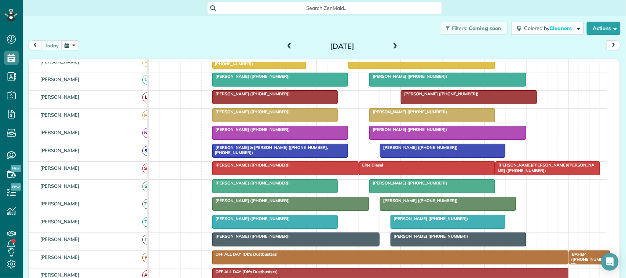
click at [106, 42] on div "[DATE] [DATE]" at bounding box center [324, 47] width 593 height 14
click at [402, 203] on span "[PERSON_NAME] ([PHONE_NUMBER])" at bounding box center [419, 200] width 79 height 5
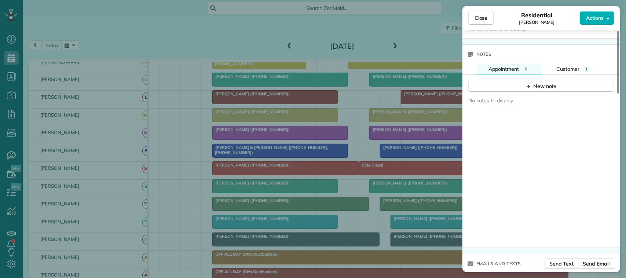
scroll to position [642, 0]
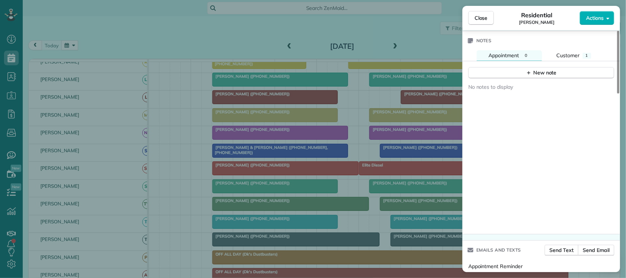
click at [566, 67] on div "New note" at bounding box center [542, 70] width 158 height 18
click at [566, 61] on button "Customer 1" at bounding box center [574, 55] width 58 height 11
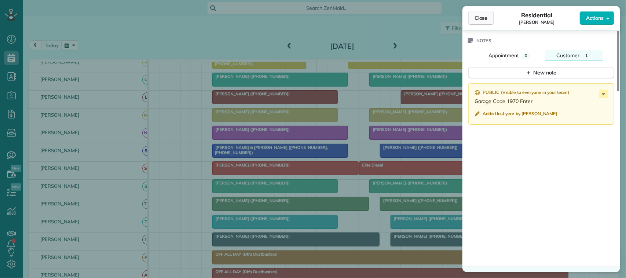
drag, startPoint x: 479, startPoint y: 20, endPoint x: 474, endPoint y: 18, distance: 5.7
click at [476, 20] on span "Close" at bounding box center [481, 17] width 13 height 7
